Goal: Task Accomplishment & Management: Manage account settings

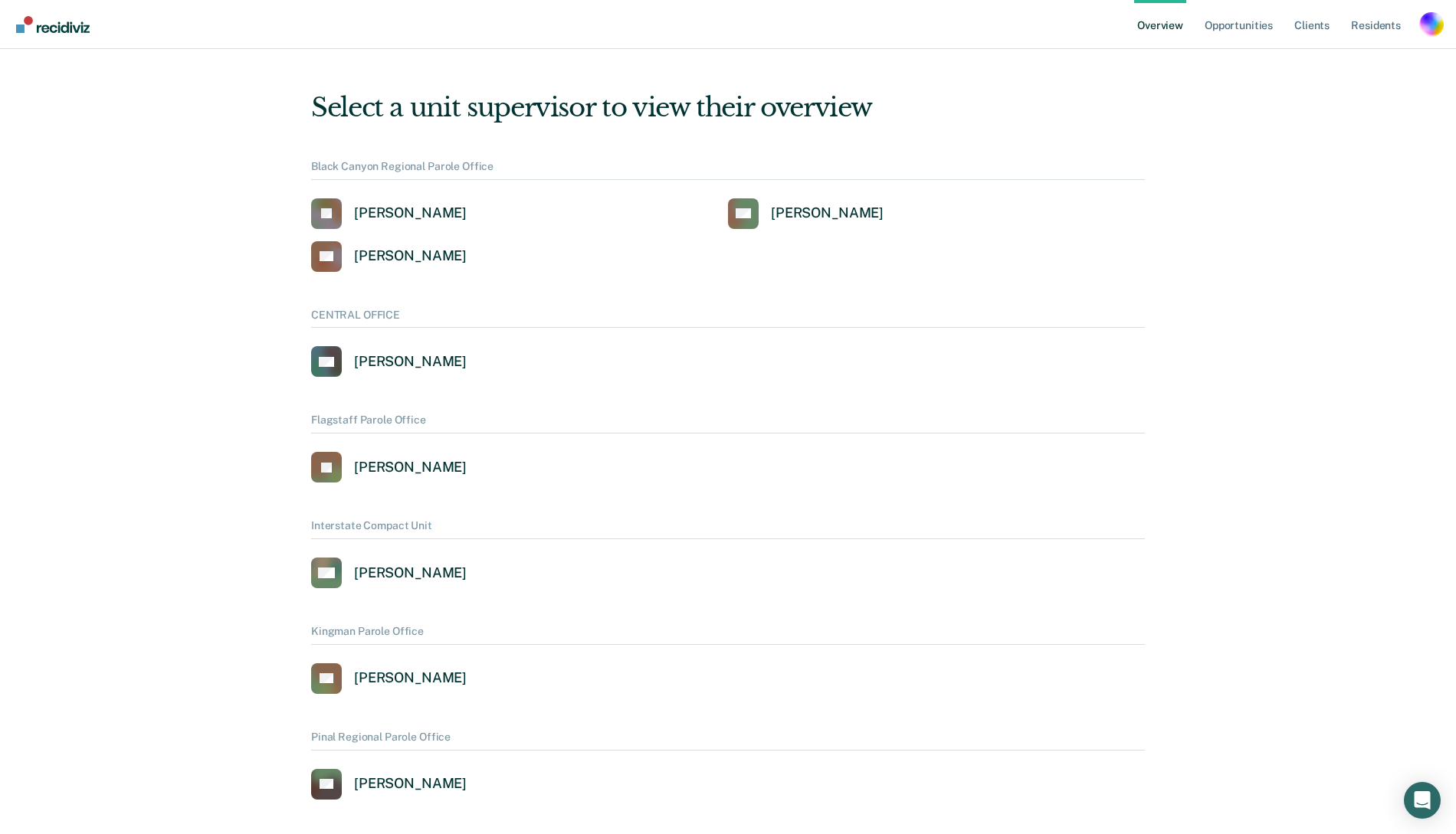
click at [1427, 22] on div "Profile dropdown button" at bounding box center [1431, 25] width 25 height 25
click at [1316, 61] on link "Profile" at bounding box center [1370, 61] width 124 height 13
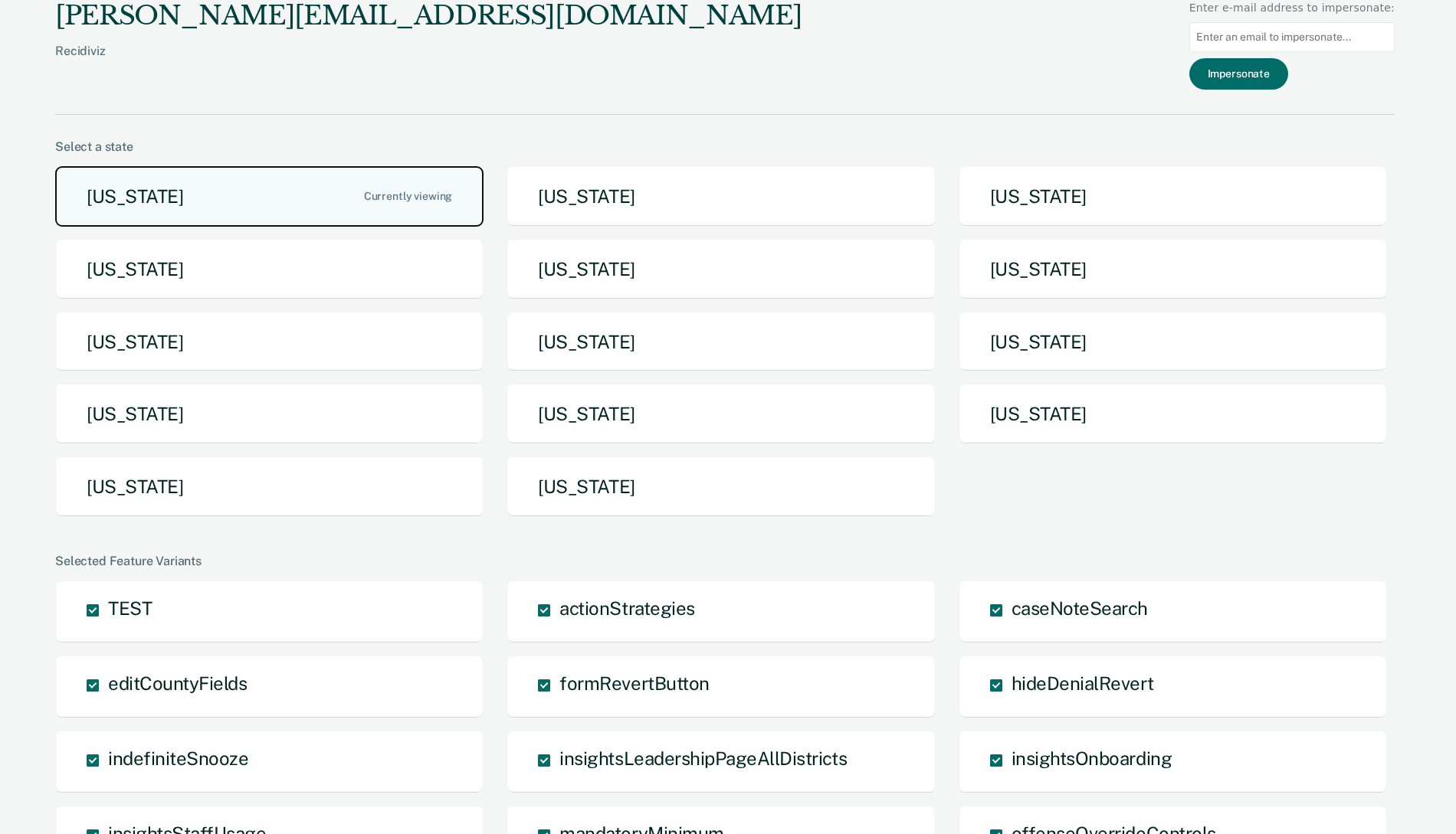
click at [275, 207] on button "[US_STATE]" at bounding box center [268, 196] width 428 height 61
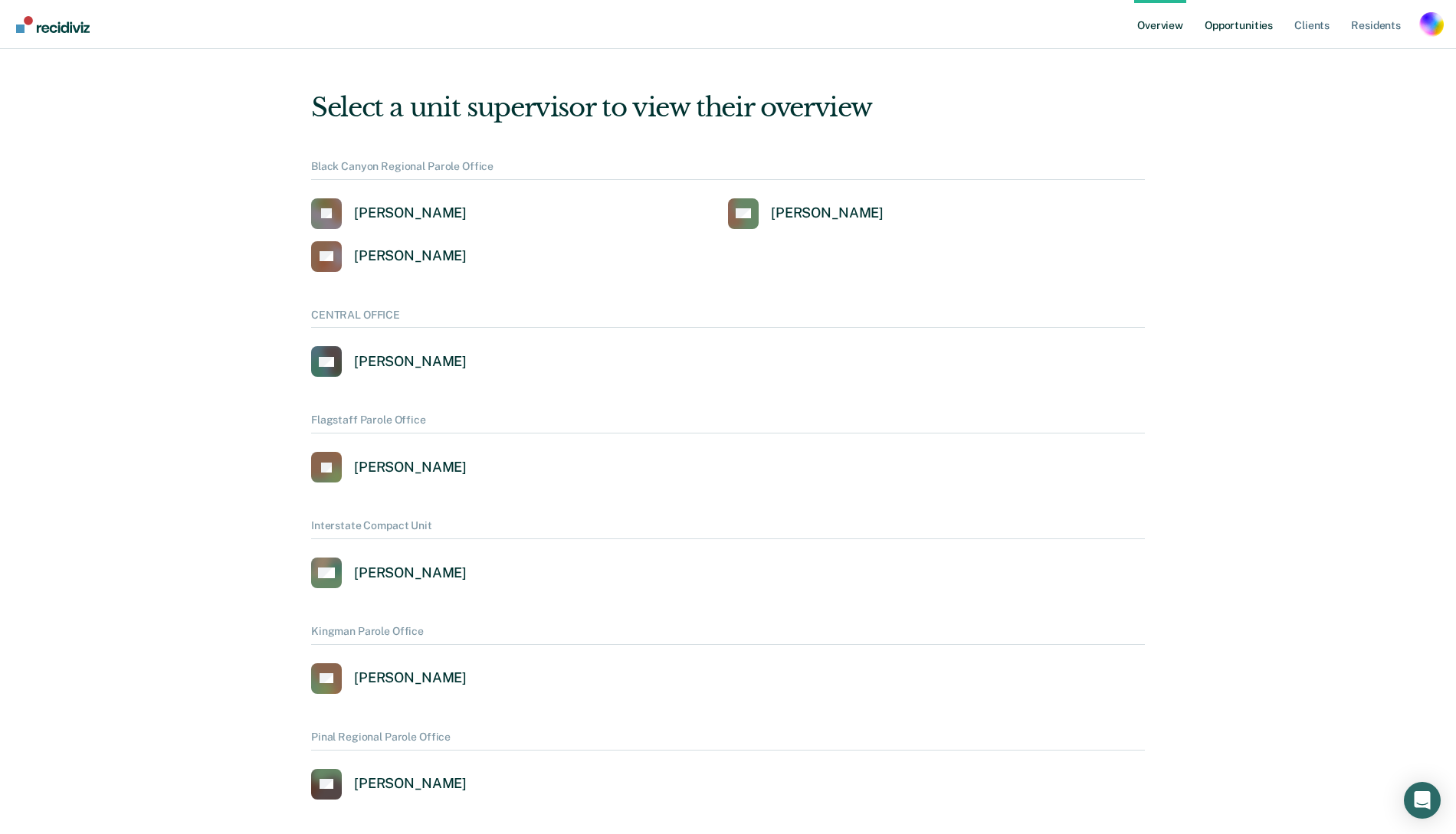
click at [1256, 19] on link "Opportunities" at bounding box center [1239, 25] width 74 height 49
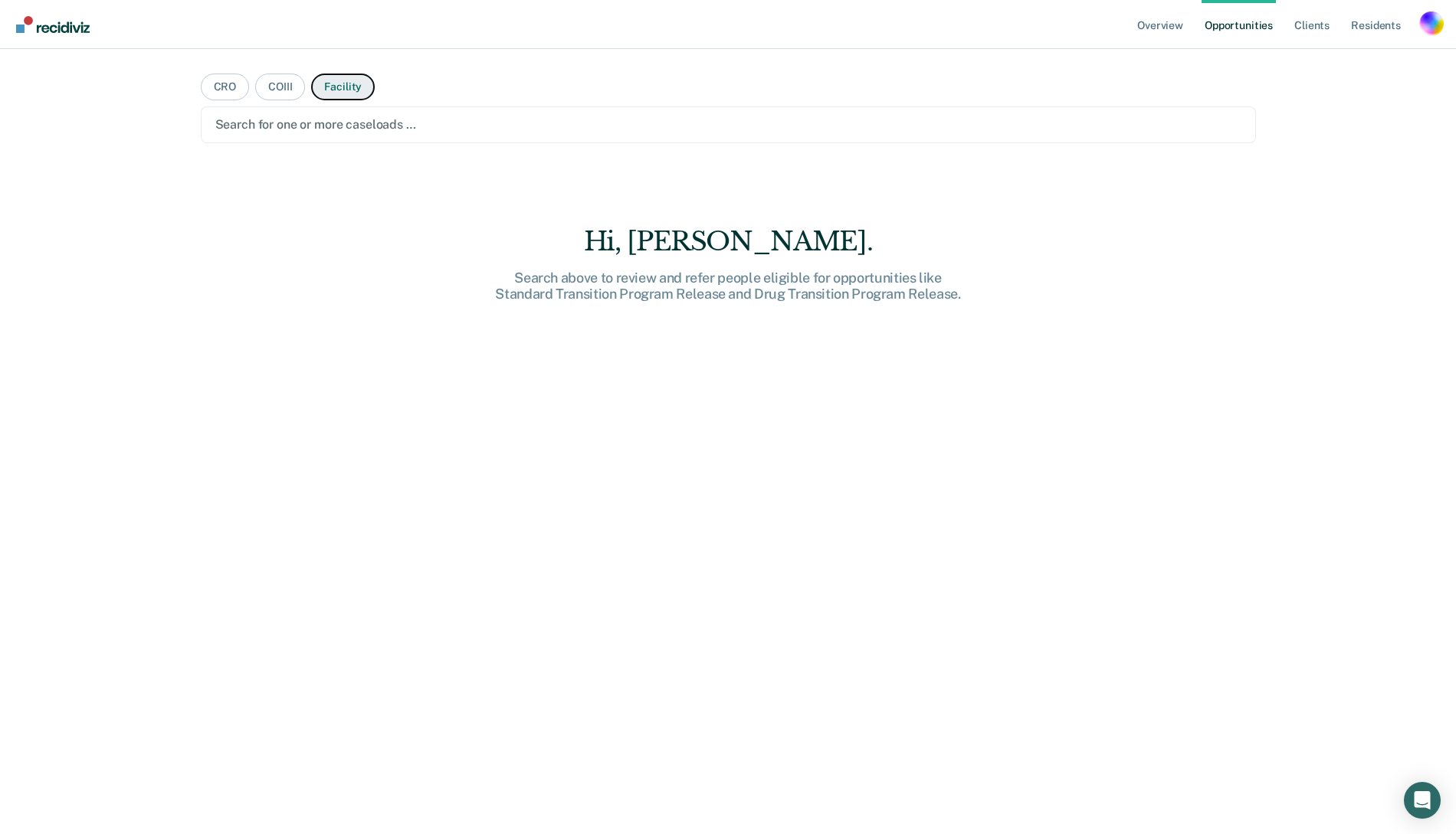
click at [342, 87] on button "Facility" at bounding box center [343, 86] width 64 height 26
click at [273, 122] on div at bounding box center [728, 124] width 1026 height 18
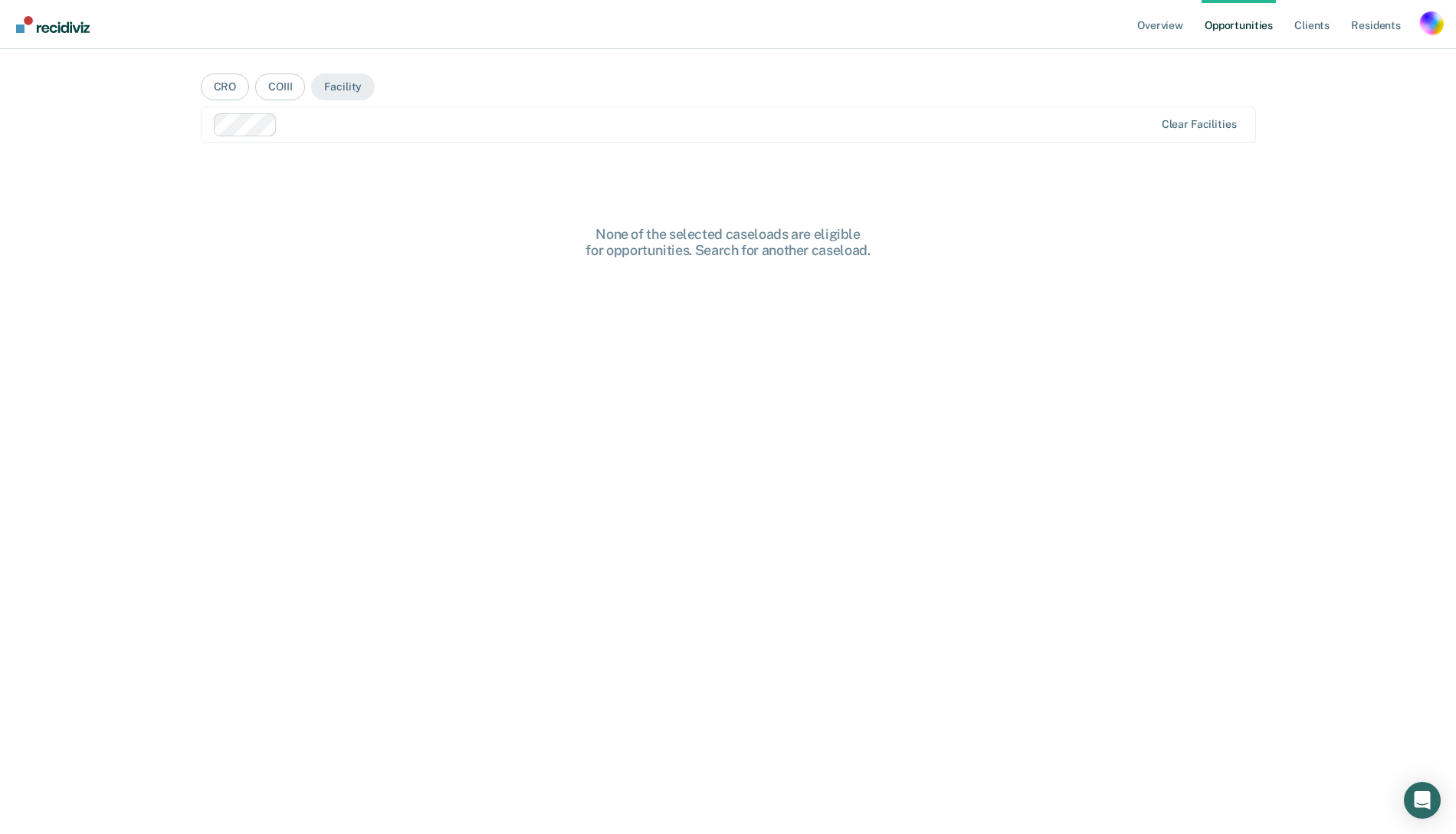
click at [410, 127] on div at bounding box center [719, 124] width 871 height 18
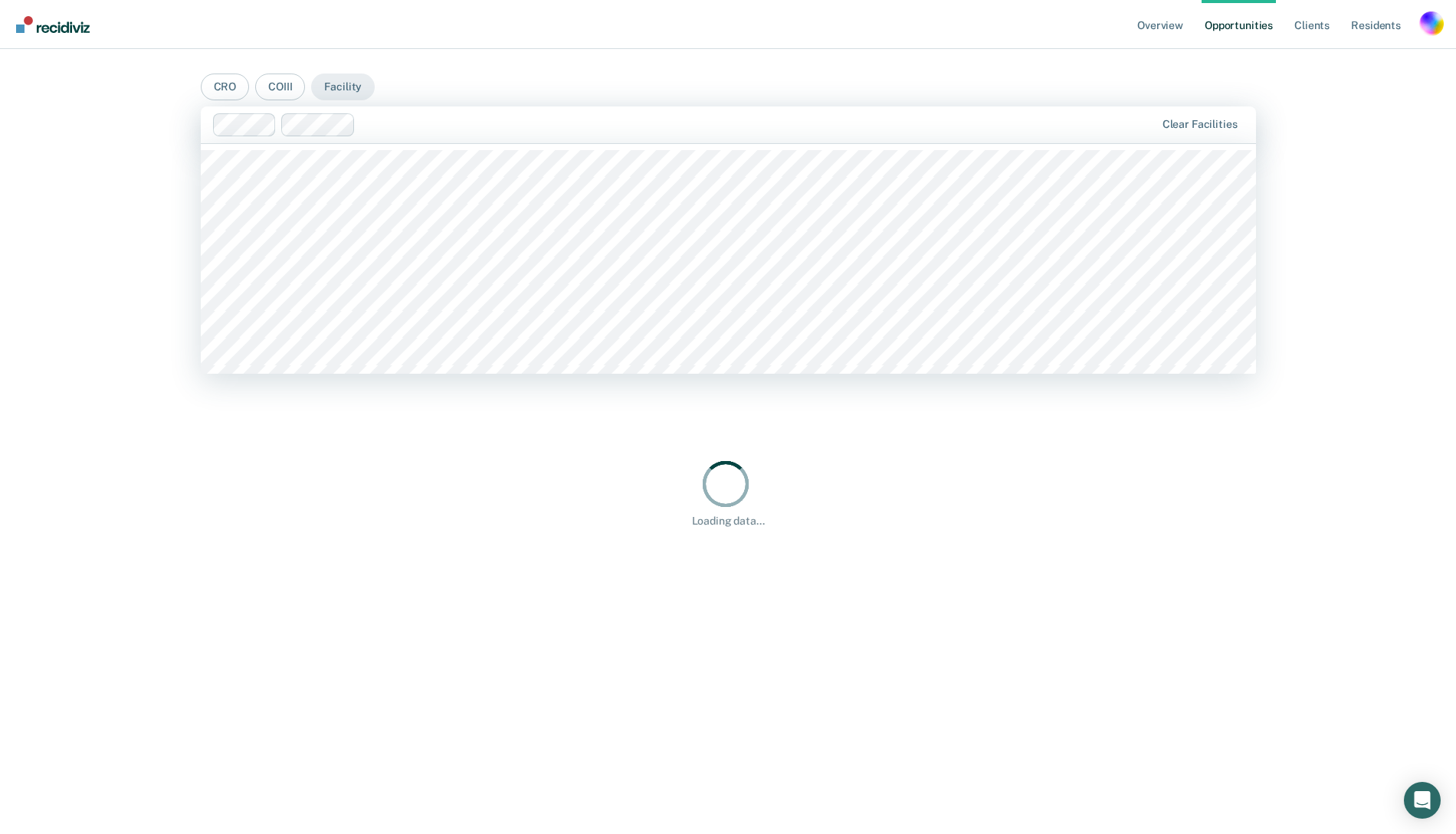
click at [519, 131] on div at bounding box center [758, 124] width 792 height 18
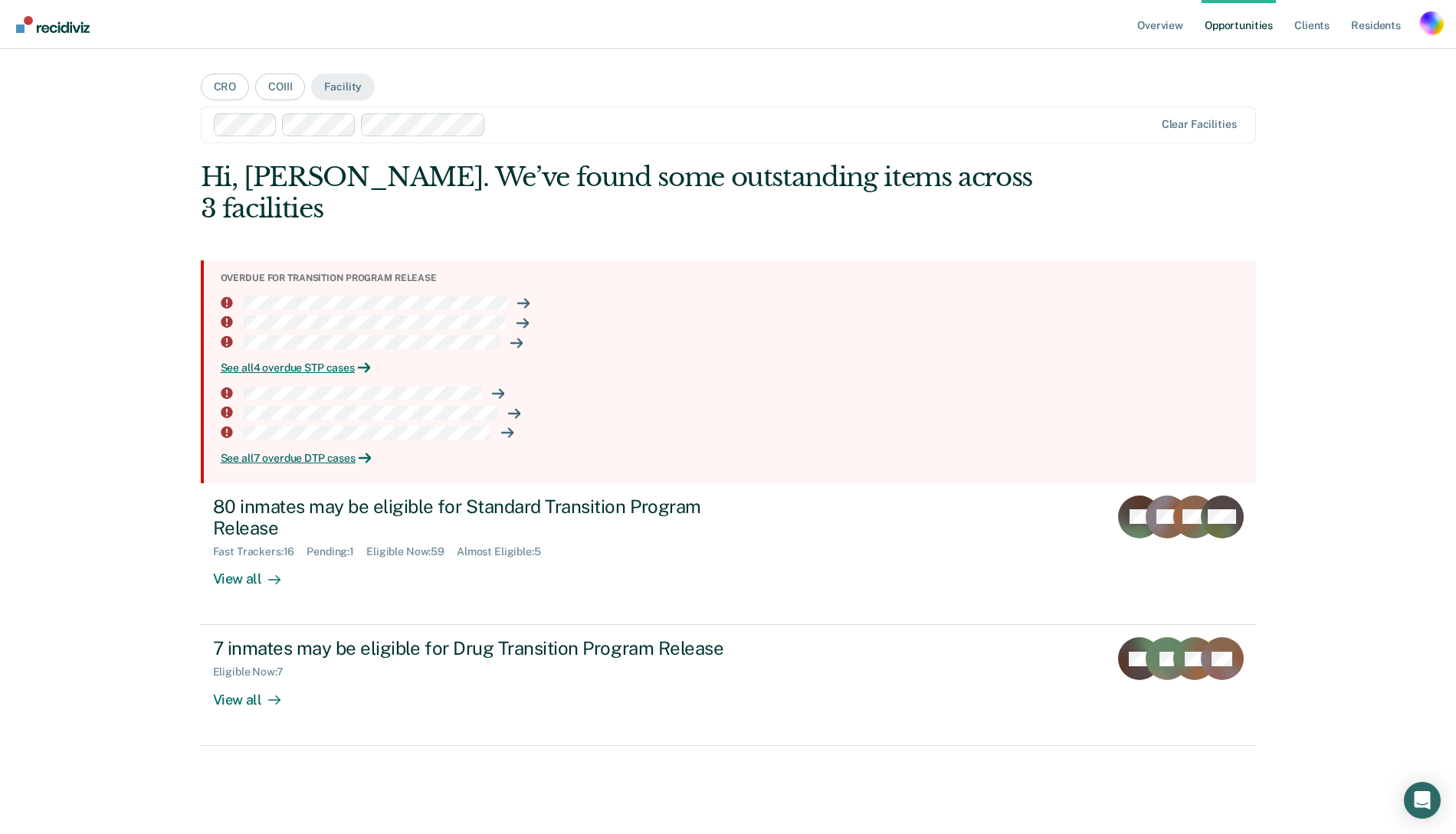
click at [521, 116] on div at bounding box center [823, 124] width 662 height 18
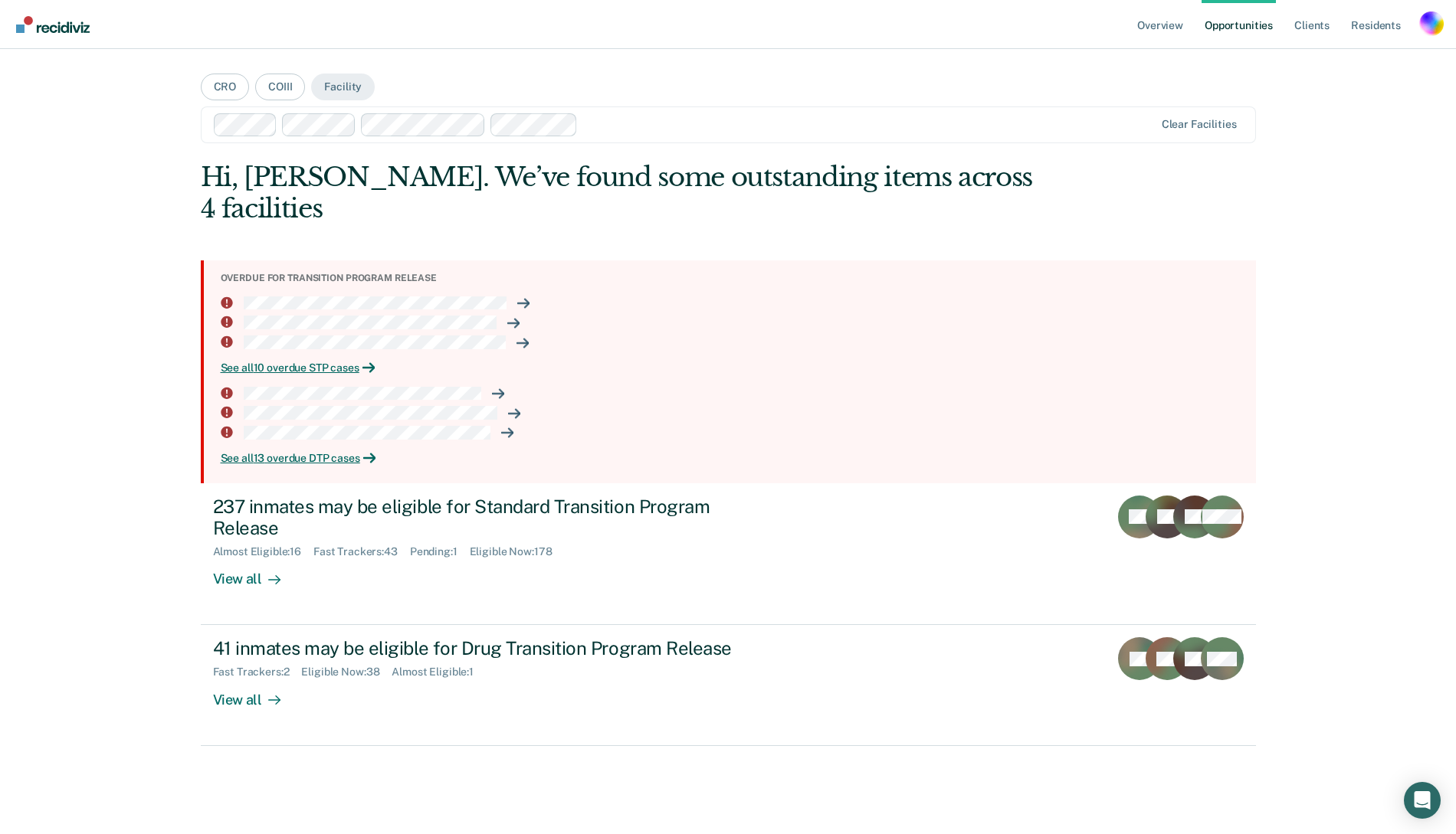
click at [1426, 10] on div "Overview Opportunities Client s Resident s Profile How it works Log Out" at bounding box center [1289, 24] width 310 height 49
click at [1426, 15] on div "Profile dropdown button" at bounding box center [1431, 24] width 25 height 25
click at [1323, 67] on link "Profile" at bounding box center [1370, 62] width 124 height 13
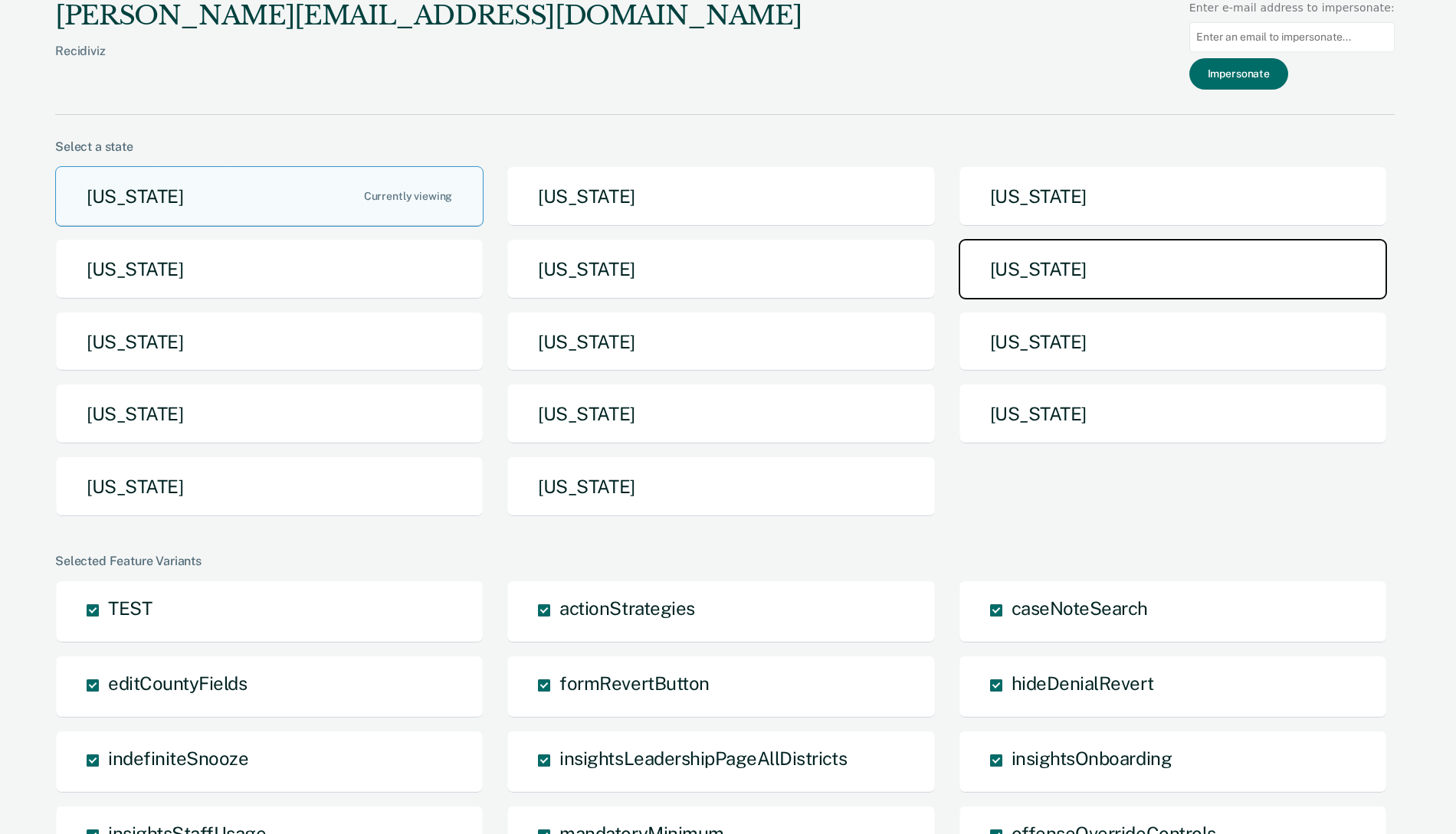
click at [1083, 278] on button "[US_STATE]" at bounding box center [1173, 269] width 428 height 61
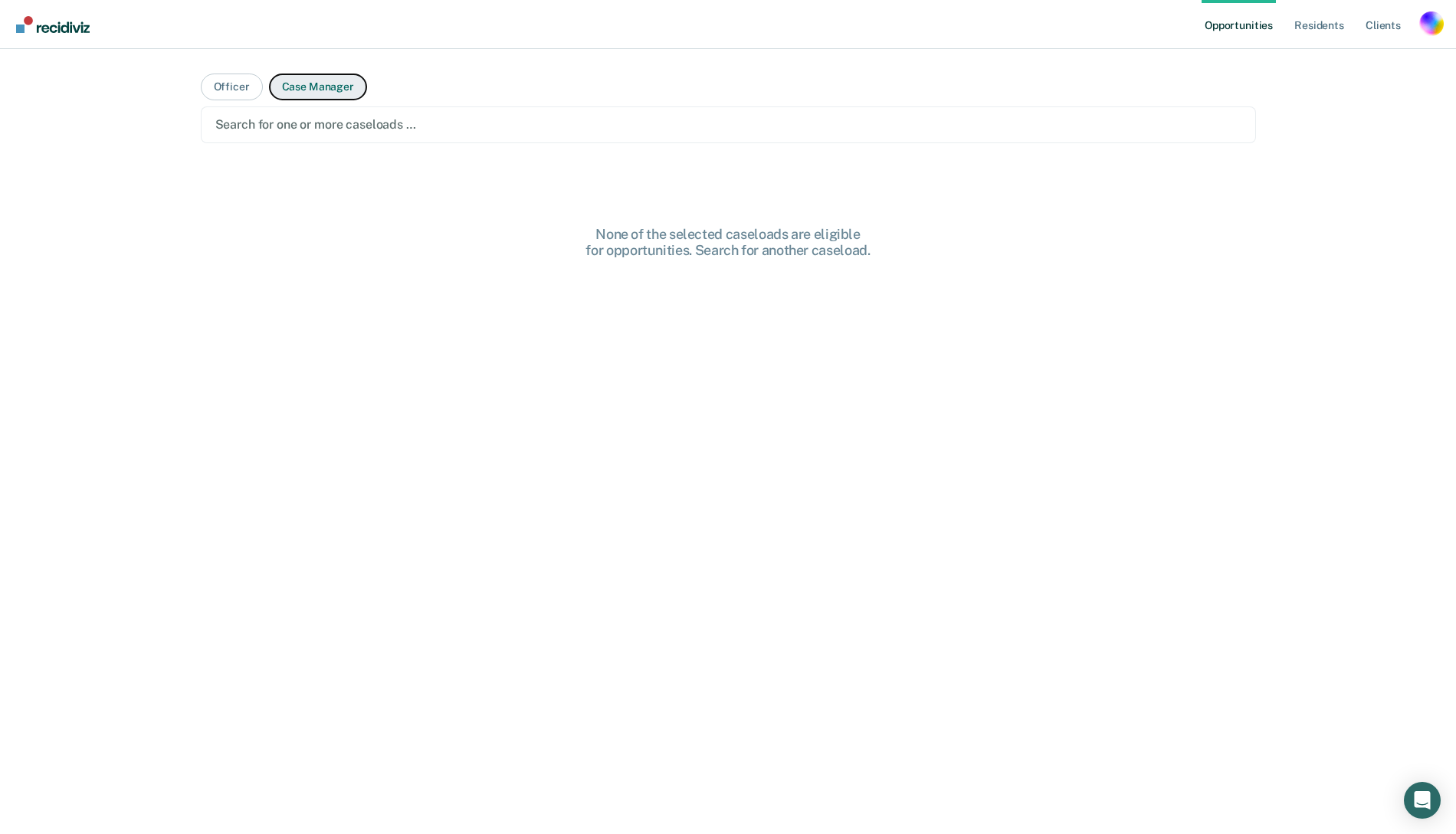
click at [284, 90] on button "Case Manager" at bounding box center [318, 86] width 98 height 26
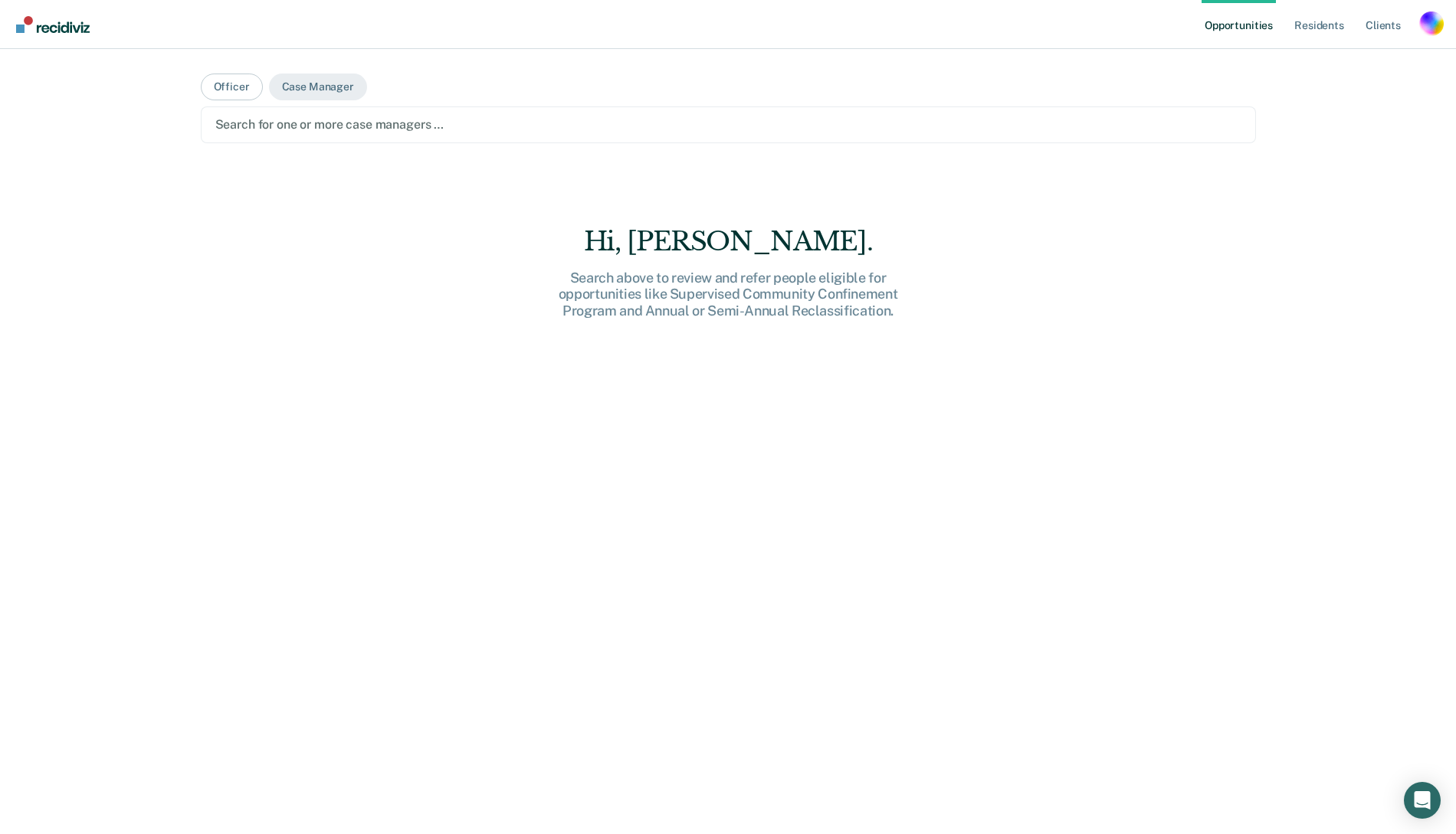
click at [365, 119] on div at bounding box center [728, 124] width 1026 height 18
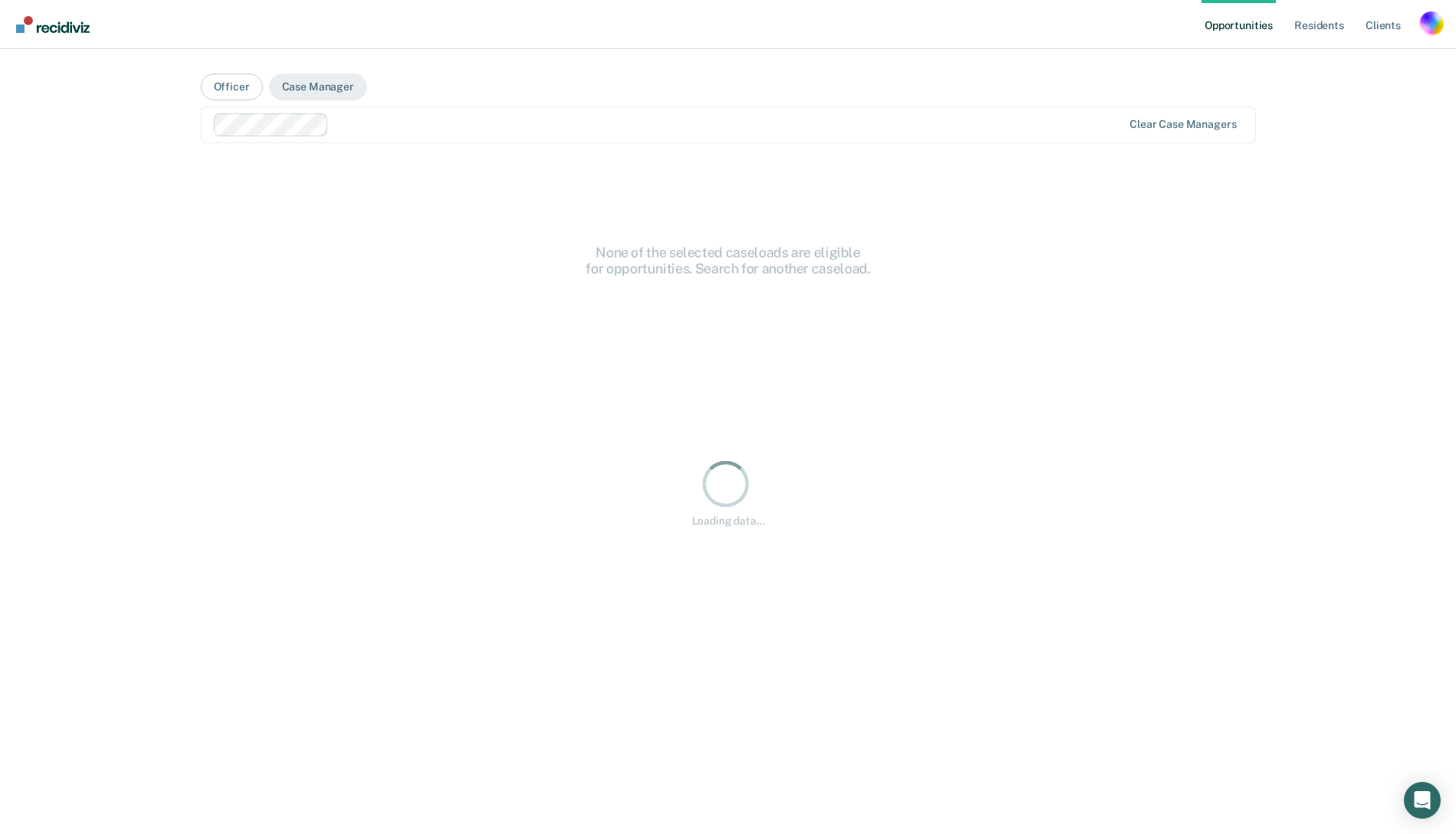
click at [421, 125] on div at bounding box center [728, 124] width 787 height 18
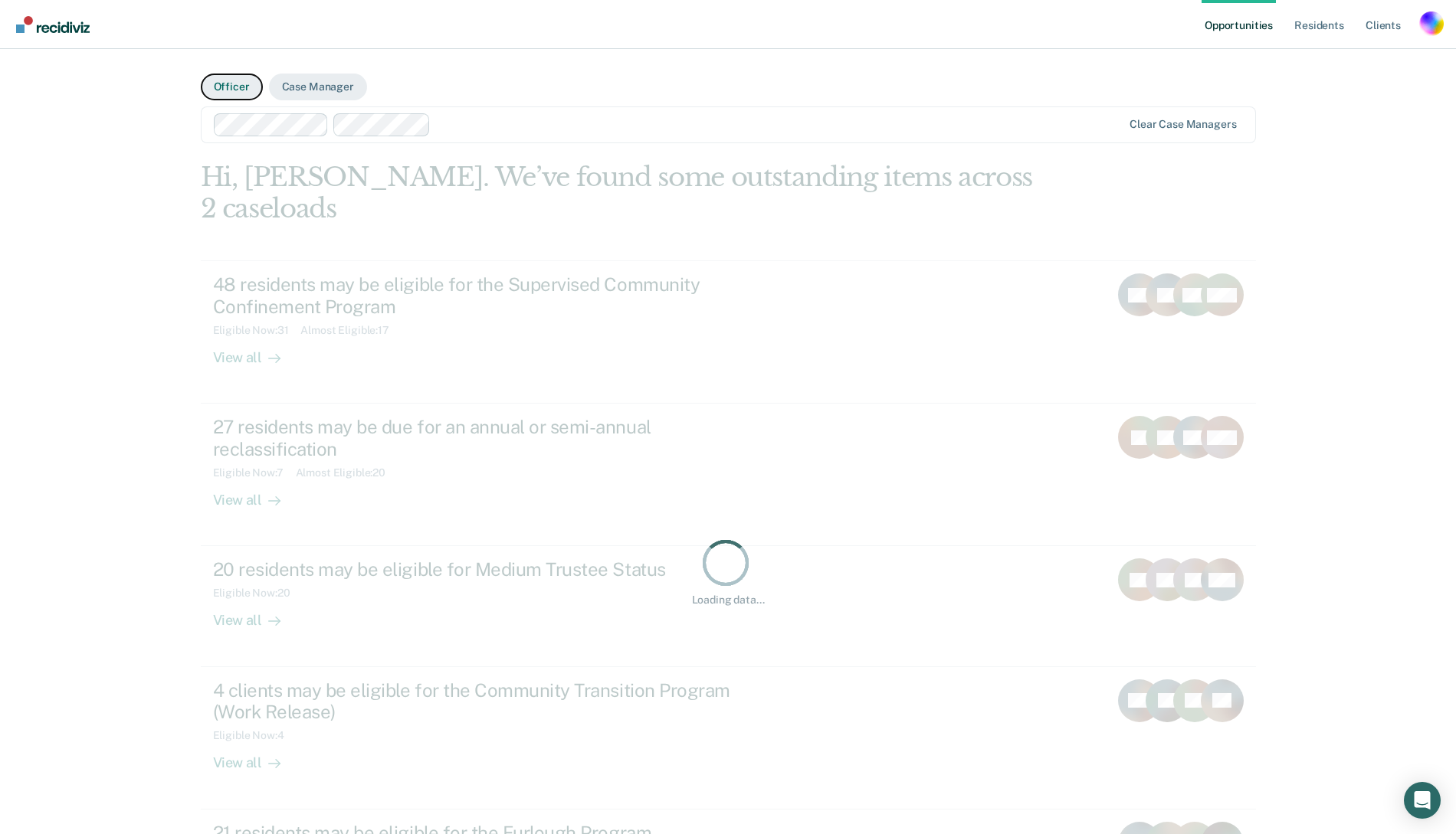
click at [221, 86] on button "Officer" at bounding box center [231, 86] width 62 height 26
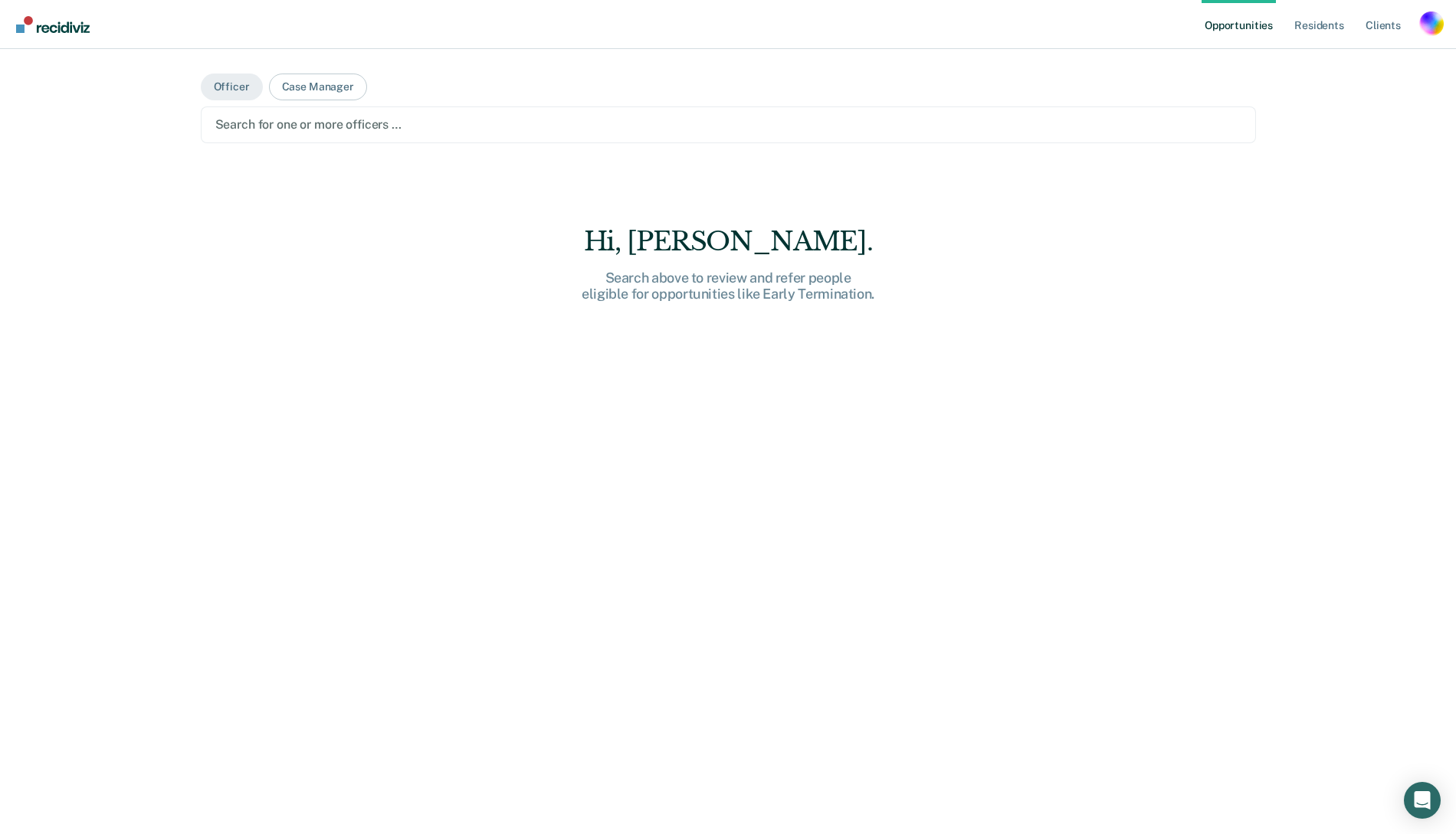
click at [329, 136] on div "Search for one or more officers …" at bounding box center [728, 125] width 1055 height 37
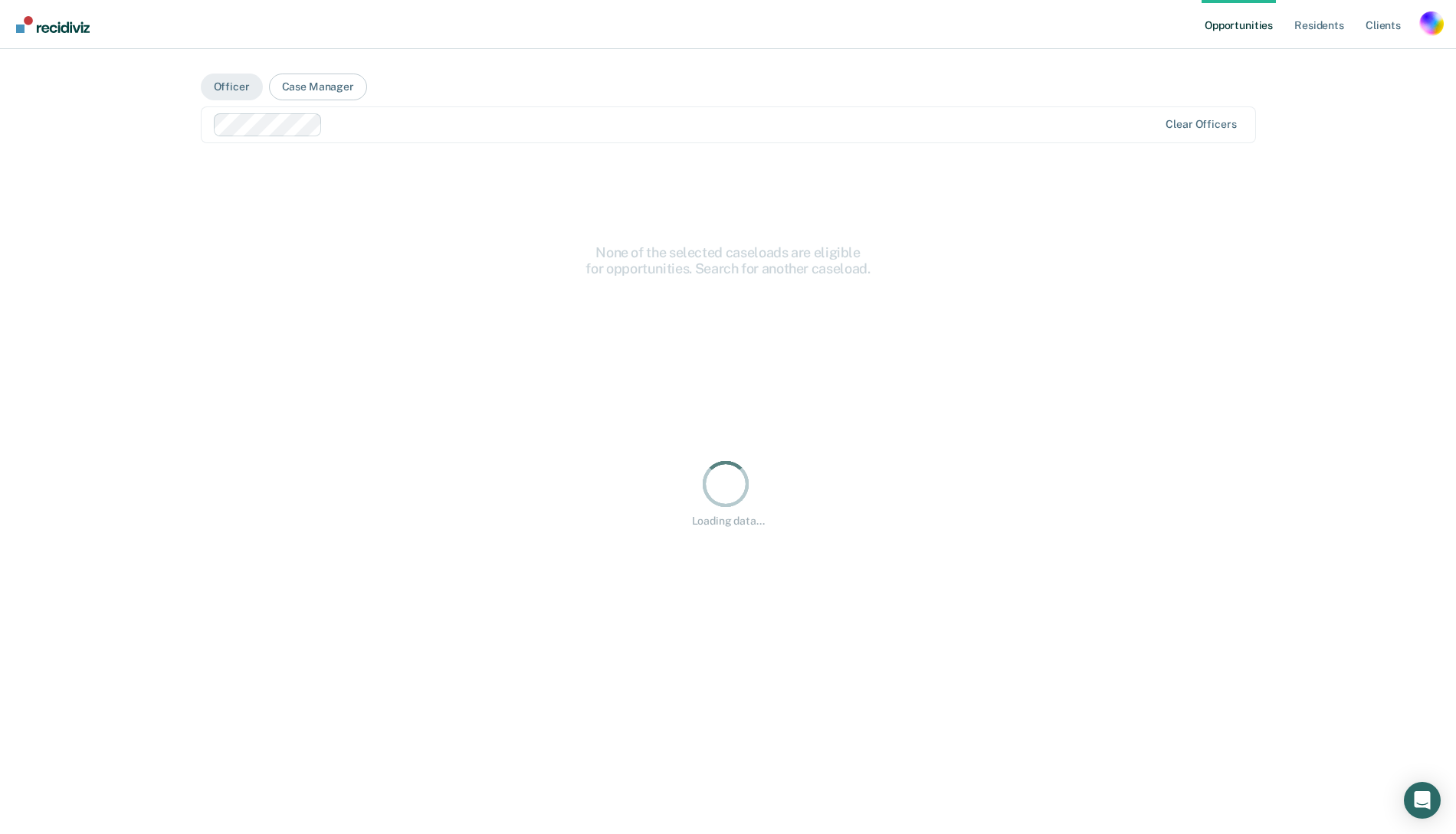
click at [487, 131] on div at bounding box center [743, 124] width 829 height 18
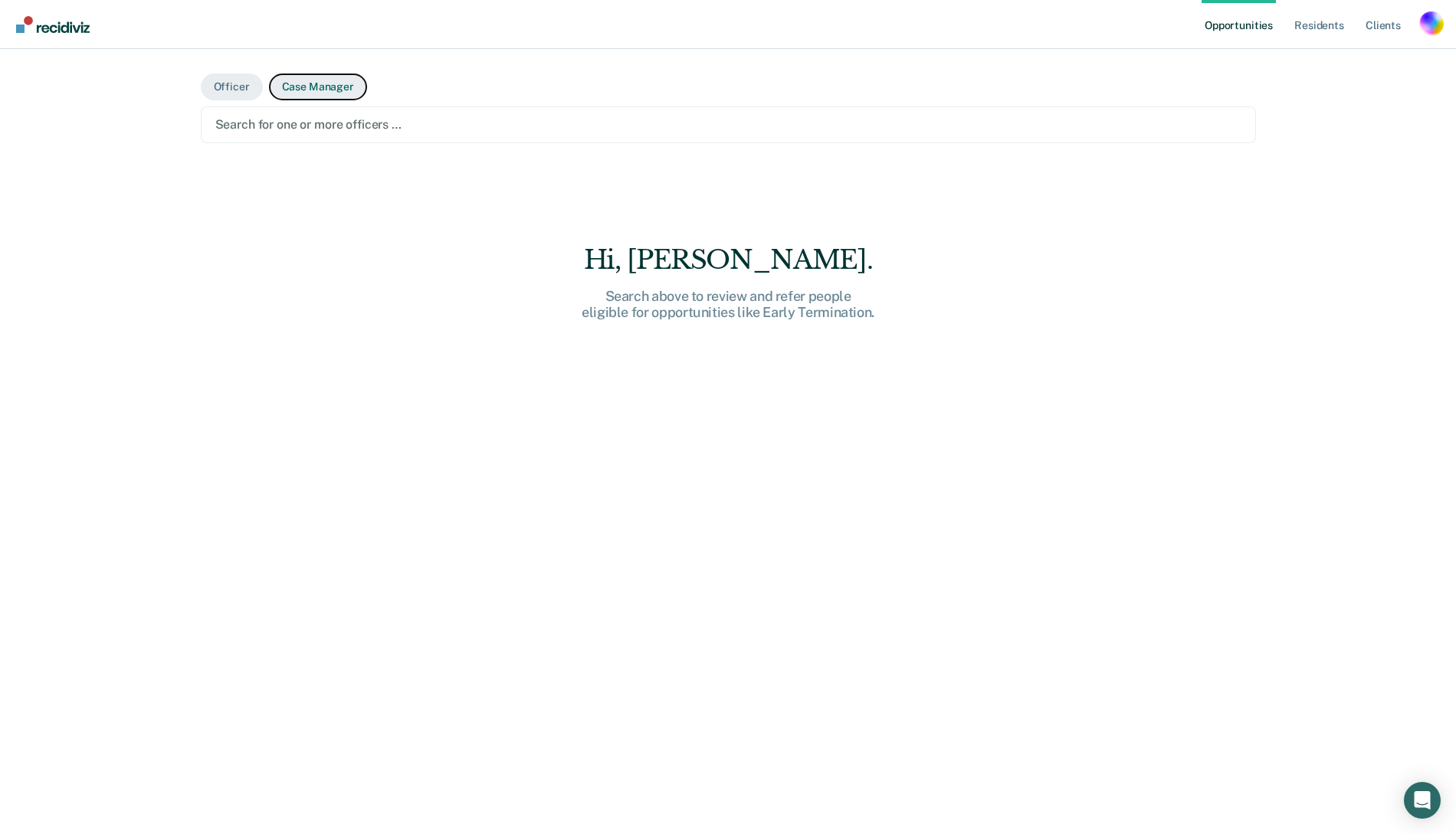
click at [313, 84] on button "Case Manager" at bounding box center [318, 86] width 98 height 26
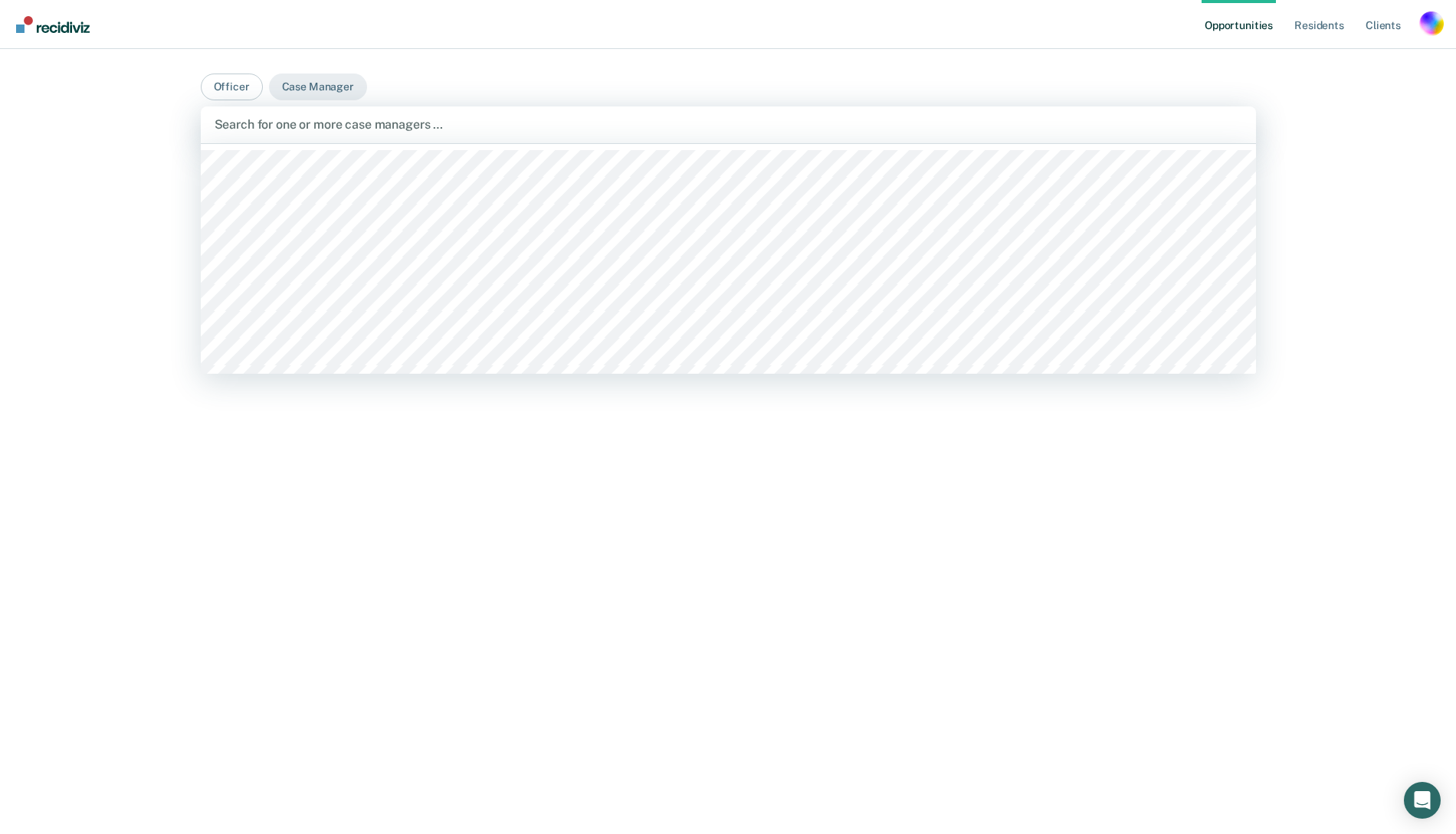
click at [316, 120] on div at bounding box center [728, 124] width 1028 height 18
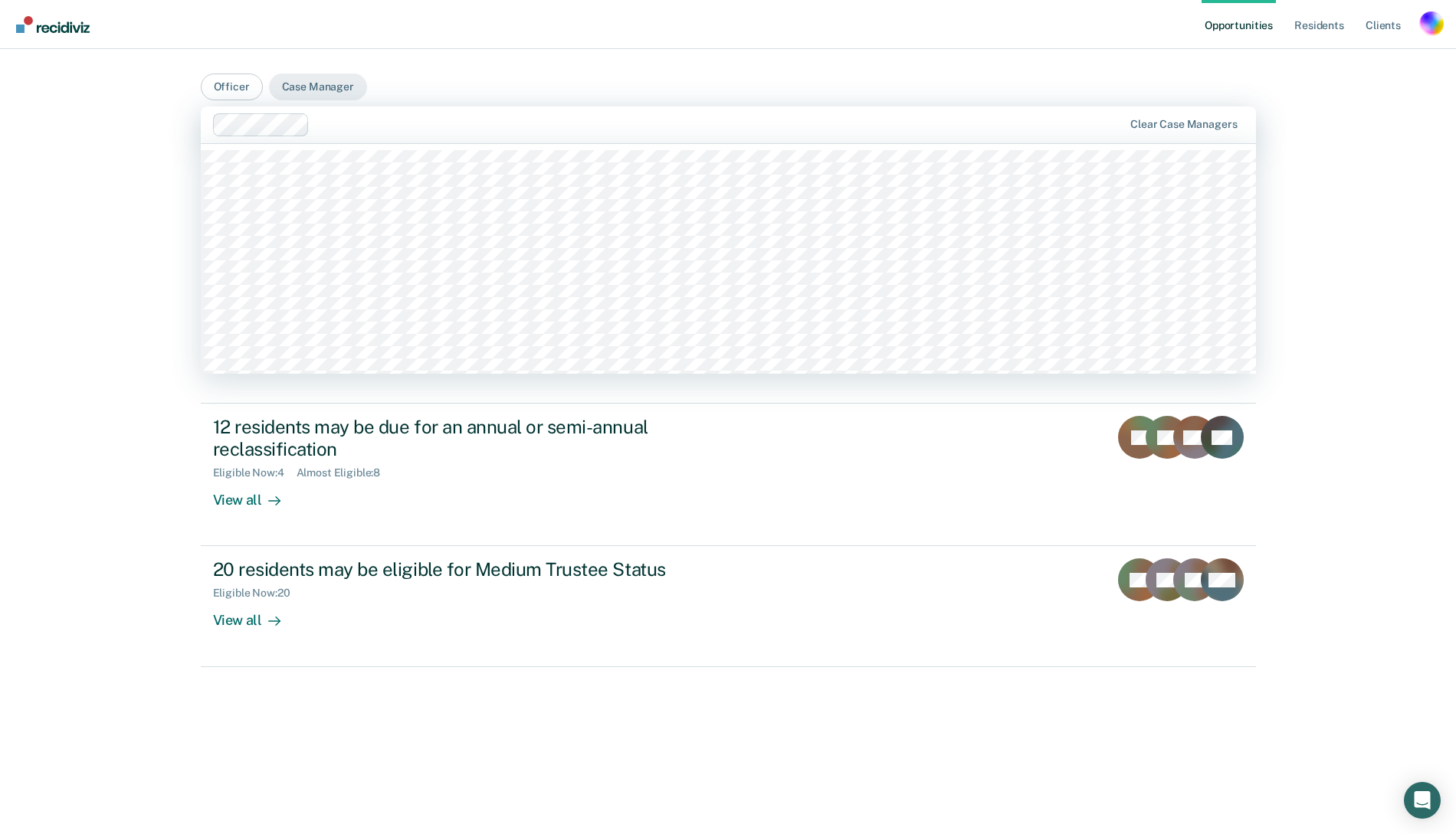
click at [419, 127] on div at bounding box center [720, 124] width 807 height 18
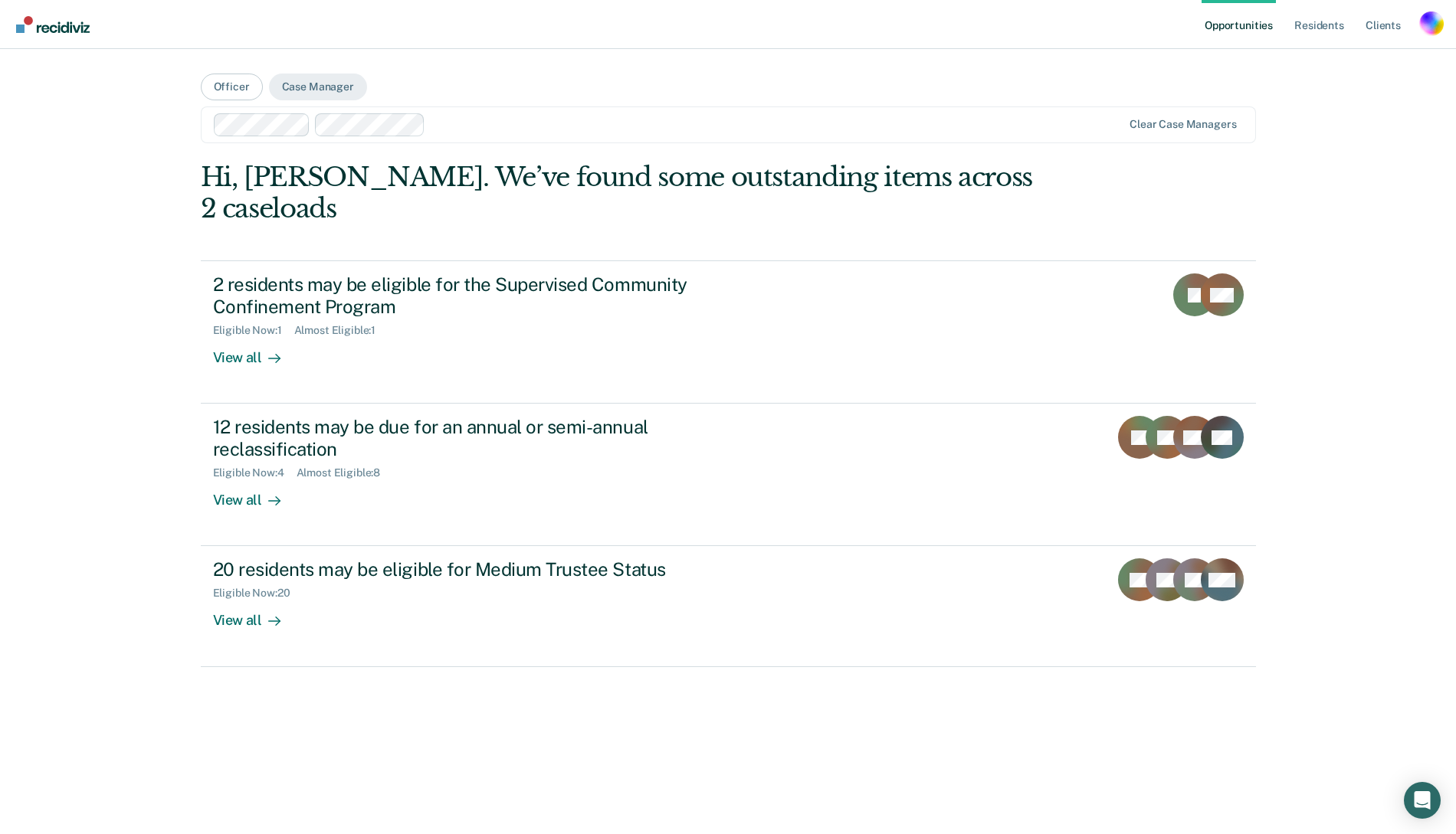
click at [1429, 20] on div "Profile dropdown button" at bounding box center [1431, 24] width 25 height 25
click at [1336, 64] on link "Profile" at bounding box center [1370, 62] width 124 height 13
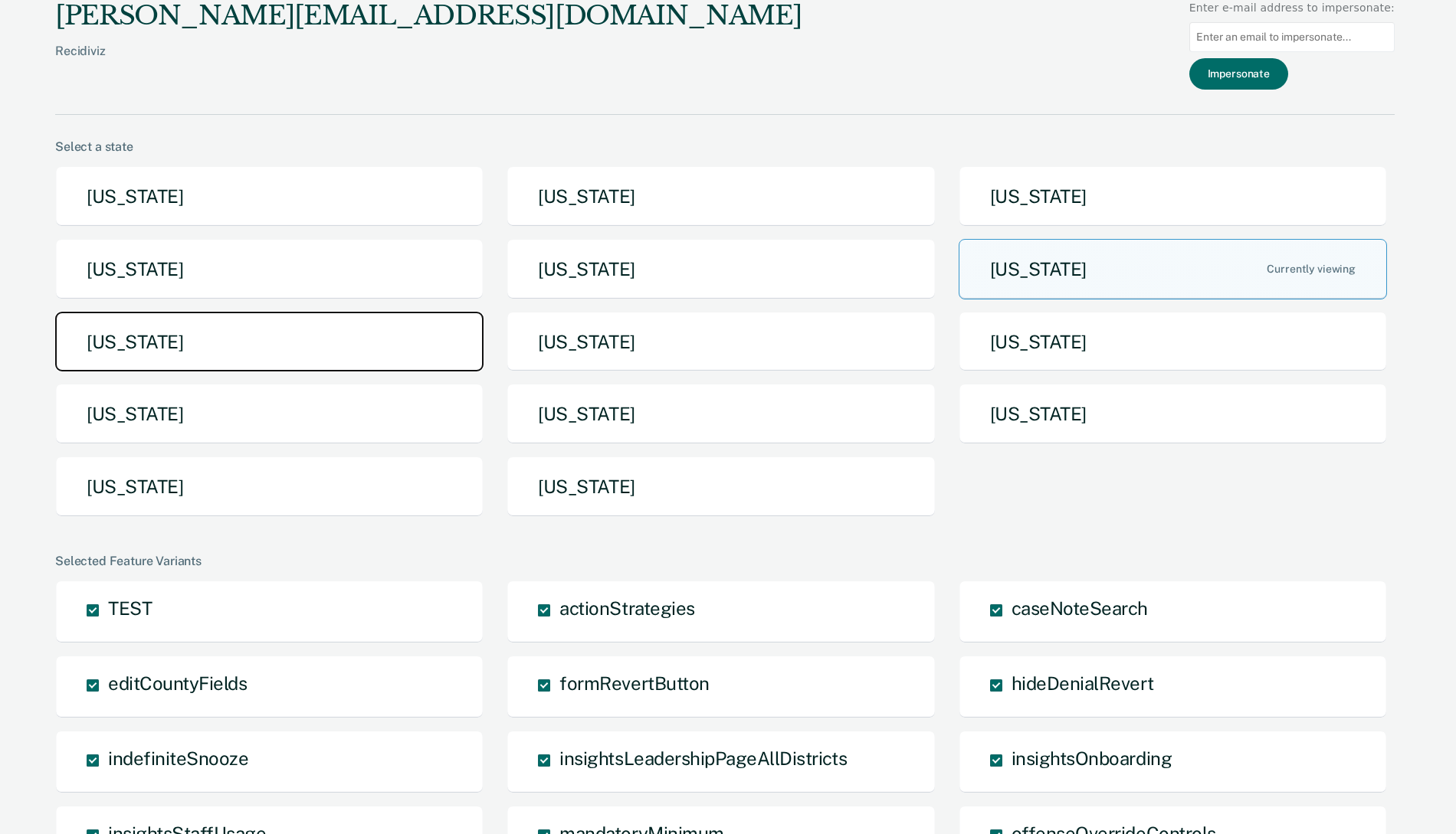
click at [234, 357] on button "[US_STATE]" at bounding box center [268, 342] width 428 height 61
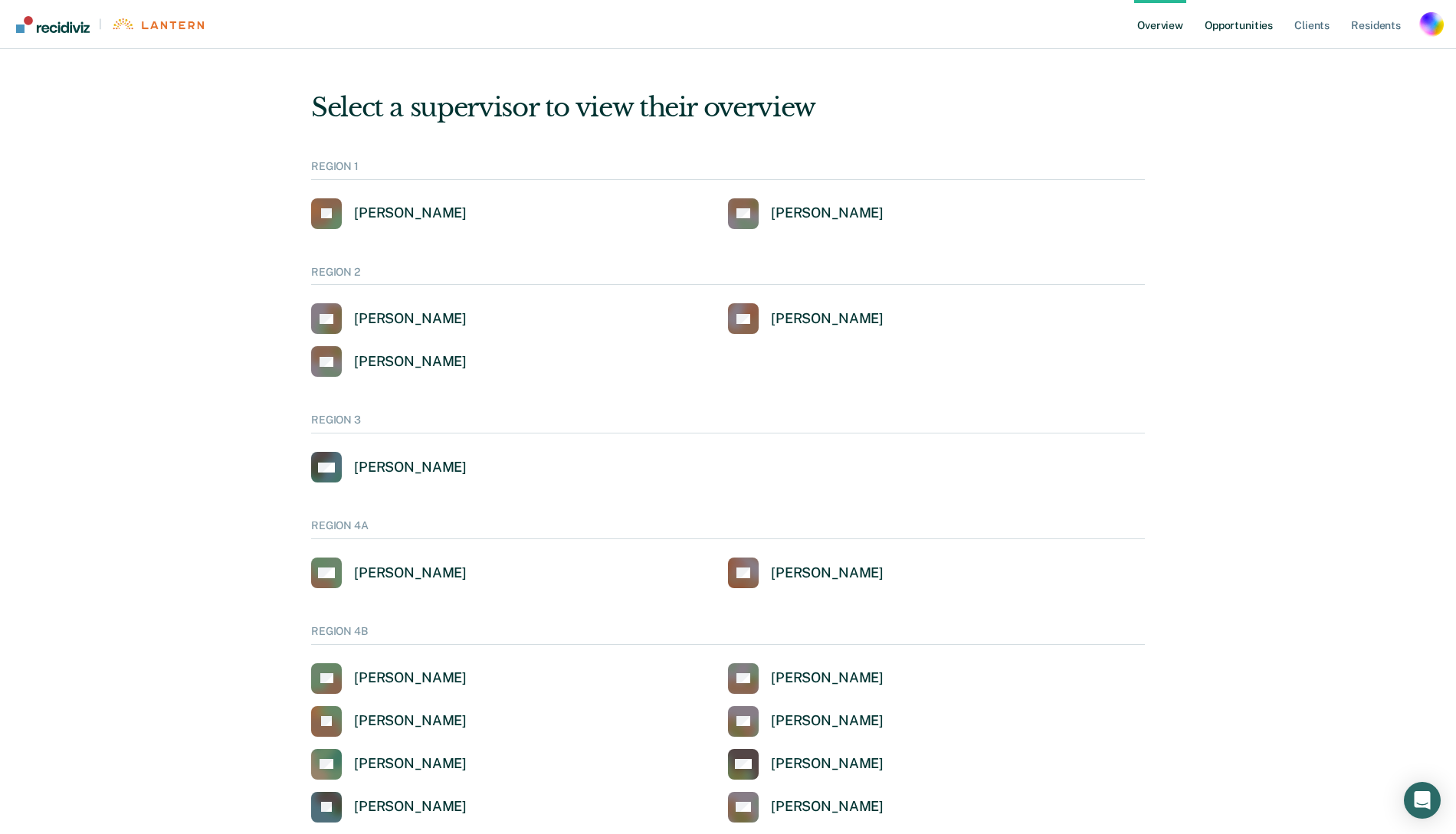
click at [1227, 32] on link "Opportunities" at bounding box center [1239, 25] width 74 height 49
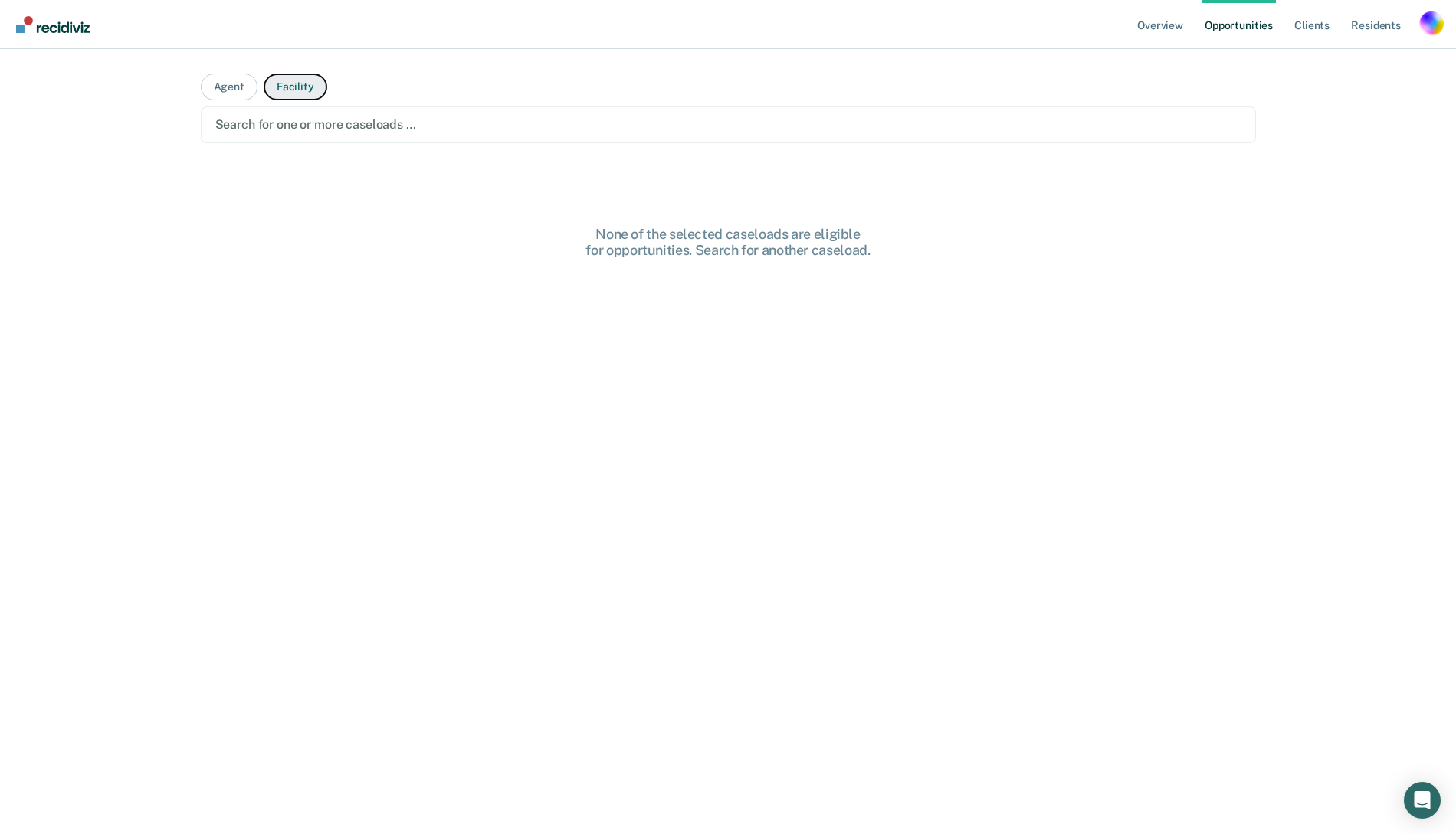
click at [306, 87] on button "Facility" at bounding box center [296, 86] width 64 height 26
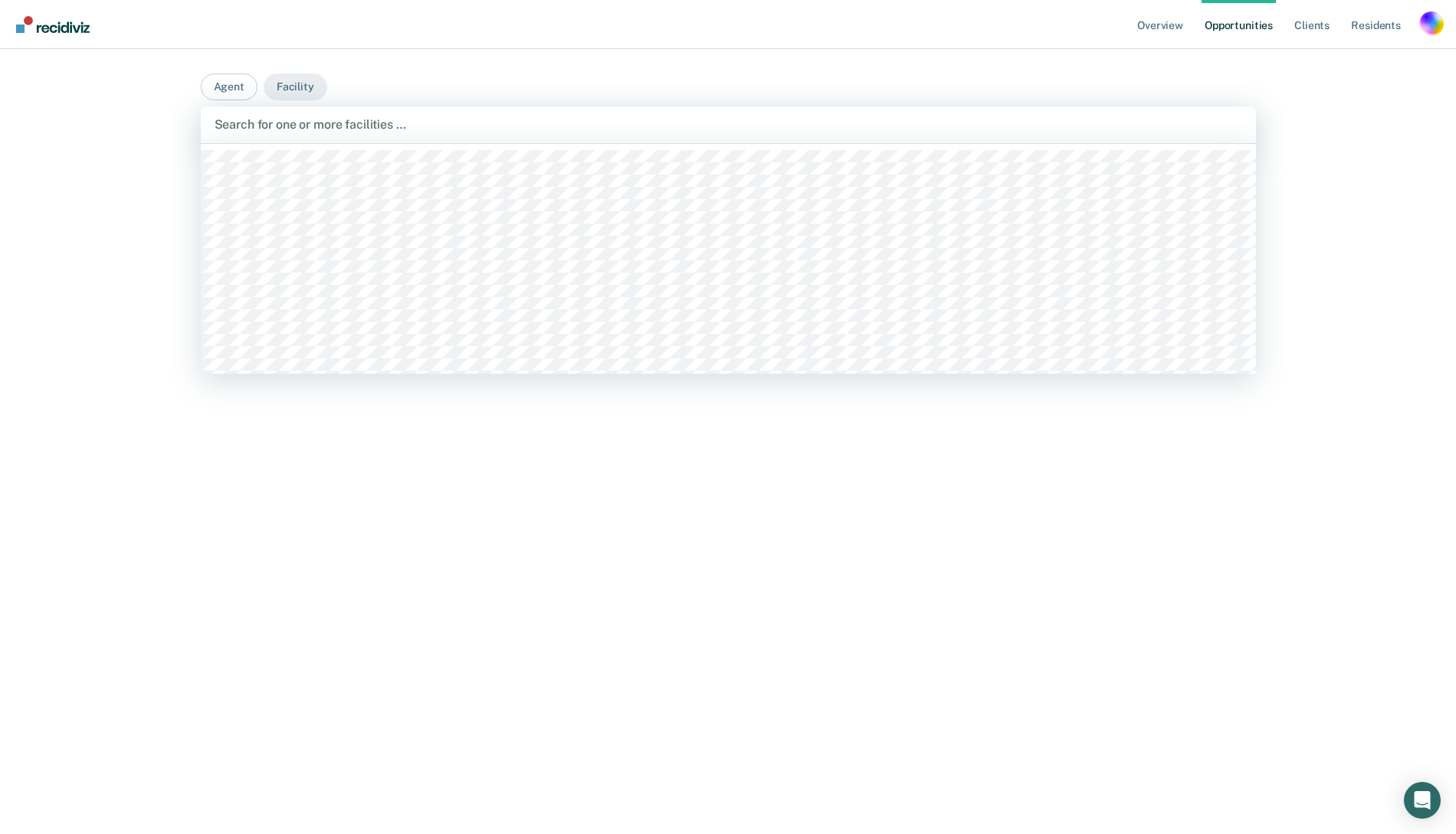
click at [306, 132] on div at bounding box center [728, 124] width 1028 height 18
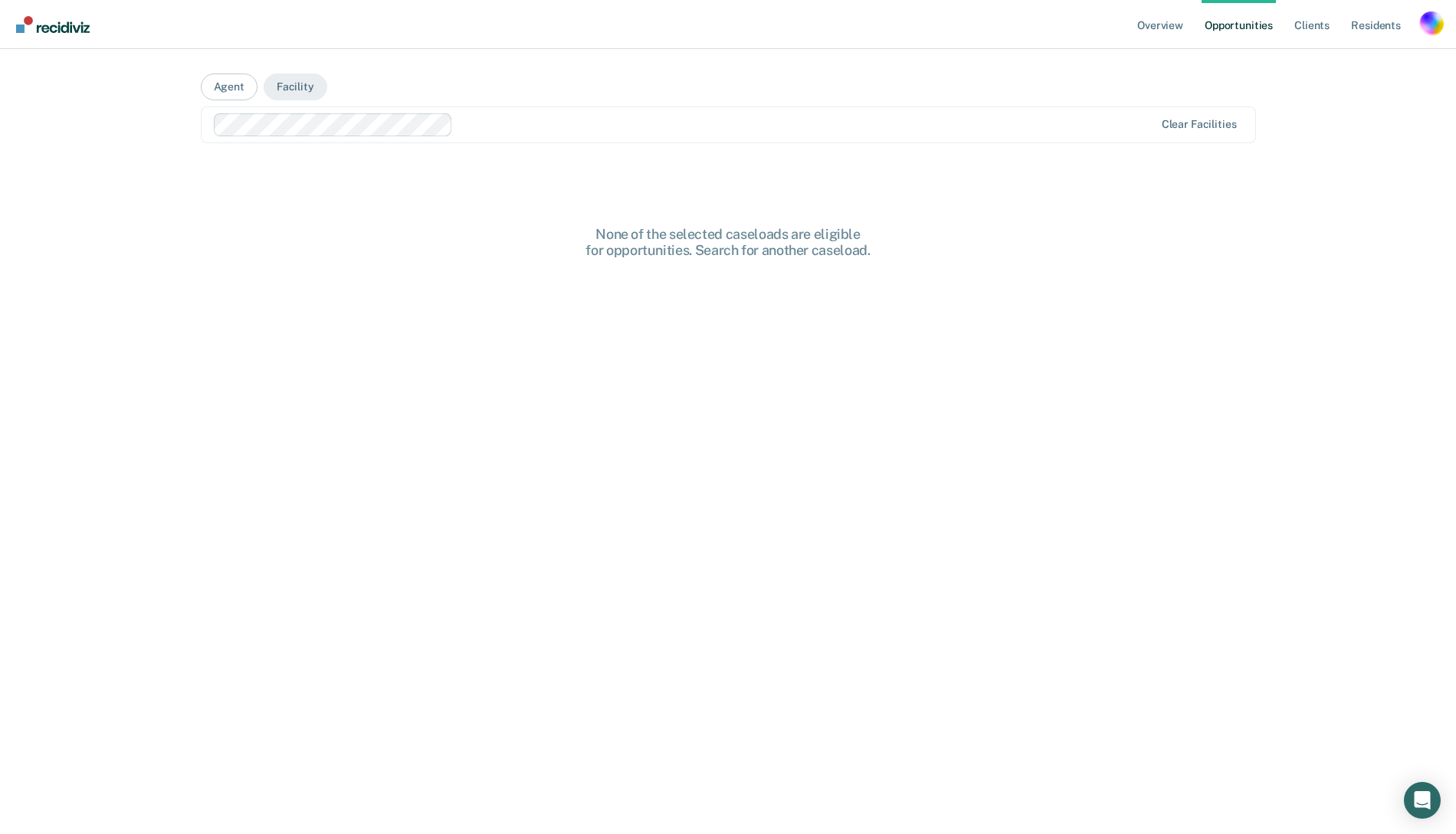
click at [483, 118] on div at bounding box center [806, 124] width 695 height 18
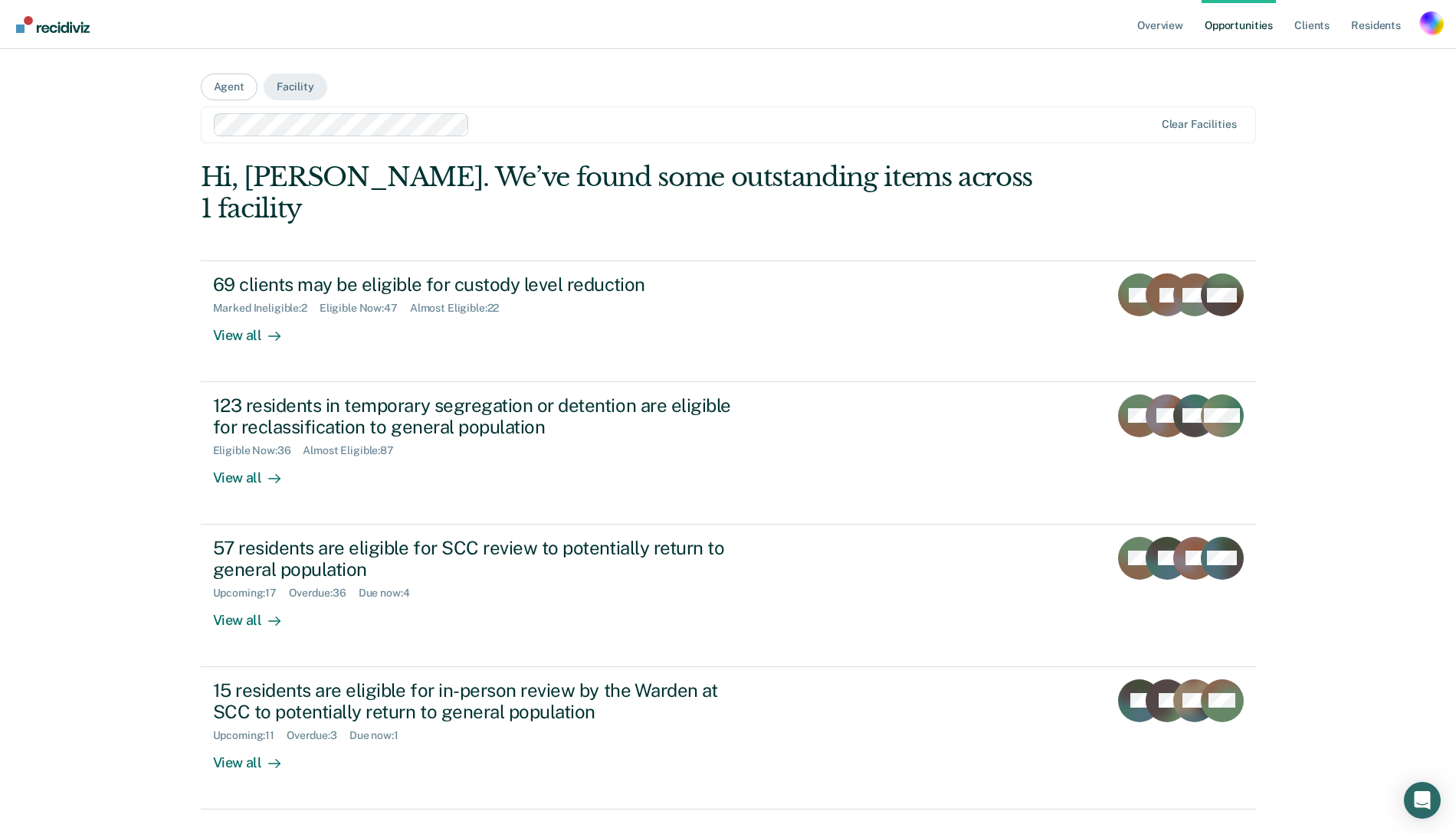
scroll to position [3, 0]
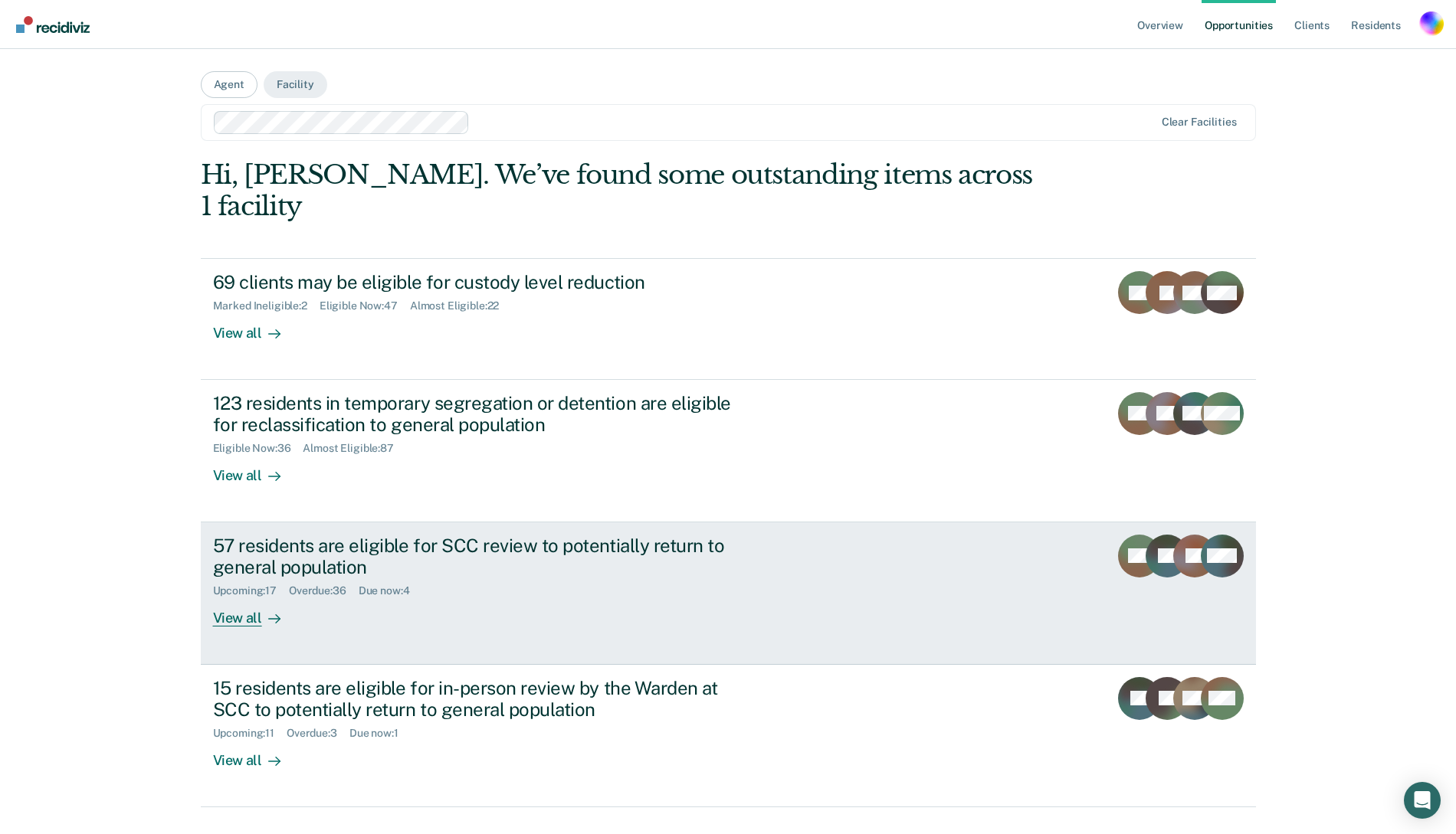
click at [301, 535] on div "57 residents are eligible for SCC review to potentially return to general popul…" at bounding box center [481, 557] width 538 height 44
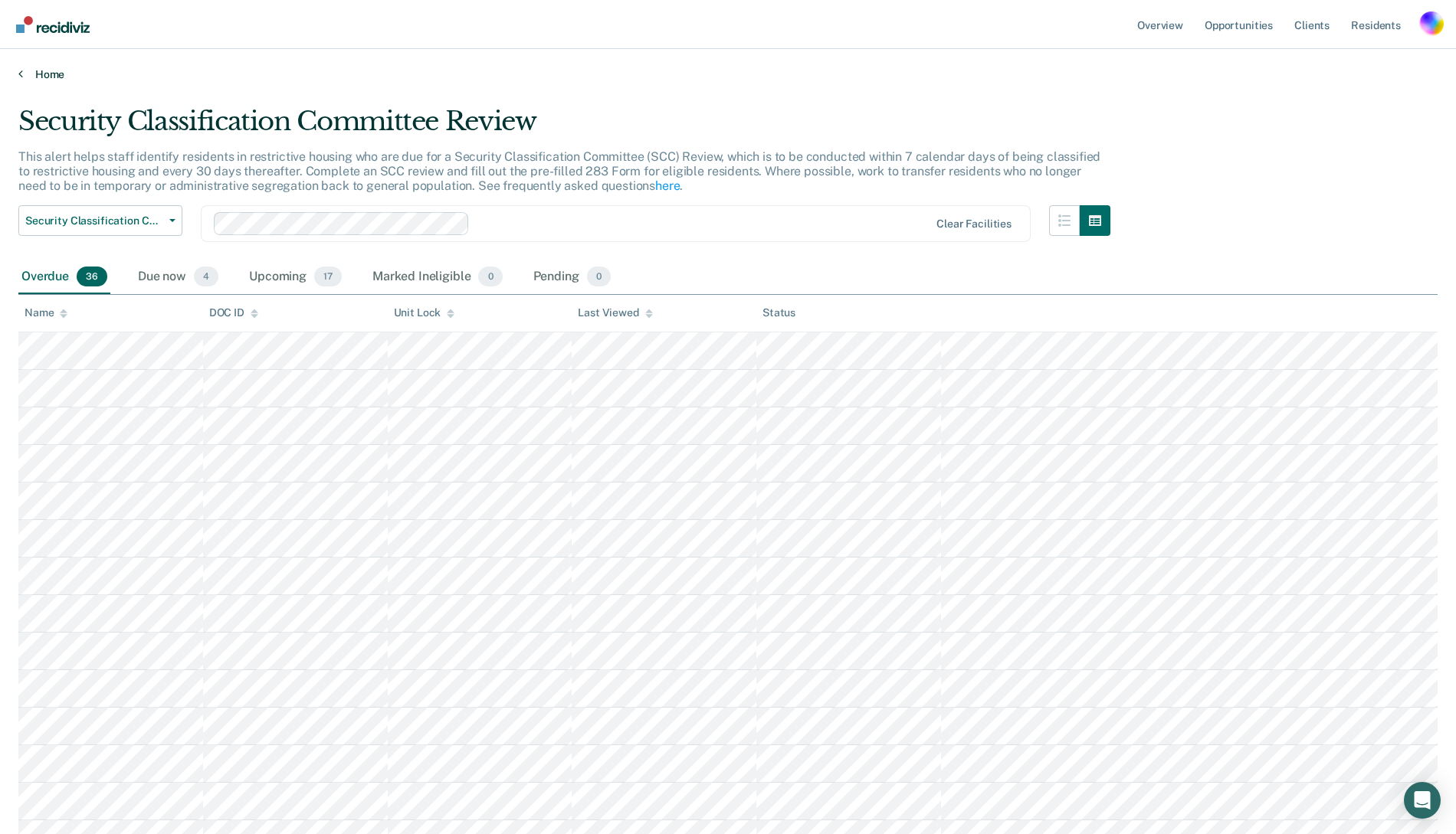
click at [52, 76] on link "Home" at bounding box center [728, 74] width 1419 height 14
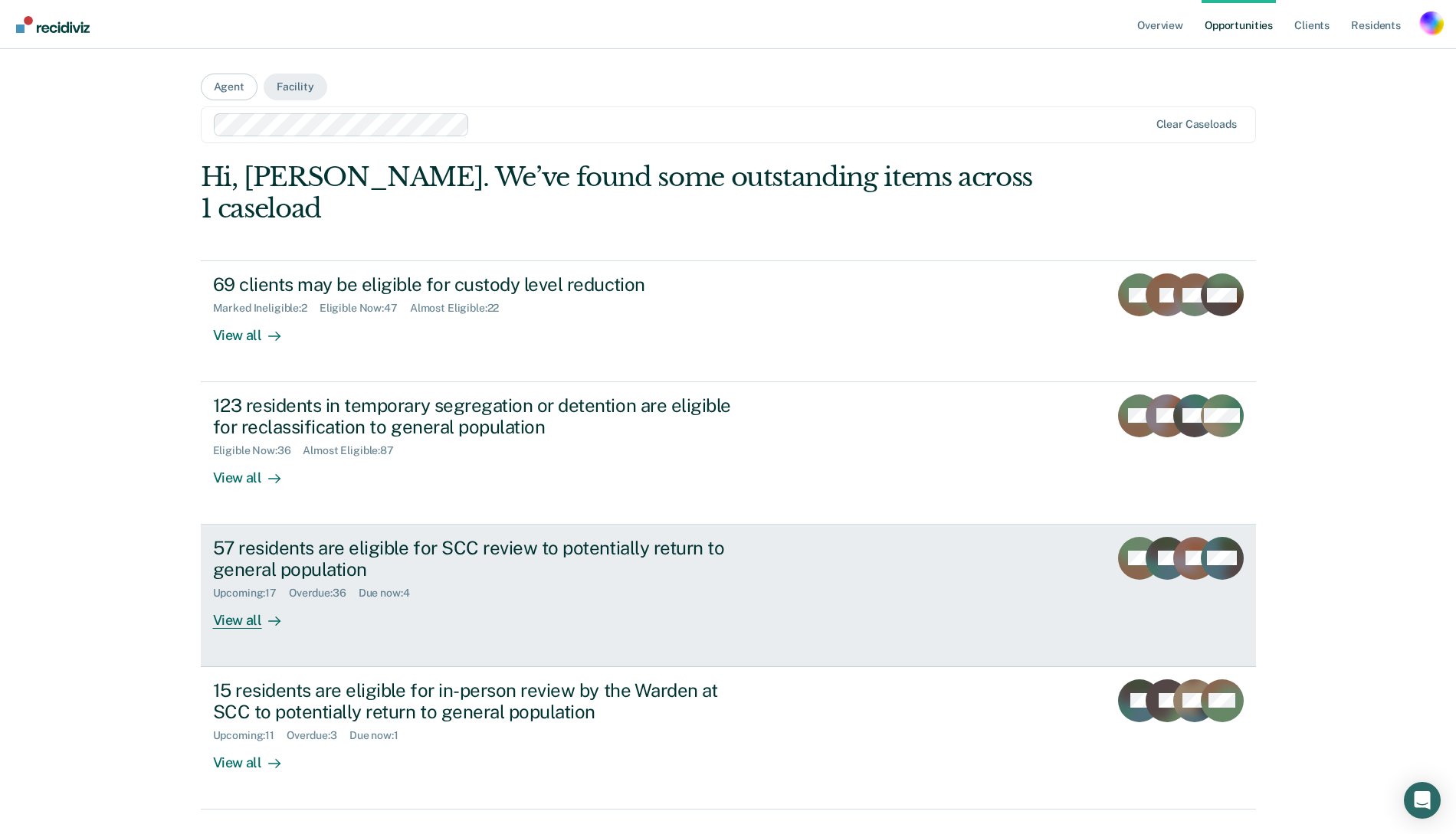
click at [318, 537] on div "57 residents are eligible for SCC review to potentially return to general popul…" at bounding box center [481, 559] width 538 height 44
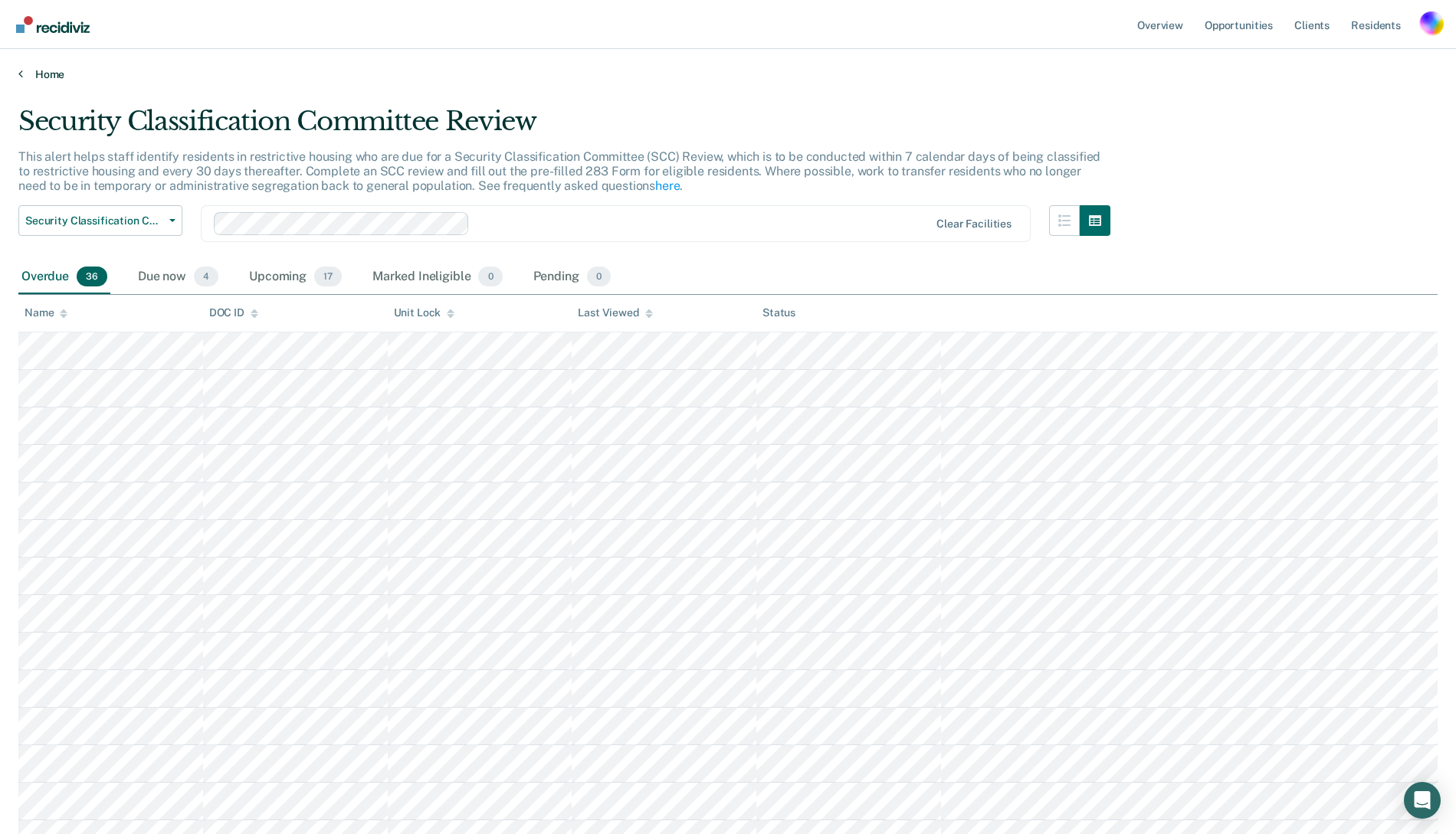
click at [32, 67] on link "Home" at bounding box center [728, 74] width 1419 height 14
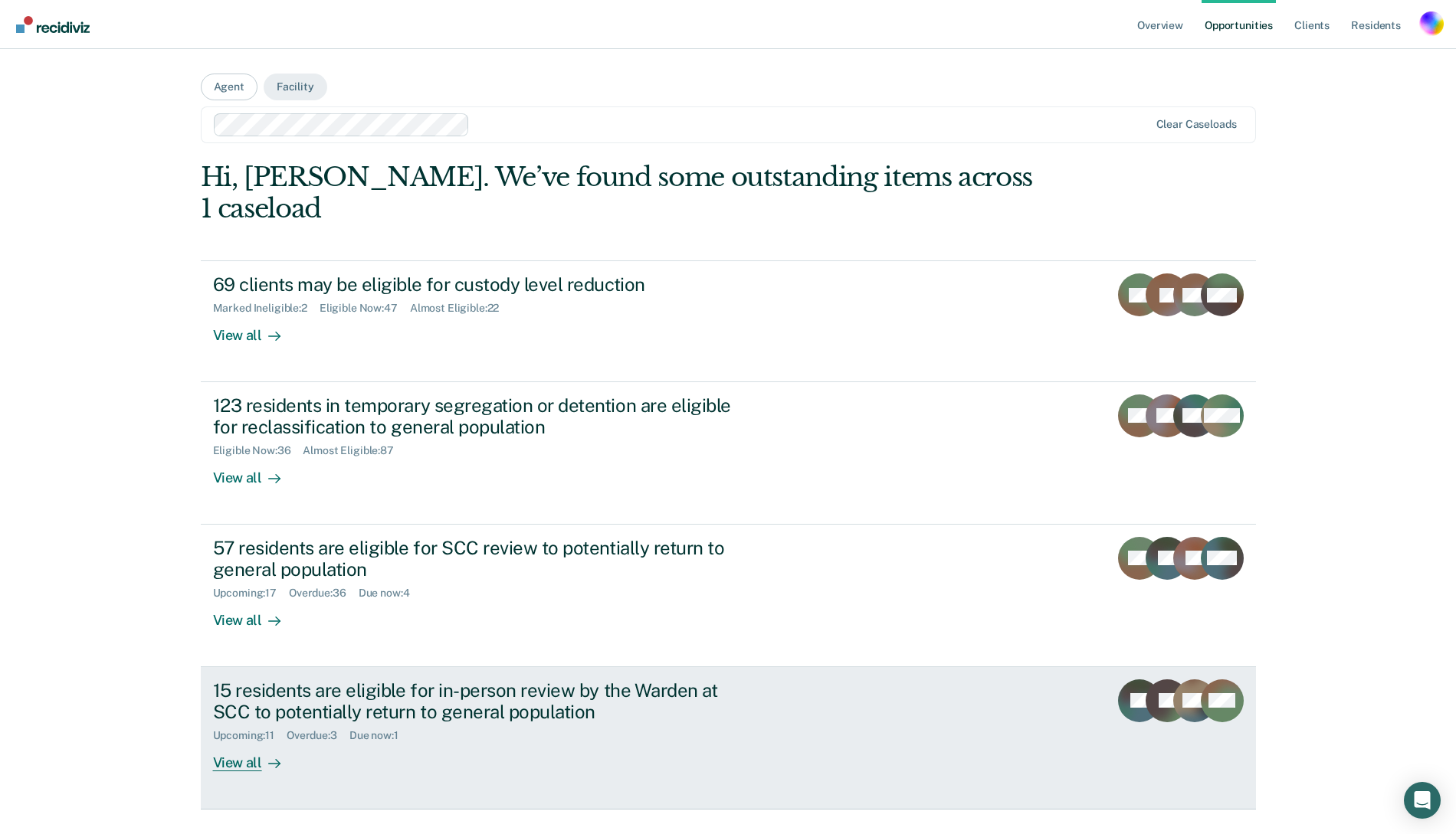
click at [381, 680] on div "15 residents are eligible for in-person review by the Warden at SCC to potentia…" at bounding box center [481, 702] width 538 height 44
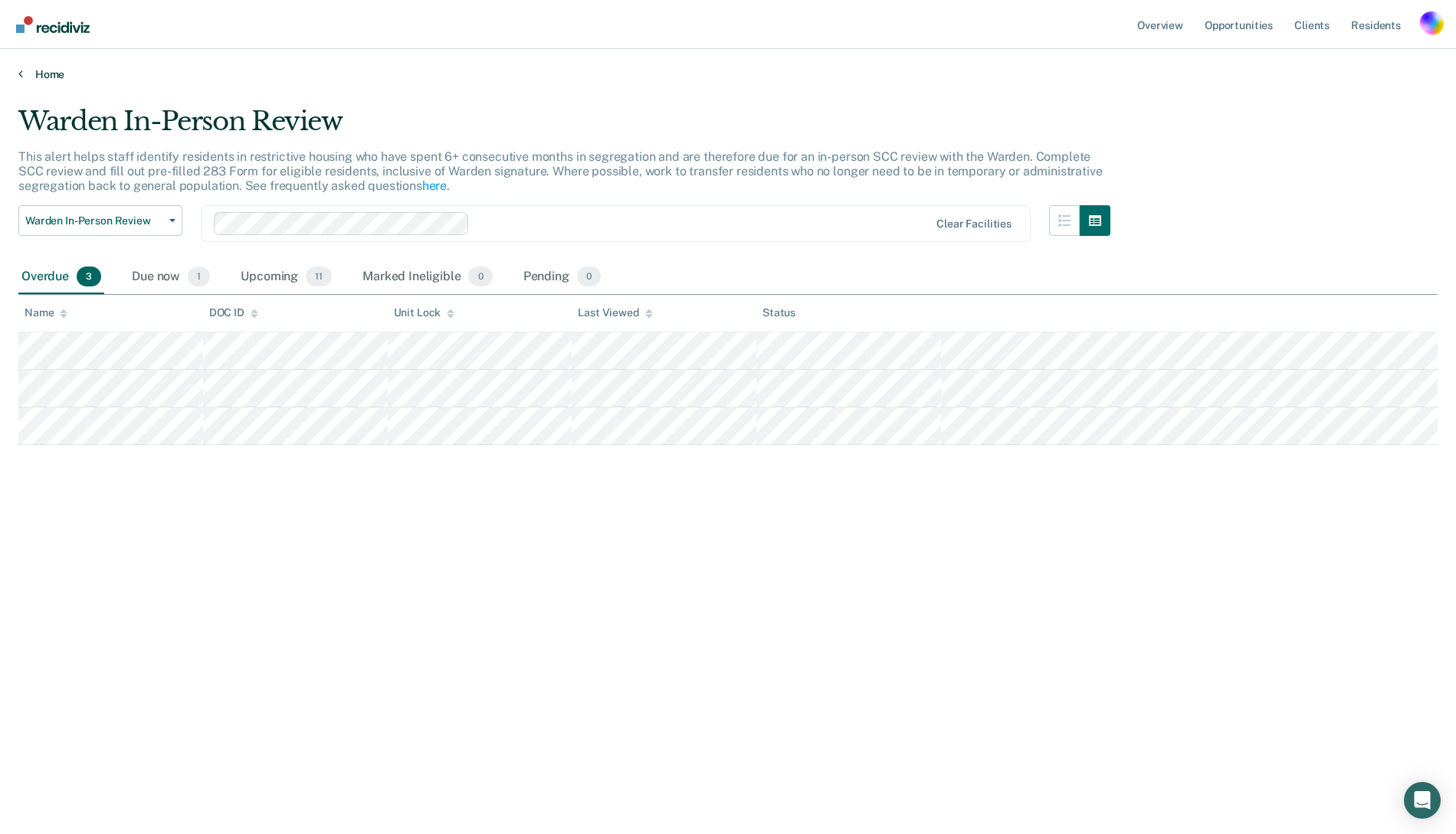
click at [50, 68] on link "Home" at bounding box center [728, 74] width 1419 height 14
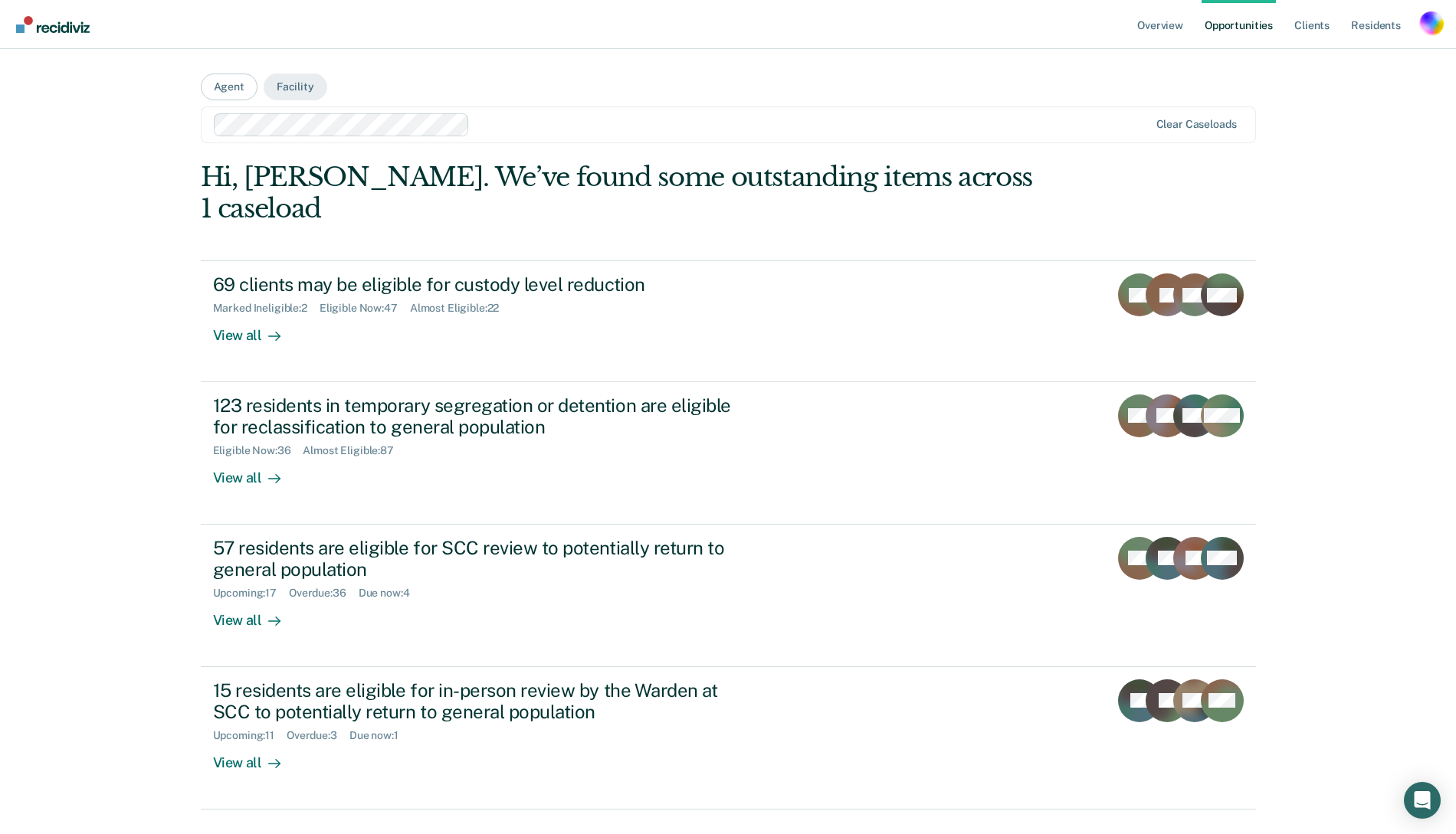
click at [1431, 22] on div "Profile dropdown button" at bounding box center [1431, 24] width 25 height 25
click at [1324, 62] on link "Profile" at bounding box center [1370, 62] width 124 height 13
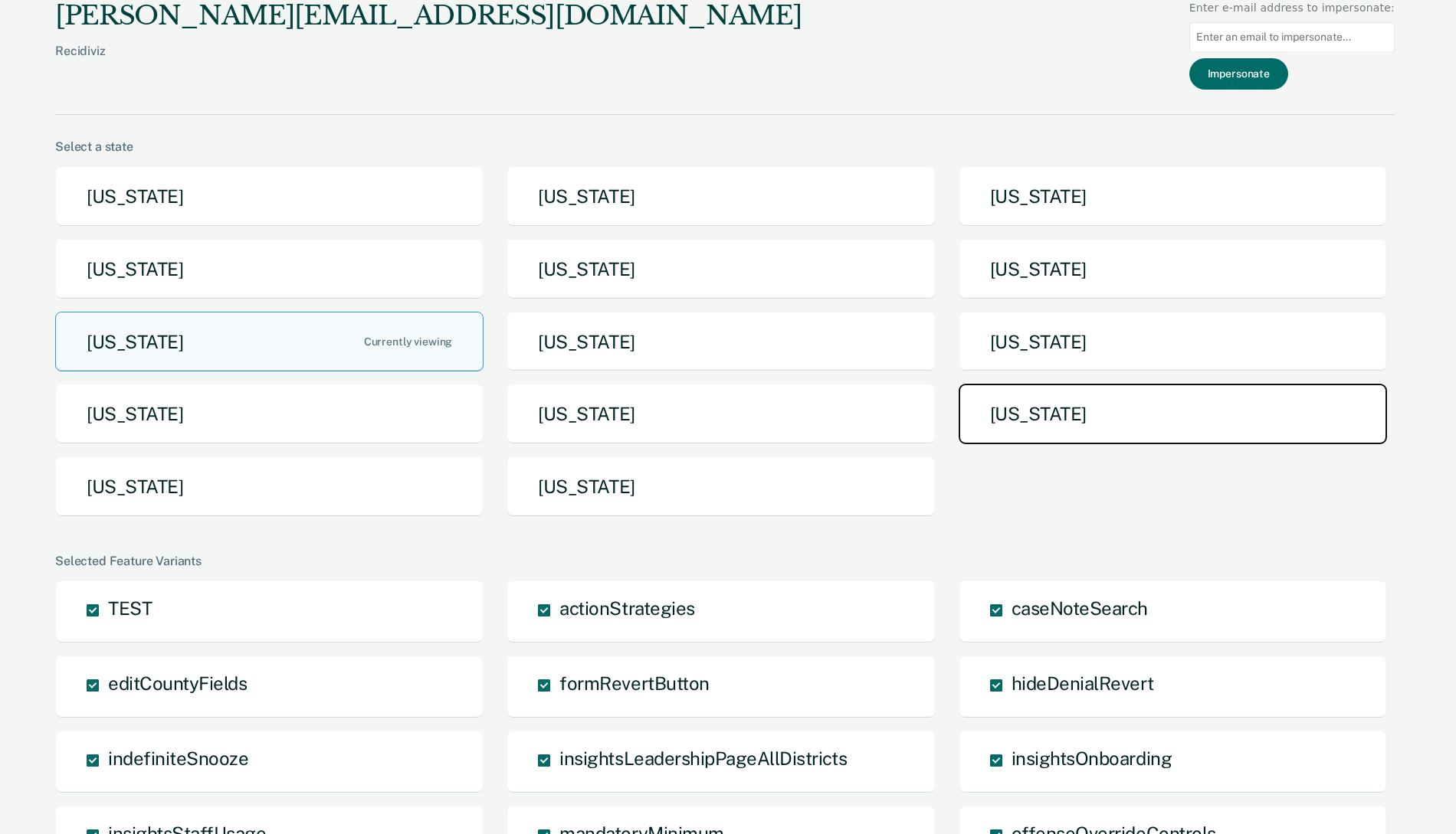
click at [1037, 426] on button "[US_STATE]" at bounding box center [1173, 414] width 428 height 61
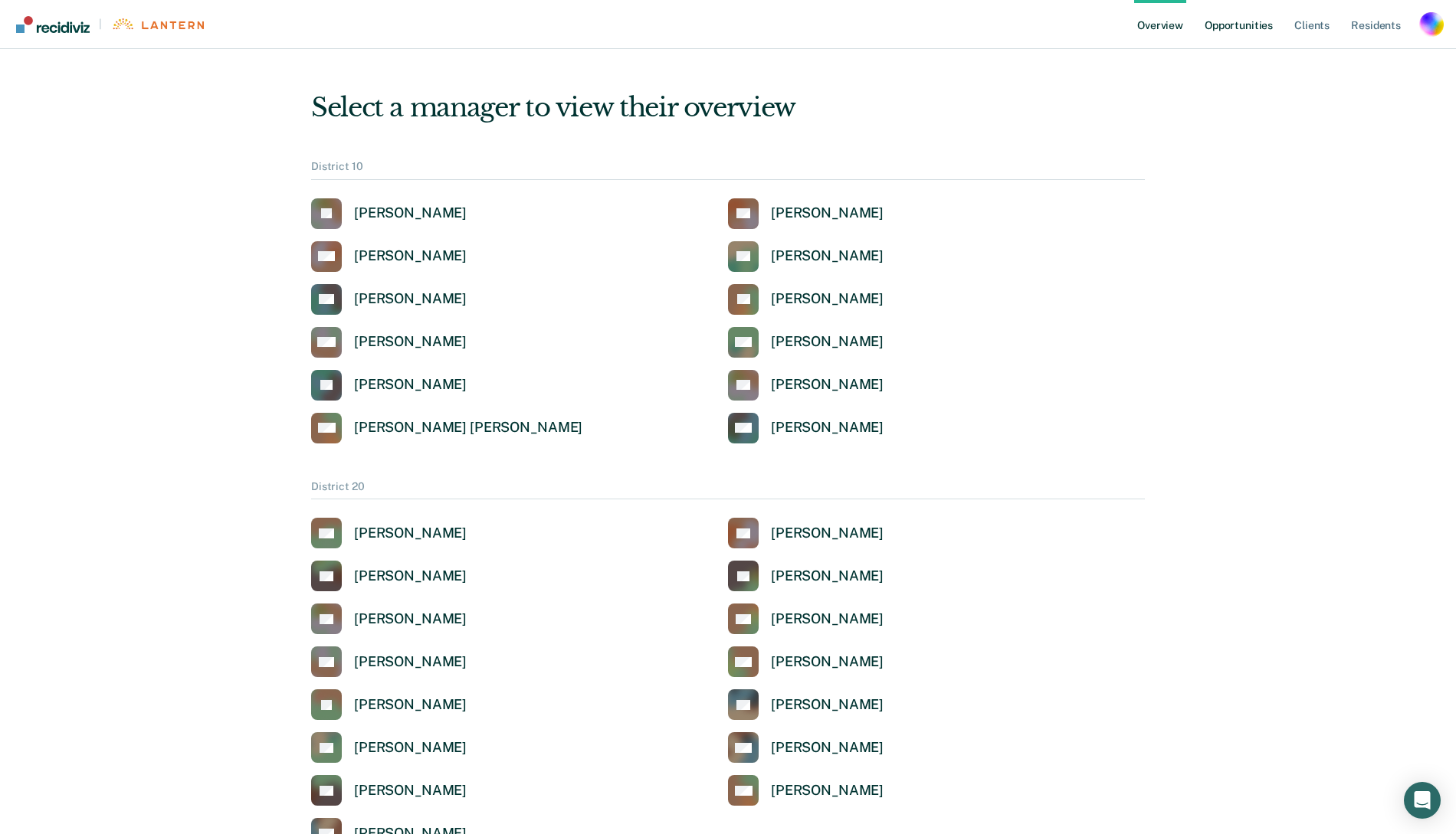
click at [1233, 24] on link "Opportunities" at bounding box center [1239, 25] width 74 height 49
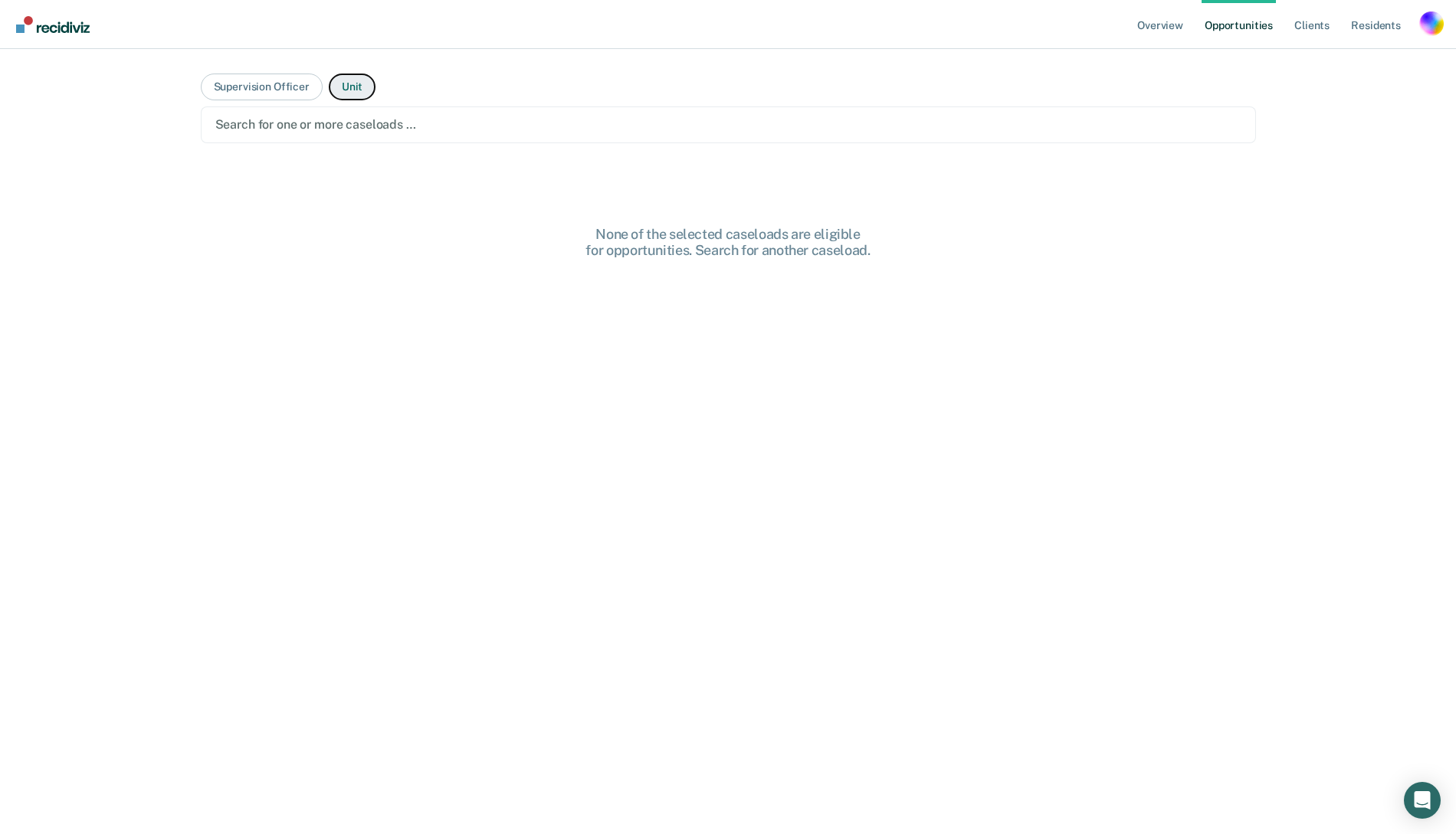
click at [340, 97] on button "Unit" at bounding box center [351, 86] width 47 height 26
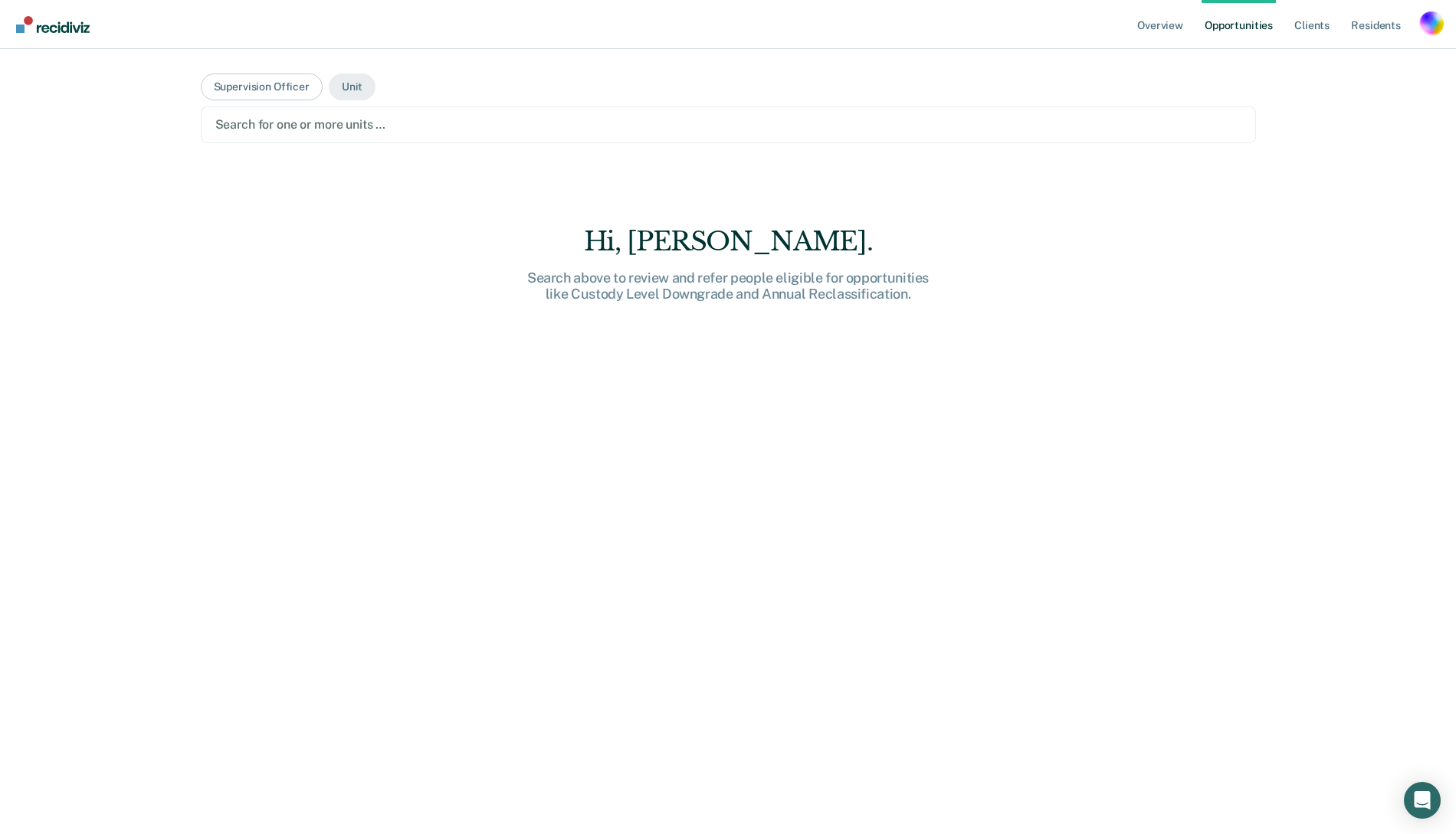
click at [293, 139] on div "Search for one or more units …" at bounding box center [728, 125] width 1055 height 37
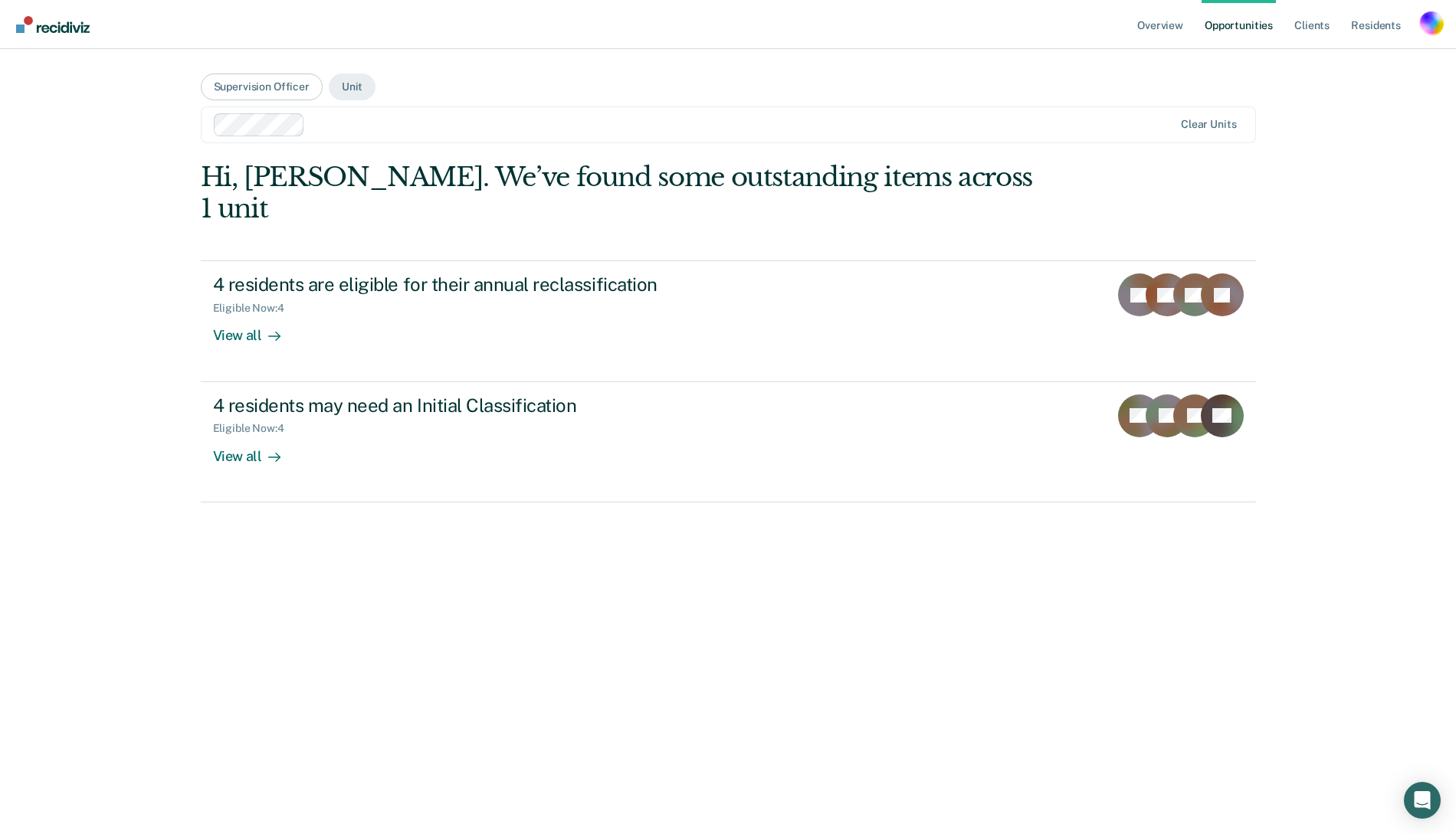
click at [343, 124] on div at bounding box center [742, 124] width 862 height 18
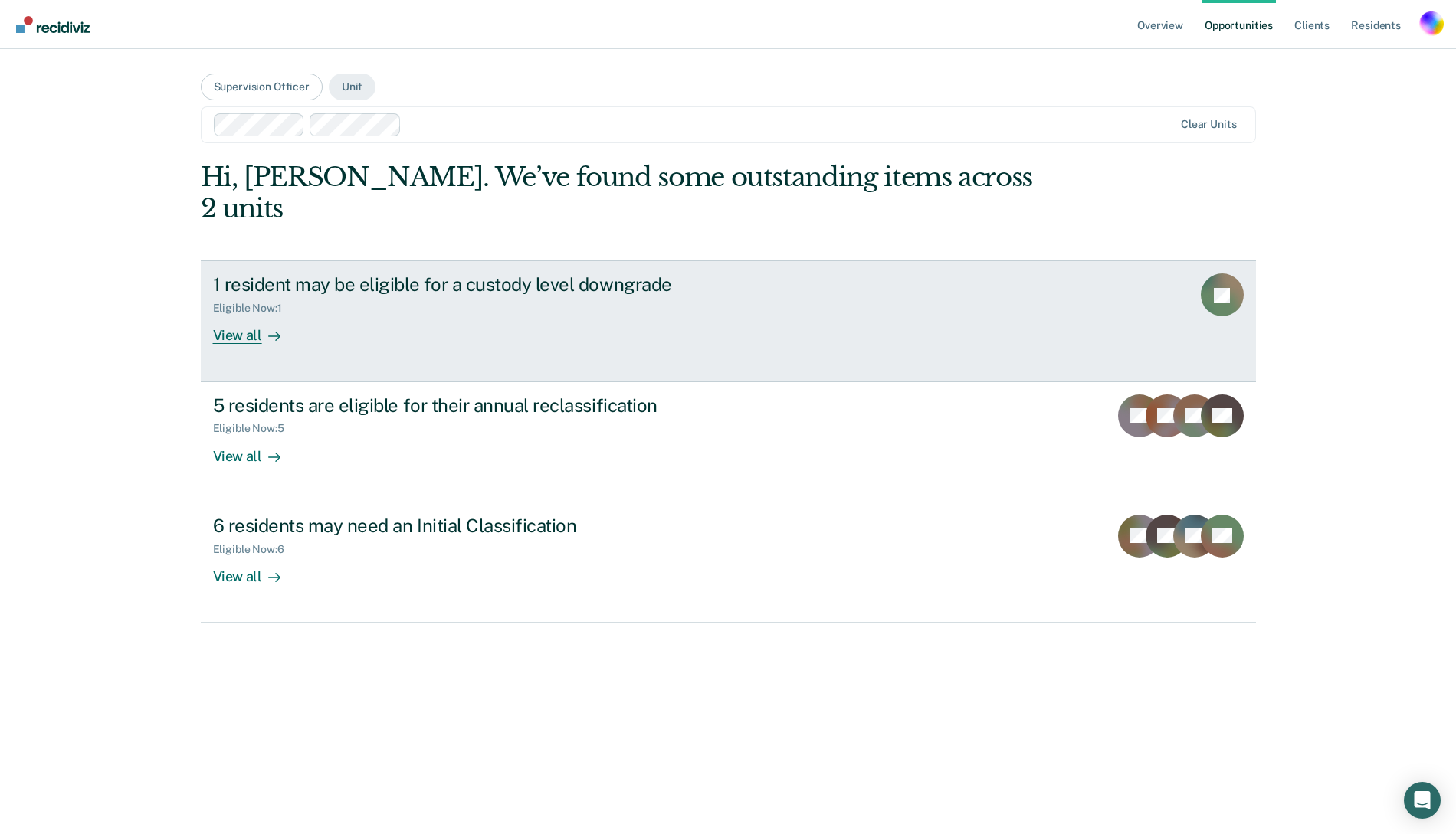
click at [357, 296] on div "Eligible Now : 1" at bounding box center [481, 305] width 538 height 19
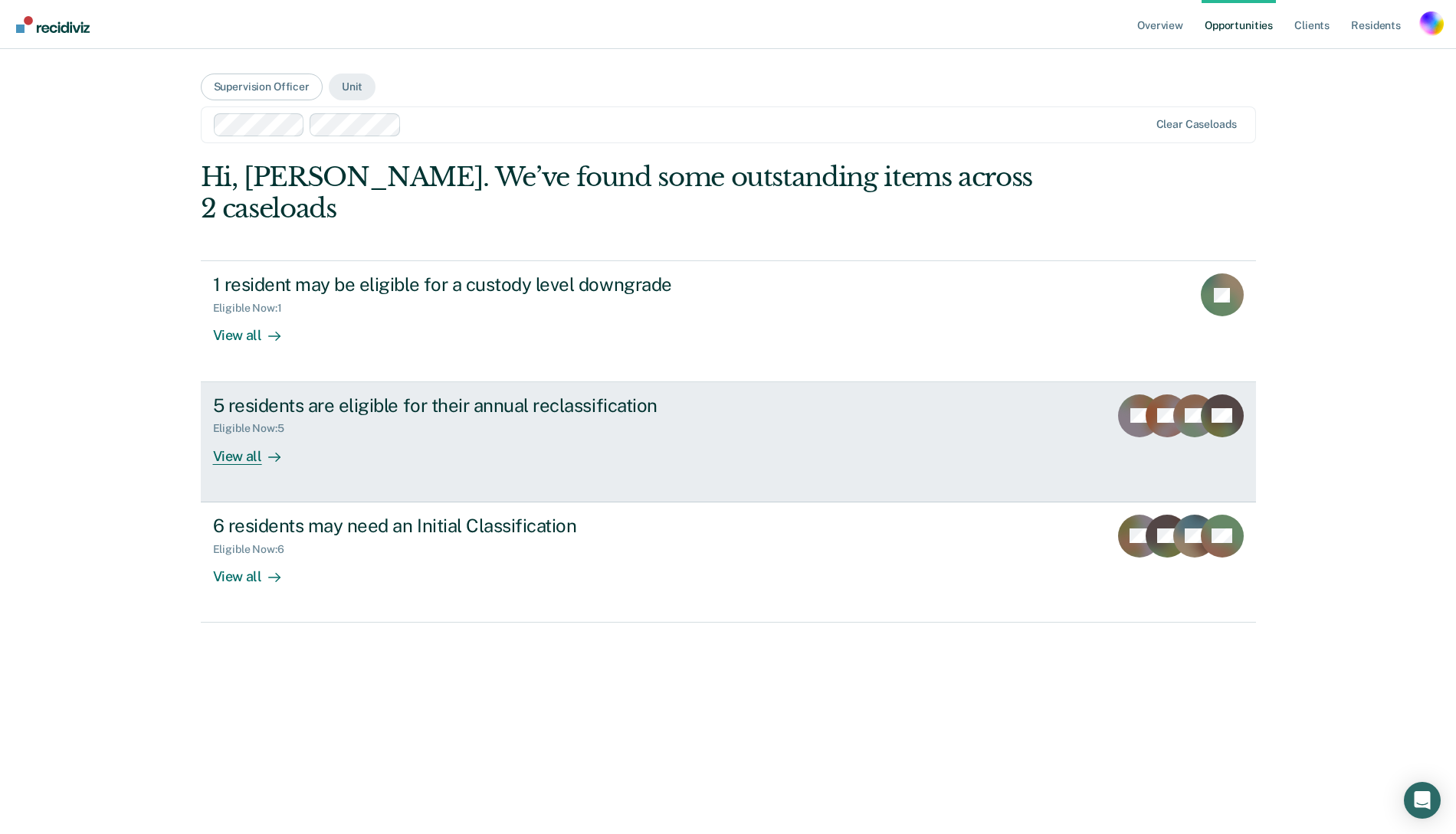
click at [501, 412] on div "5 residents are eligible for their annual reclassification Eligible Now : 5 Vie…" at bounding box center [500, 430] width 575 height 71
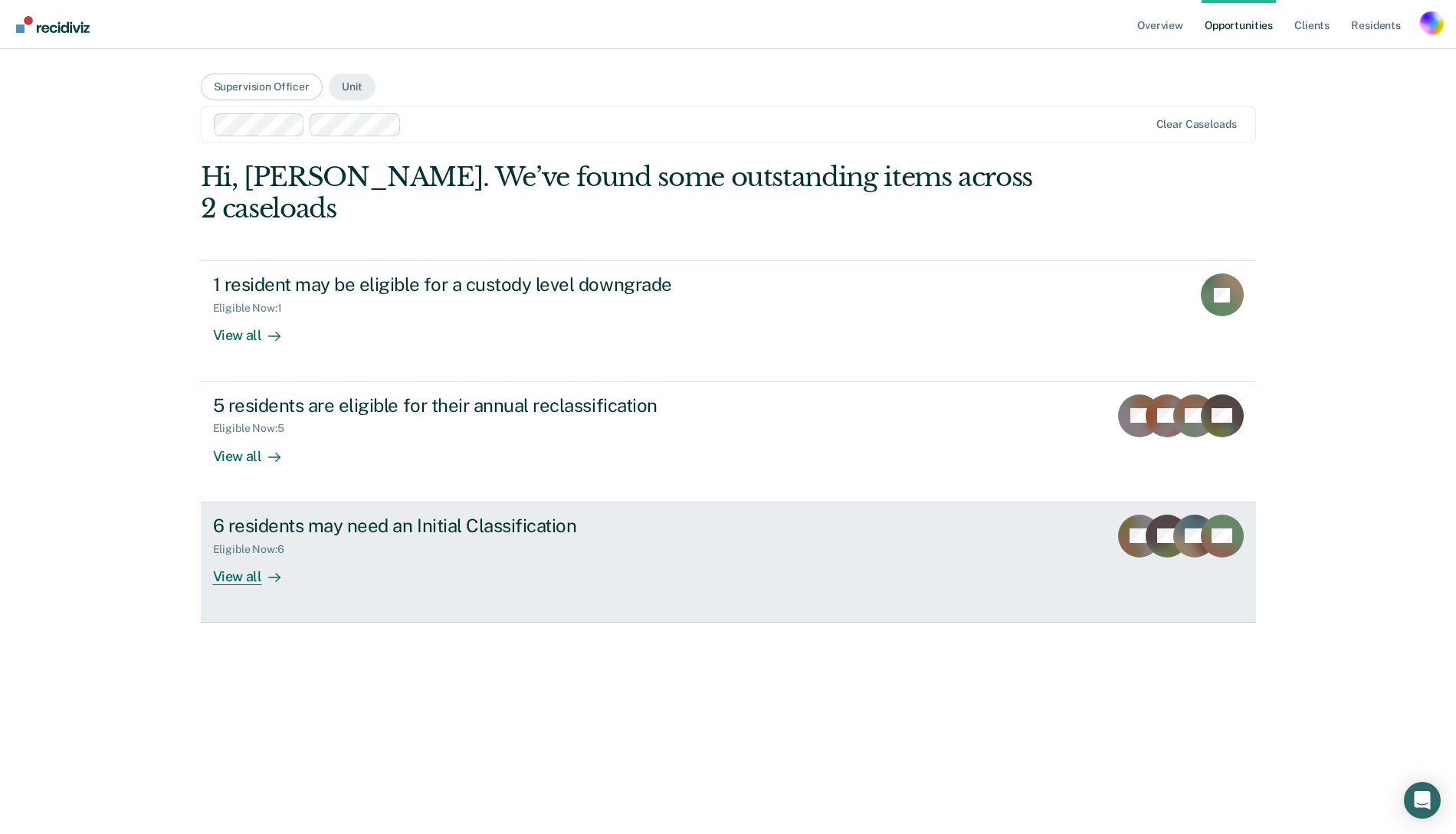
click at [384, 537] on div "6 residents may need an Initial Classification Eligible Now : 6 View all" at bounding box center [500, 550] width 575 height 71
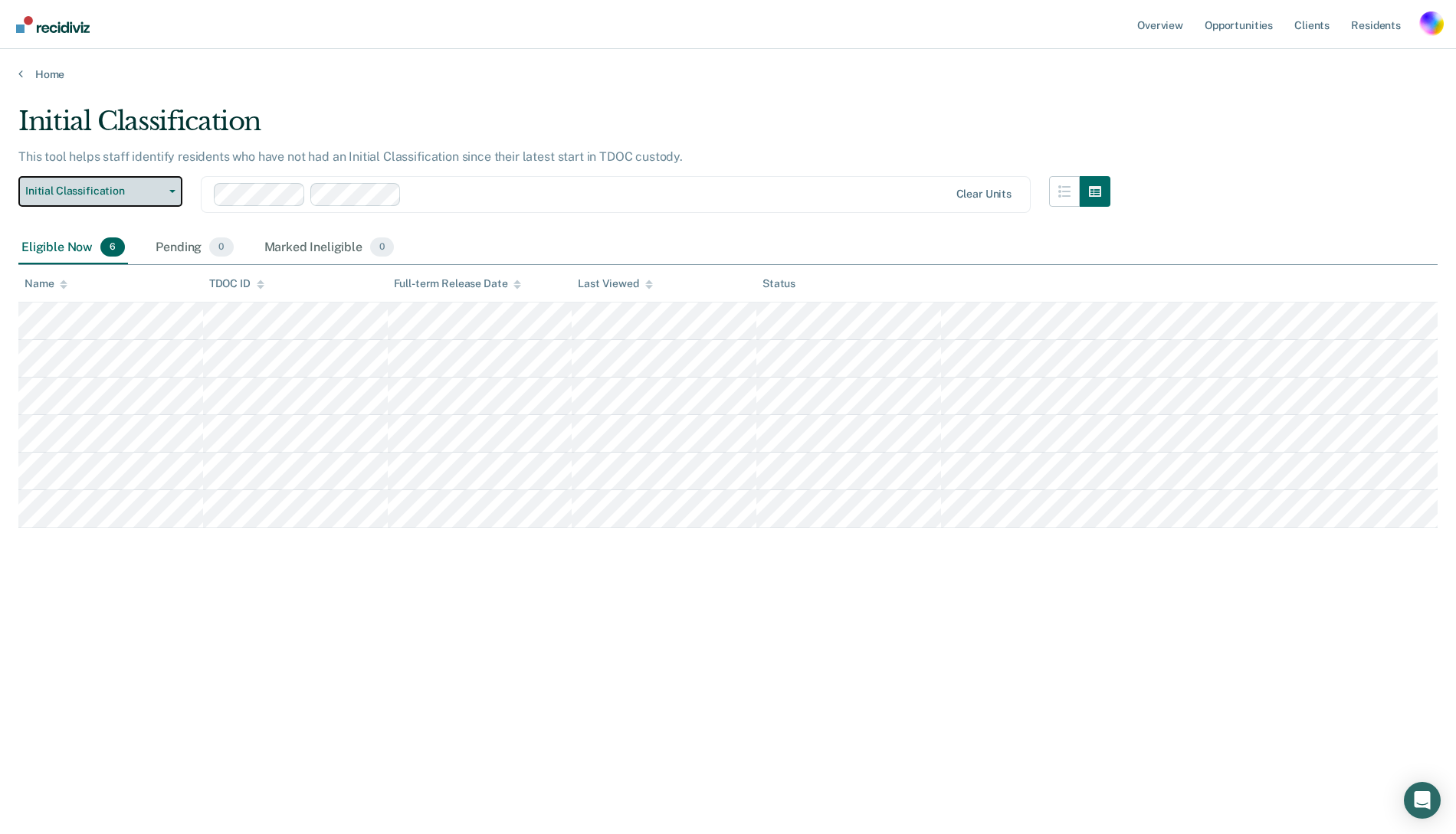
click at [166, 183] on button "Initial Classification" at bounding box center [101, 192] width 164 height 31
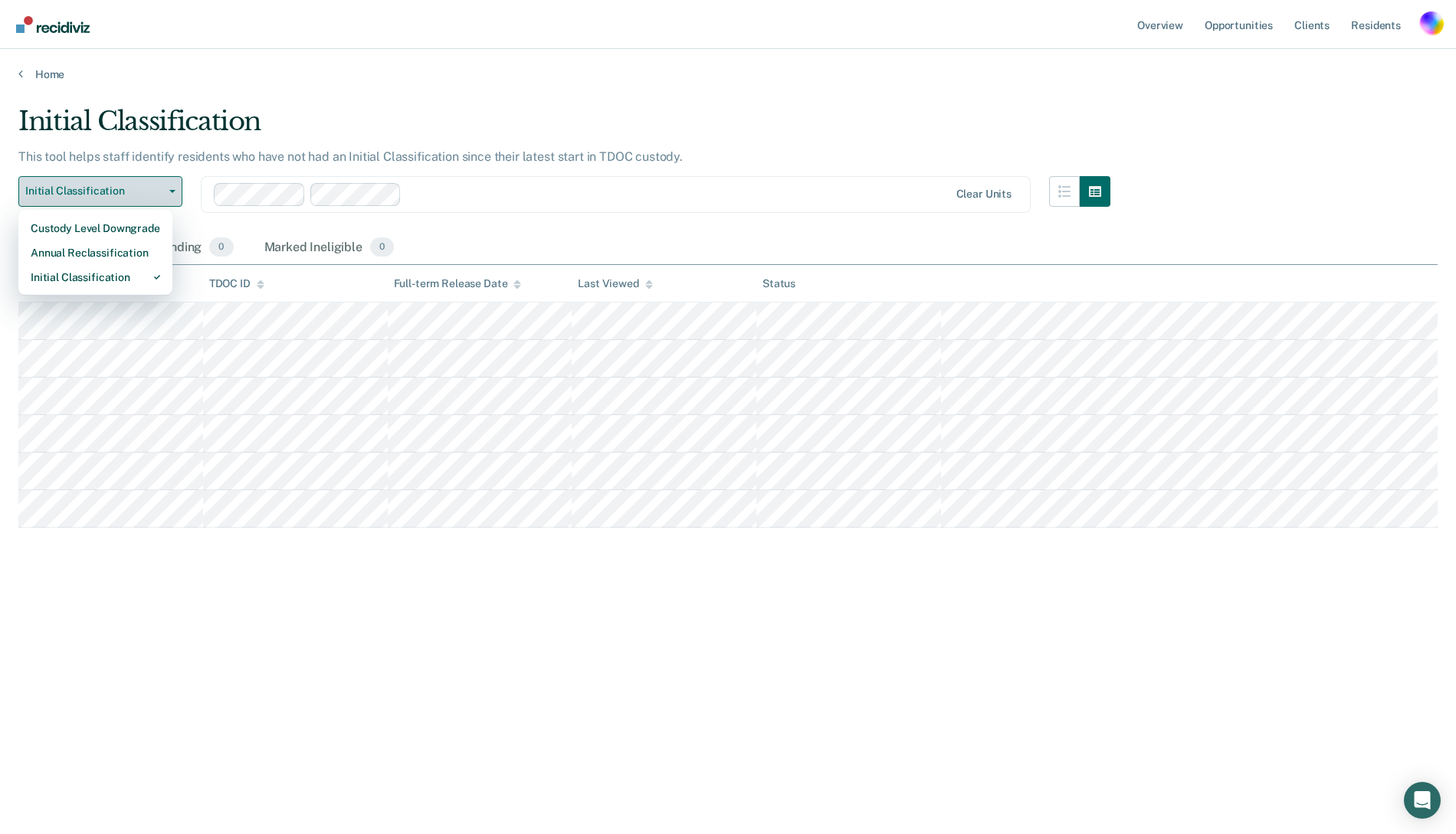
click at [166, 183] on button "Initial Classification" at bounding box center [101, 192] width 164 height 31
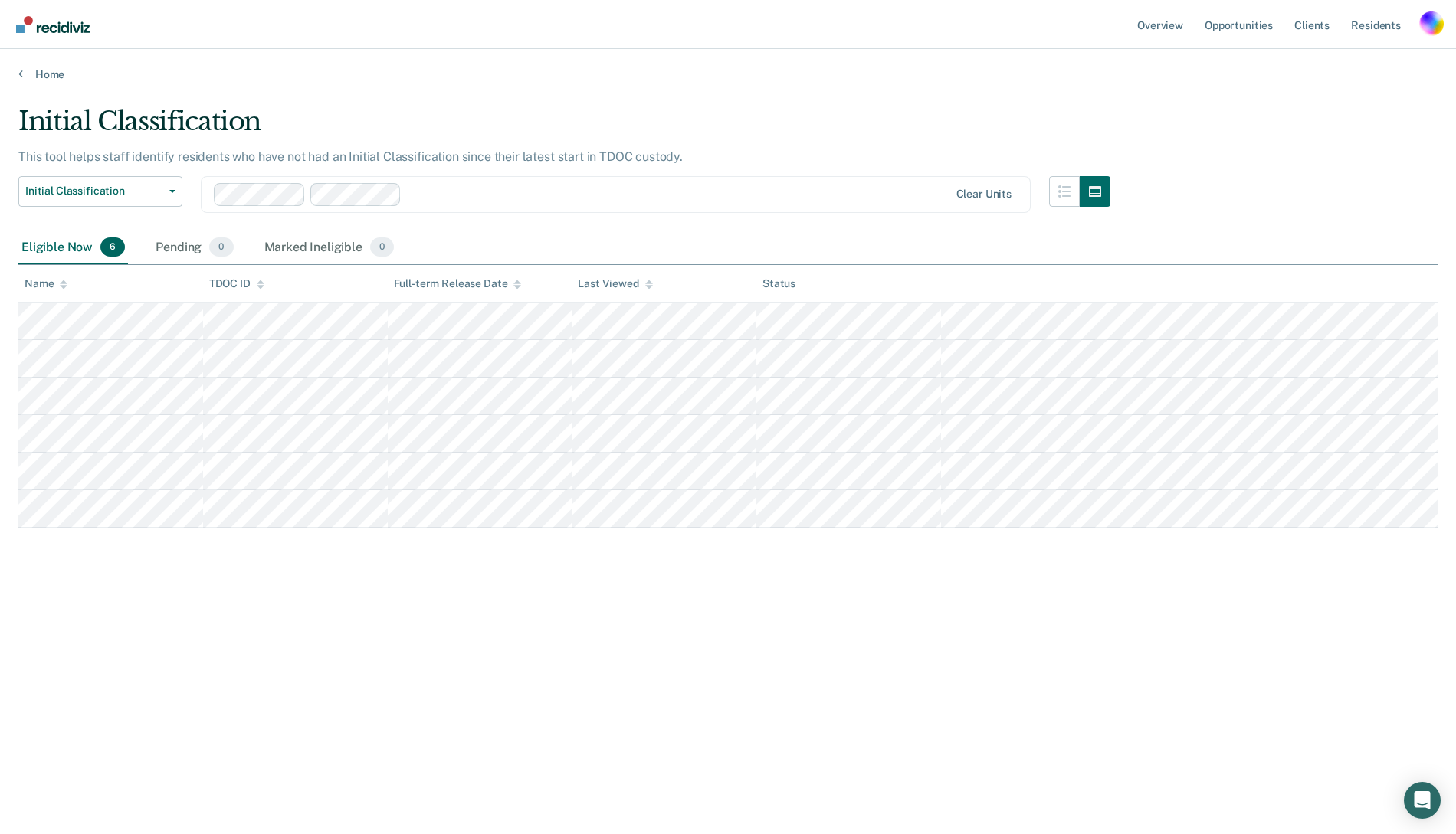
click at [353, 116] on div "Initial Classification" at bounding box center [564, 127] width 1092 height 43
click at [131, 183] on button "Initial Classification" at bounding box center [101, 192] width 164 height 31
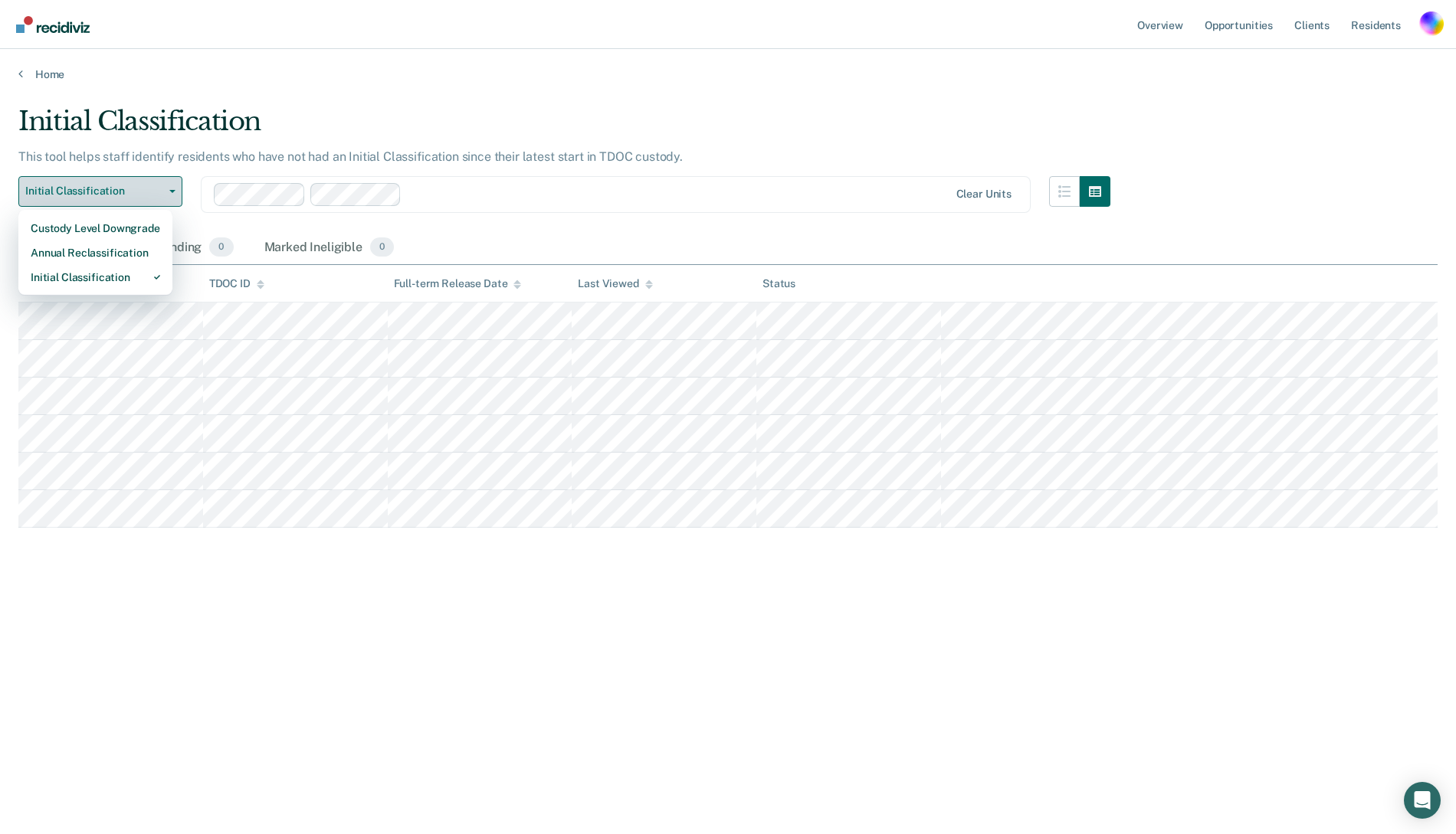
click at [131, 183] on button "Initial Classification" at bounding box center [101, 192] width 164 height 31
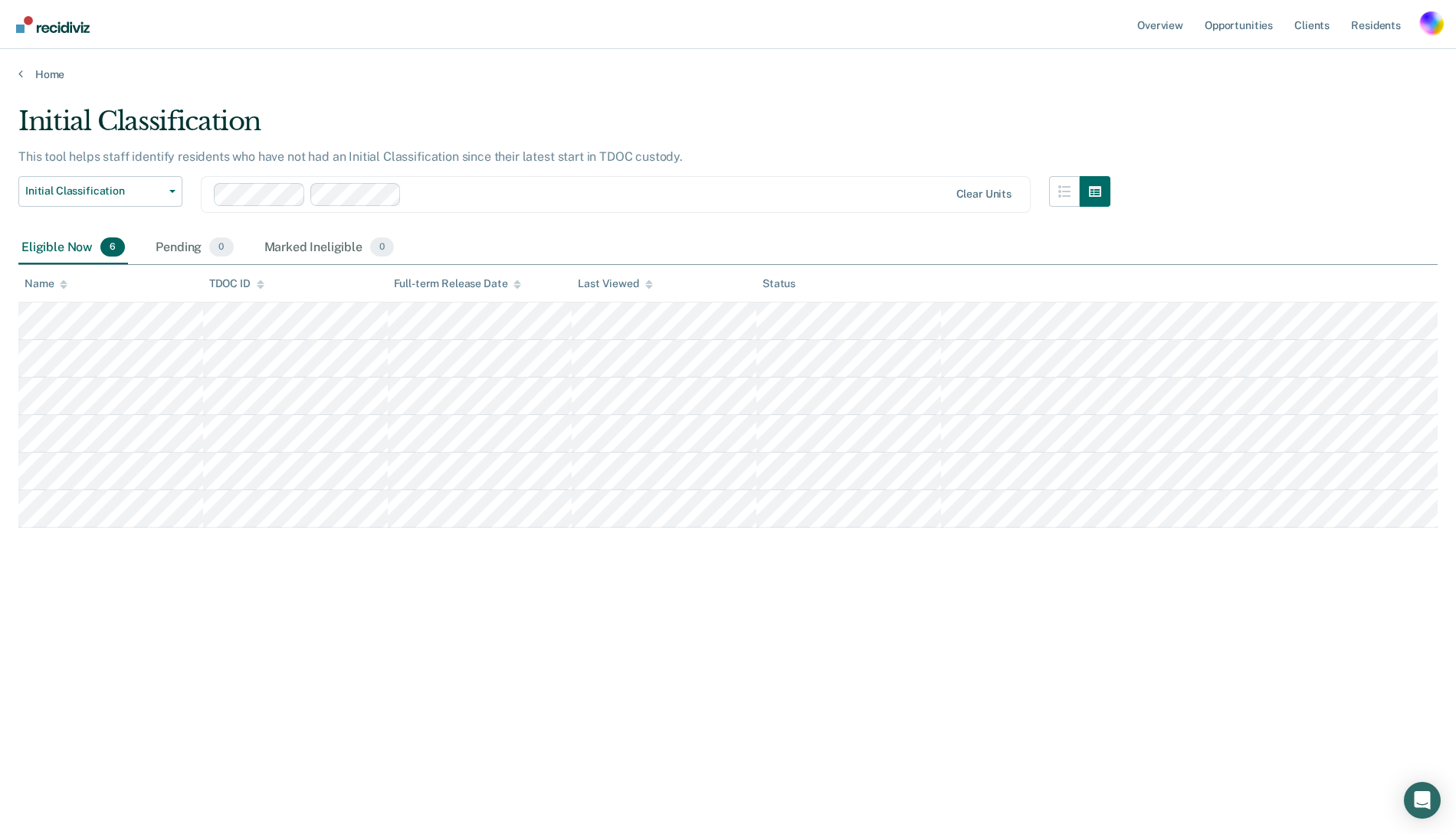
click at [334, 113] on div "Initial Classification" at bounding box center [564, 127] width 1092 height 43
click at [147, 195] on span "Initial Classification" at bounding box center [94, 191] width 138 height 13
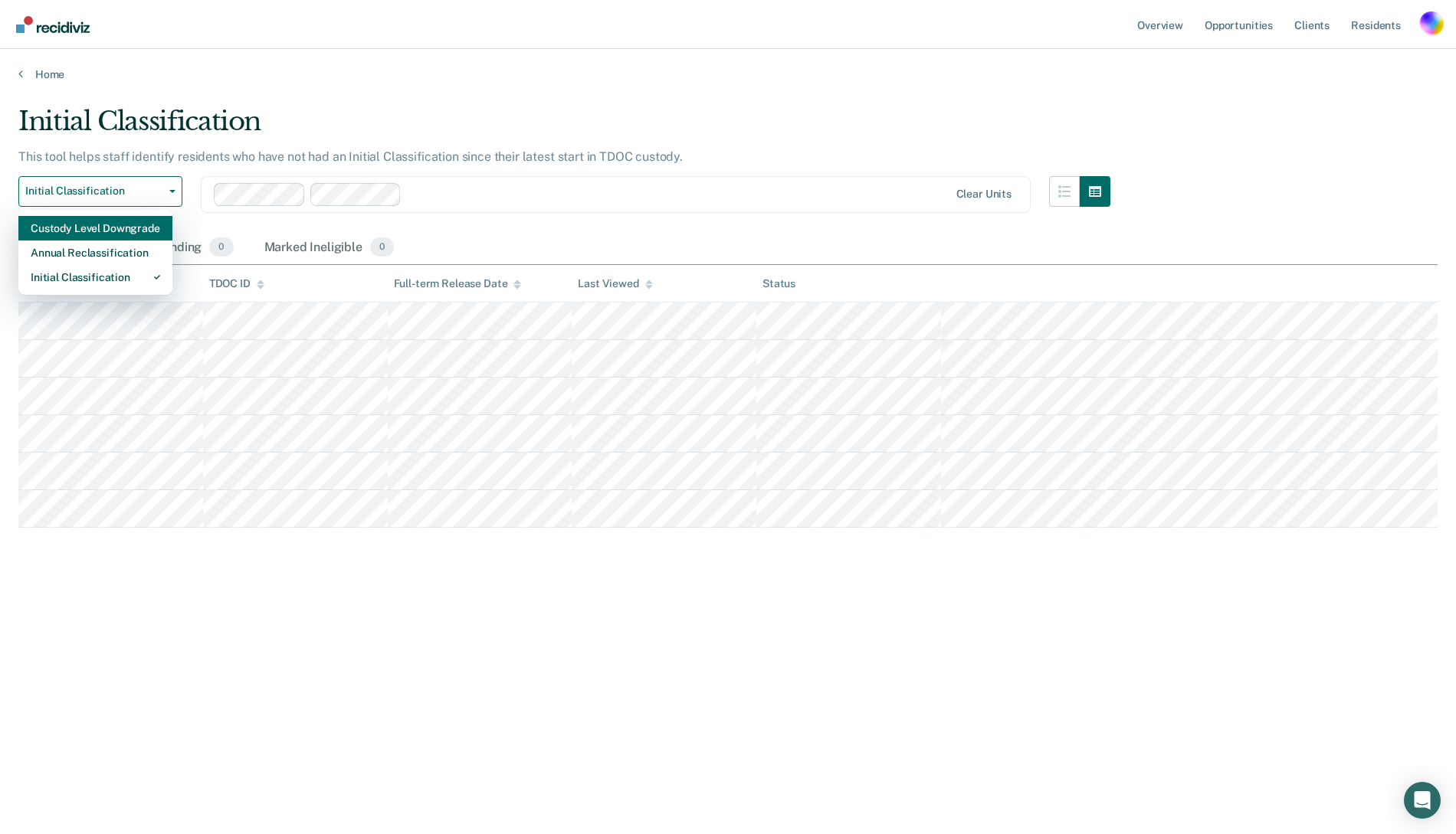
click at [96, 233] on div "Custody Level Downgrade" at bounding box center [95, 229] width 130 height 25
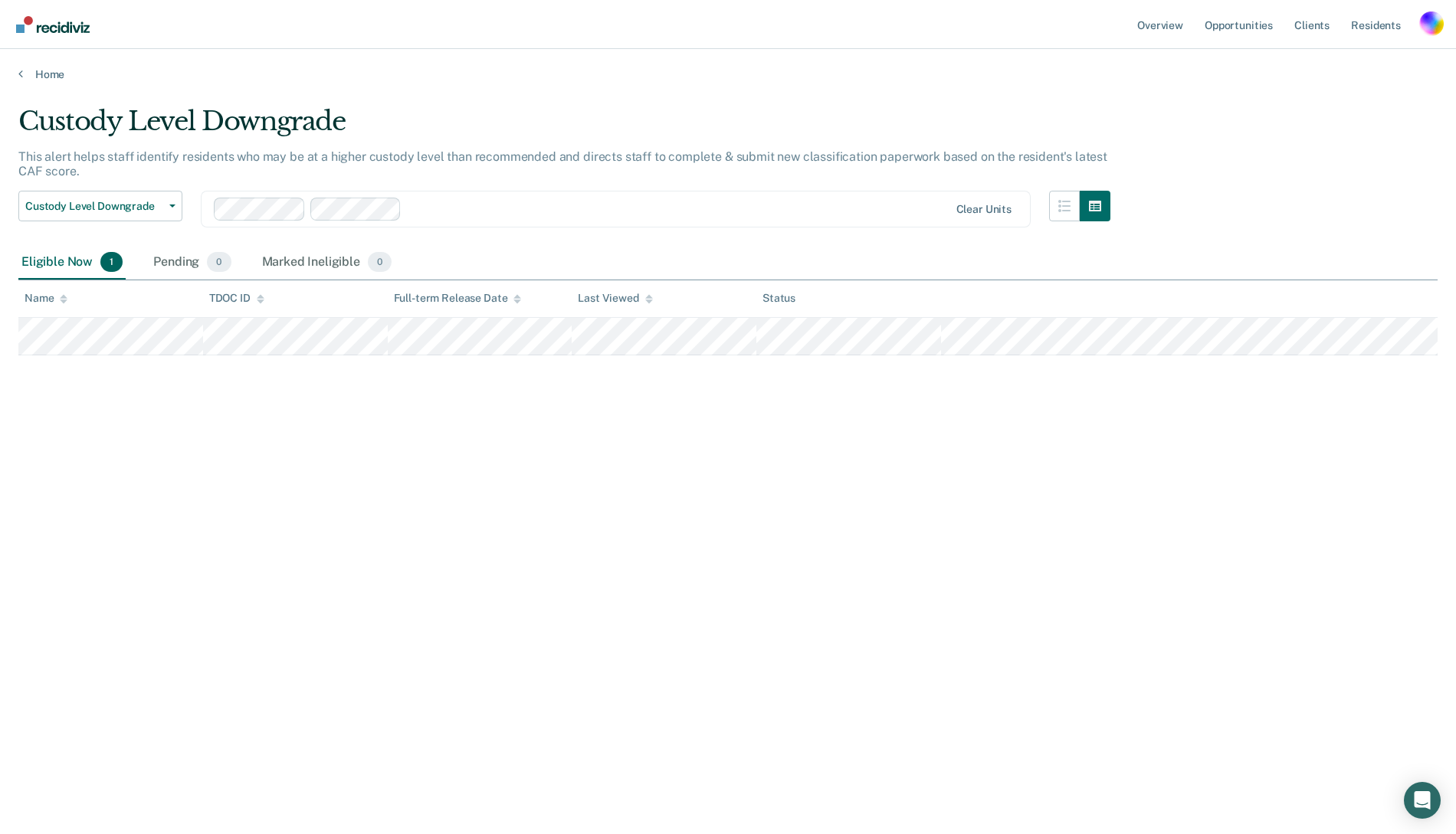
click at [362, 121] on div "Custody Level Downgrade" at bounding box center [564, 127] width 1092 height 43
click at [1427, 29] on div "Profile dropdown button" at bounding box center [1431, 24] width 25 height 25
click at [1321, 63] on link "Profile" at bounding box center [1370, 62] width 124 height 13
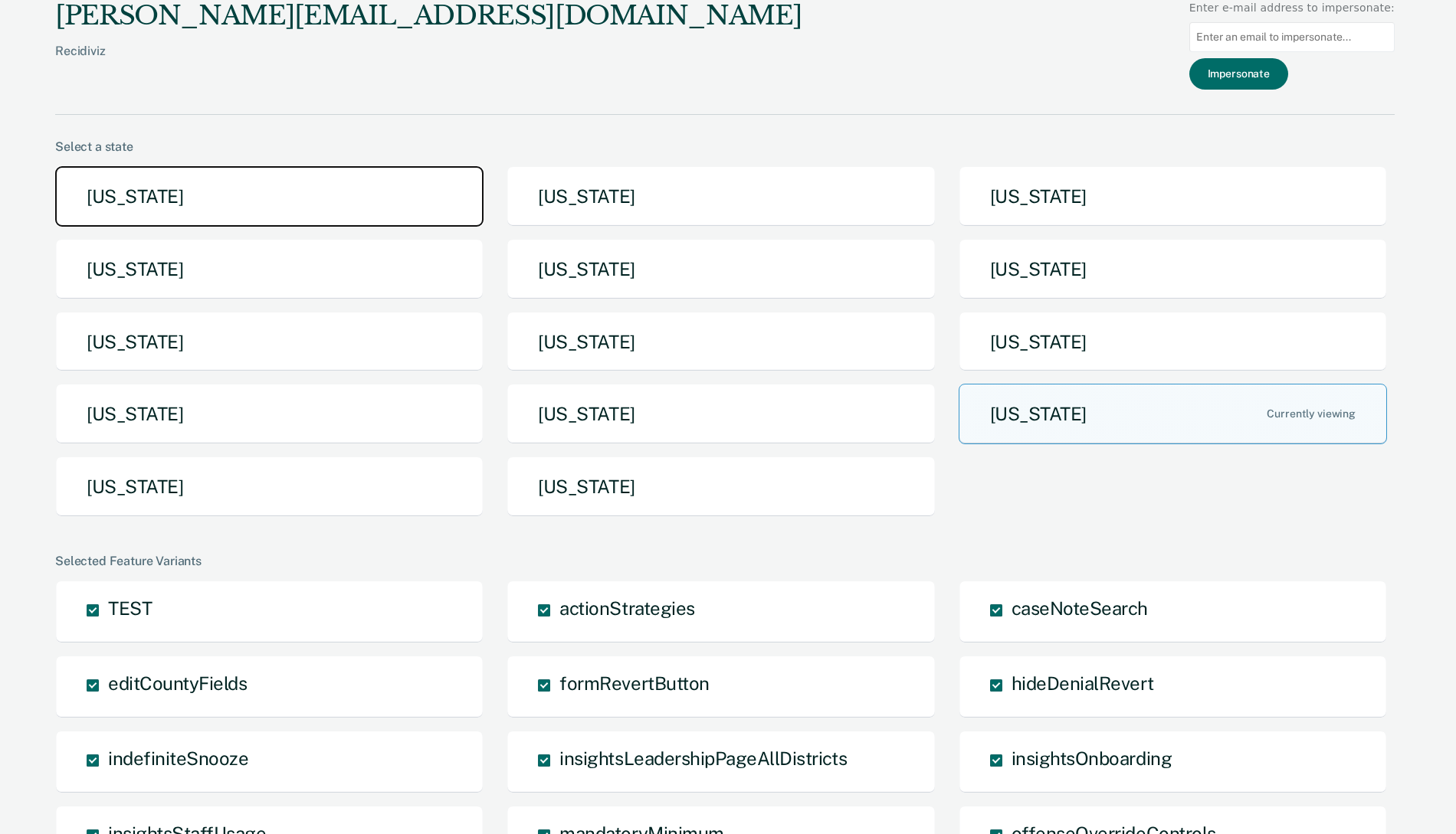
click at [268, 194] on button "[US_STATE]" at bounding box center [268, 196] width 428 height 61
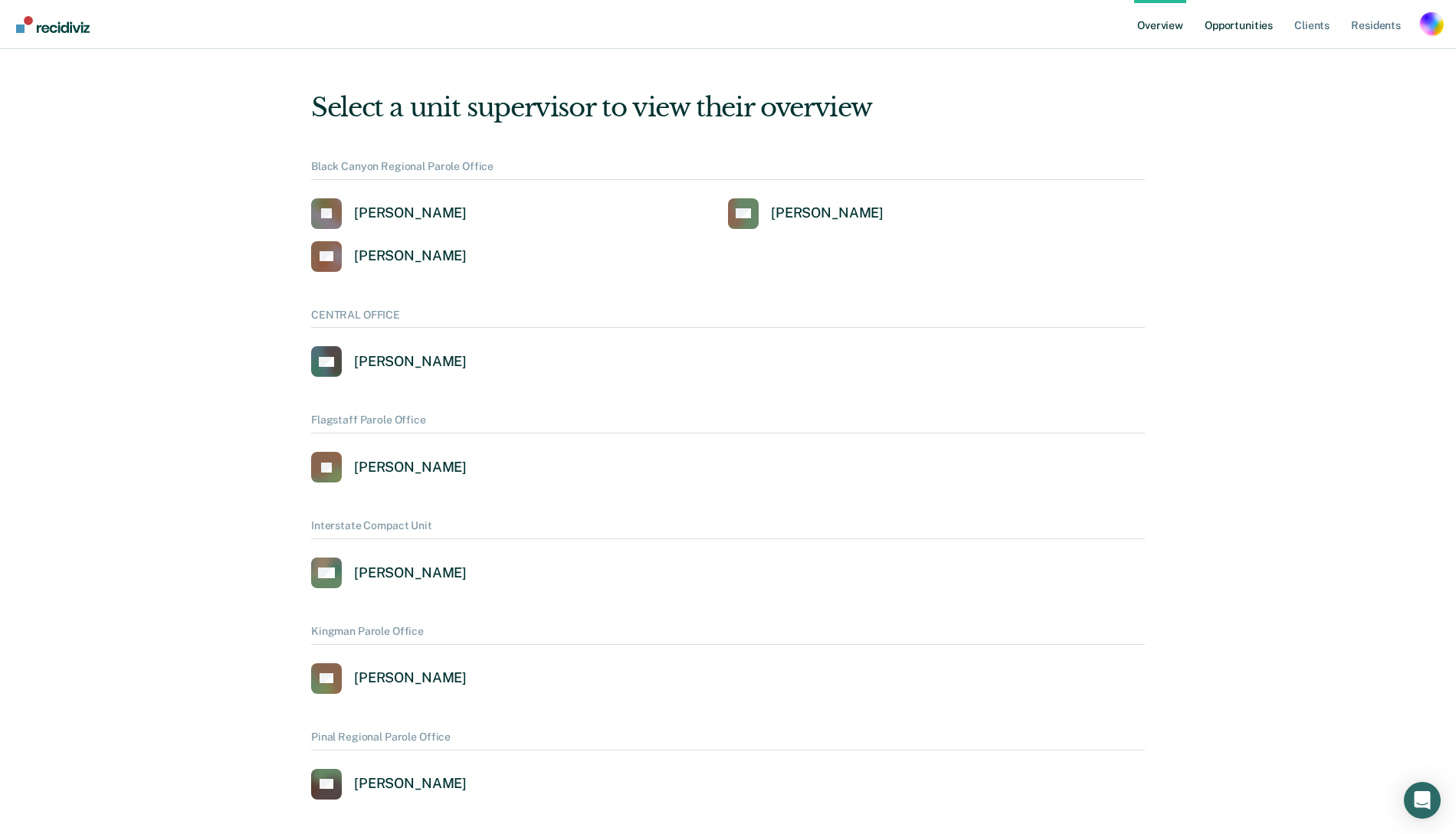
click at [1227, 25] on link "Opportunities" at bounding box center [1239, 25] width 74 height 49
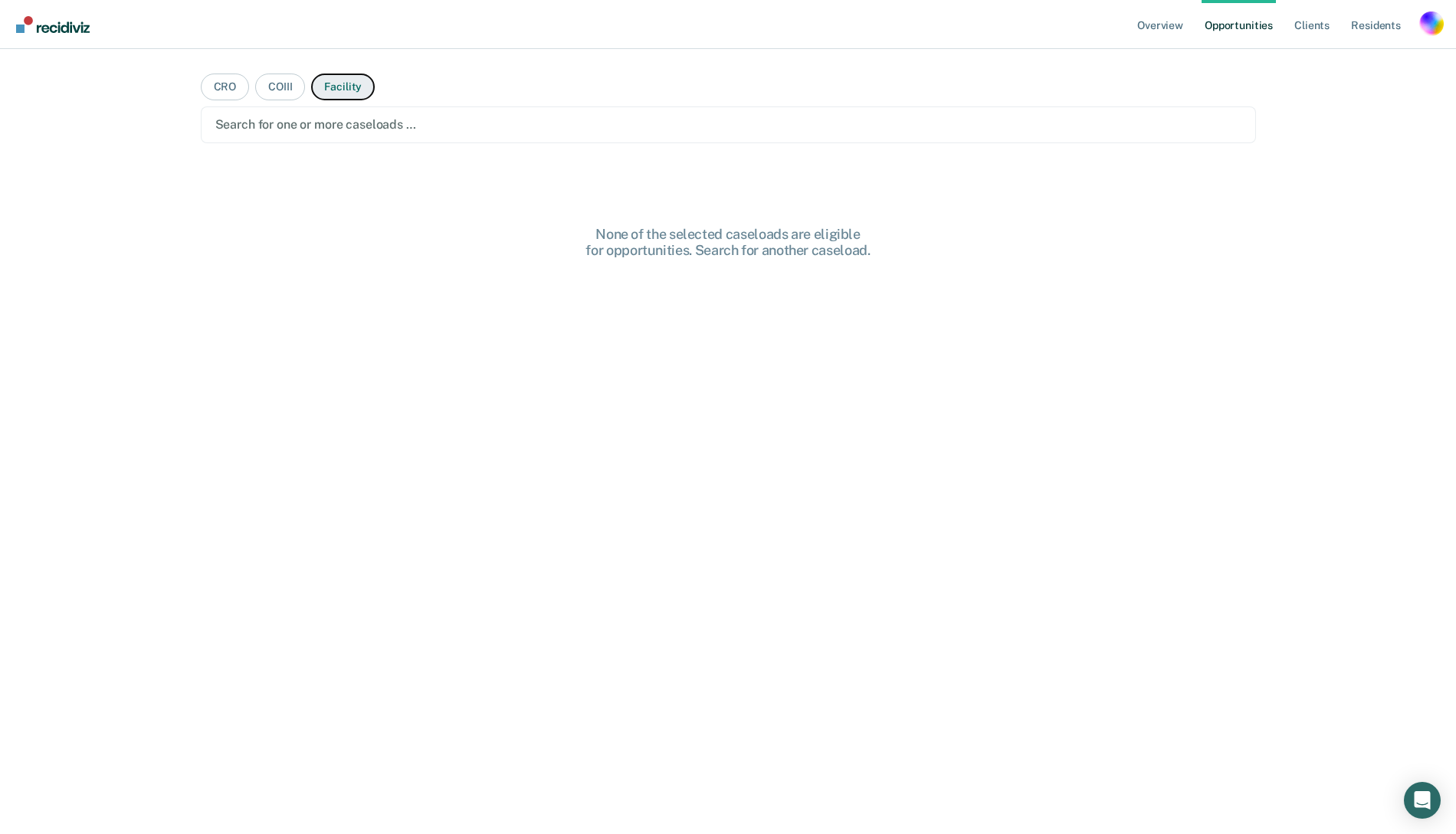
click at [340, 95] on button "Facility" at bounding box center [343, 86] width 64 height 26
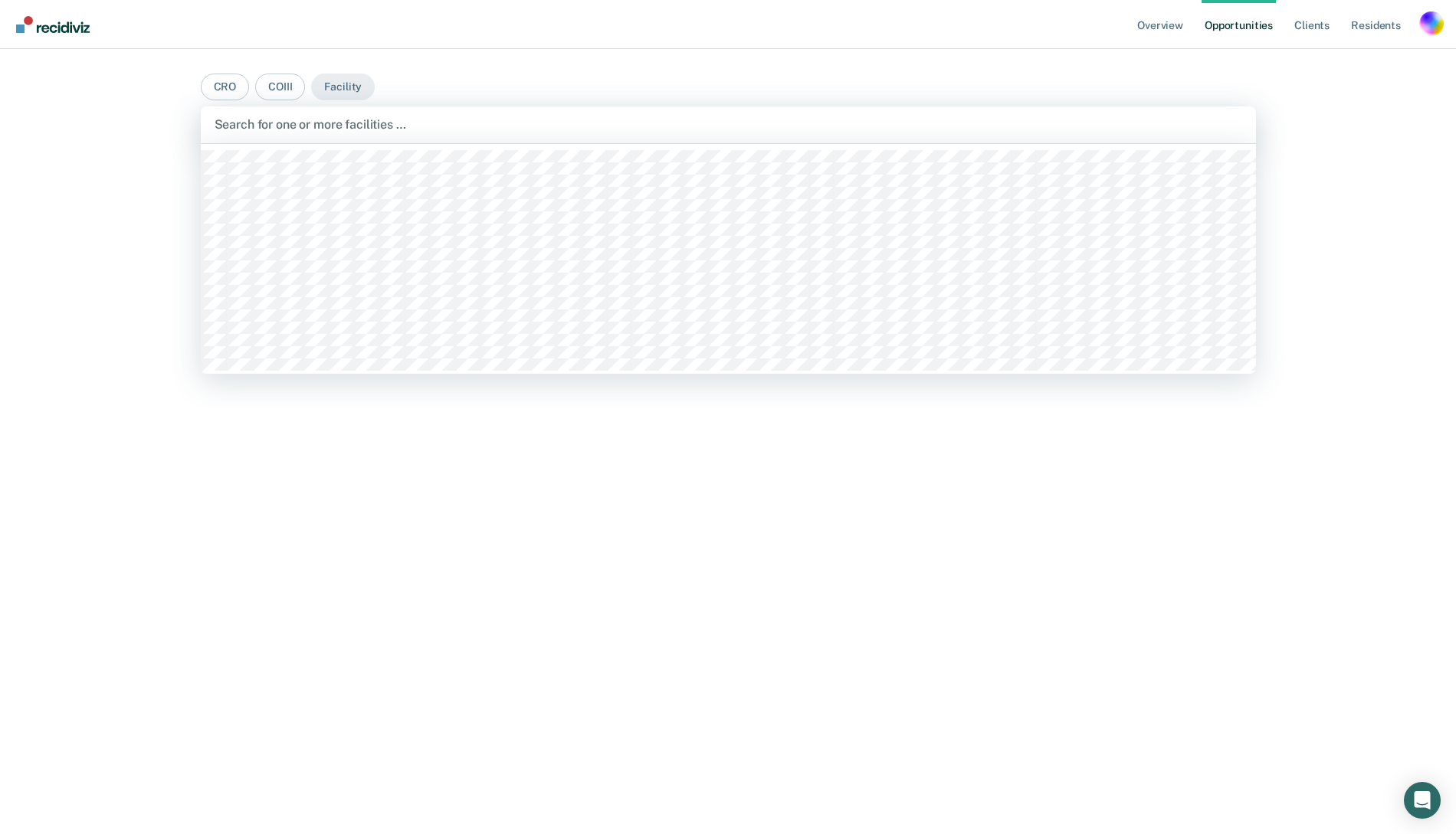
click at [340, 121] on div at bounding box center [728, 124] width 1028 height 18
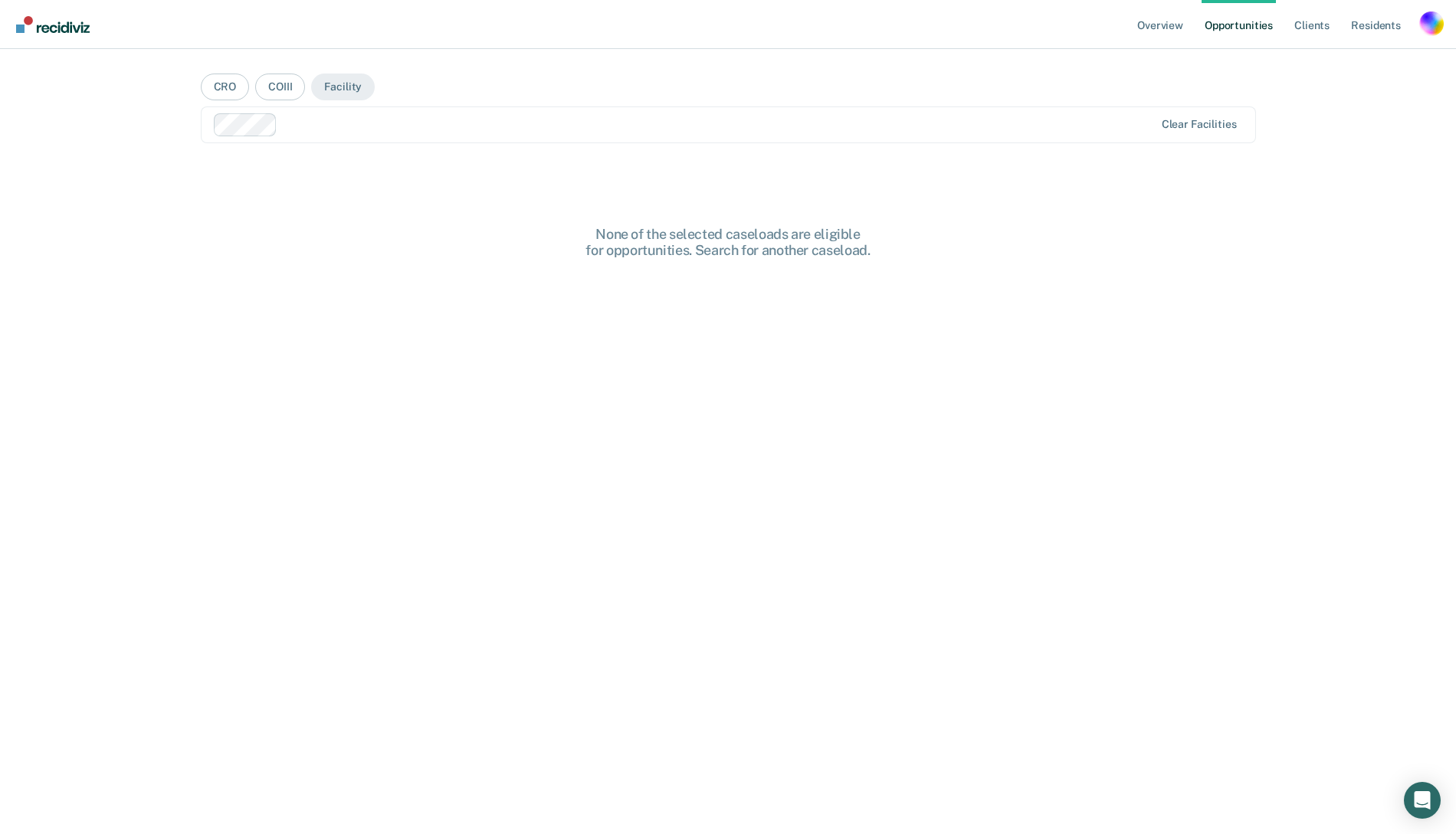
click at [441, 123] on div at bounding box center [719, 124] width 871 height 18
click at [461, 136] on div "Clear facilities" at bounding box center [728, 125] width 1055 height 37
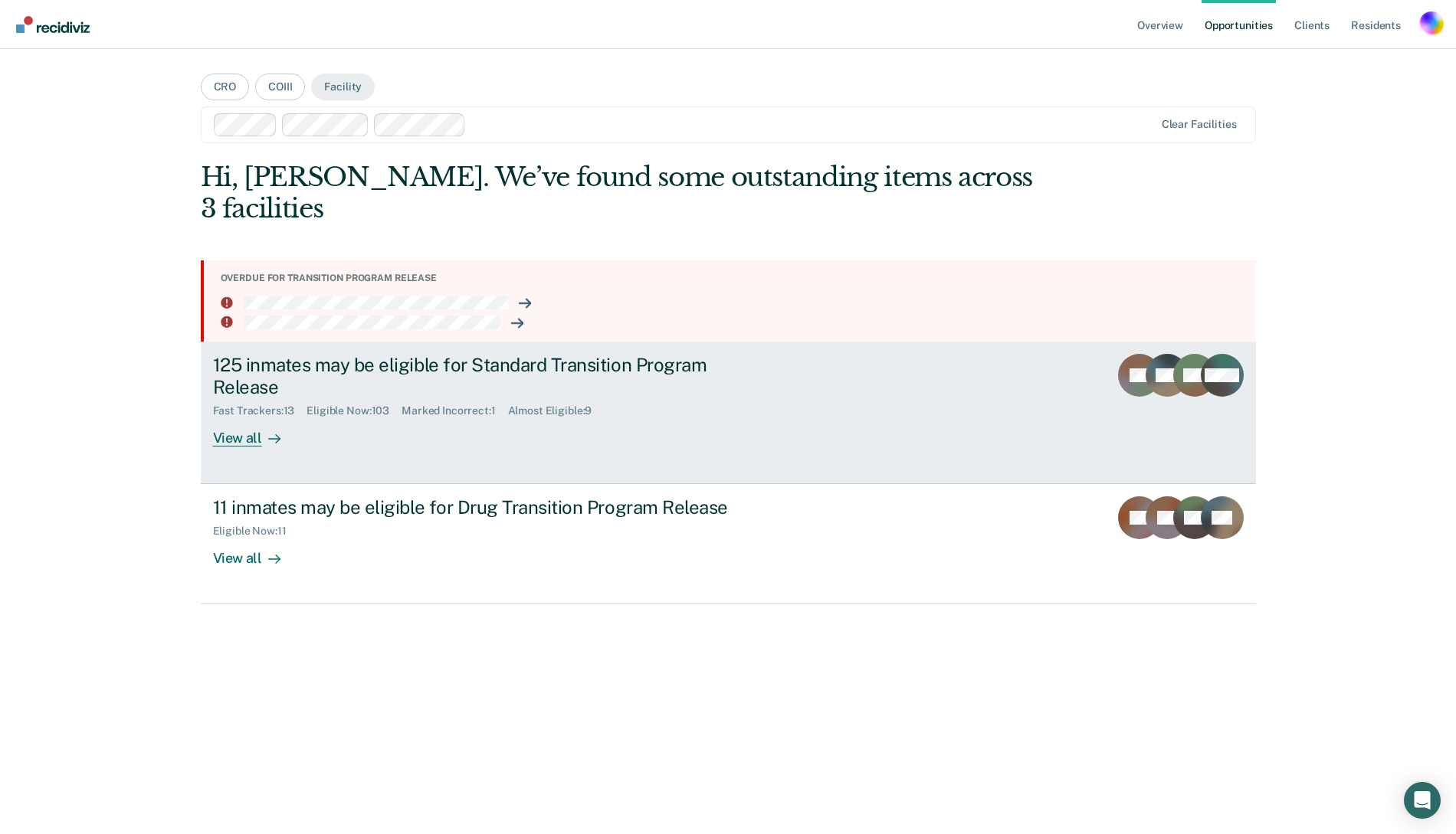
click at [283, 398] on div "Fast Trackers : 13 Eligible Now : 103 Marked Incorrect : 1 Almost Eligible : 9" at bounding box center [481, 408] width 538 height 19
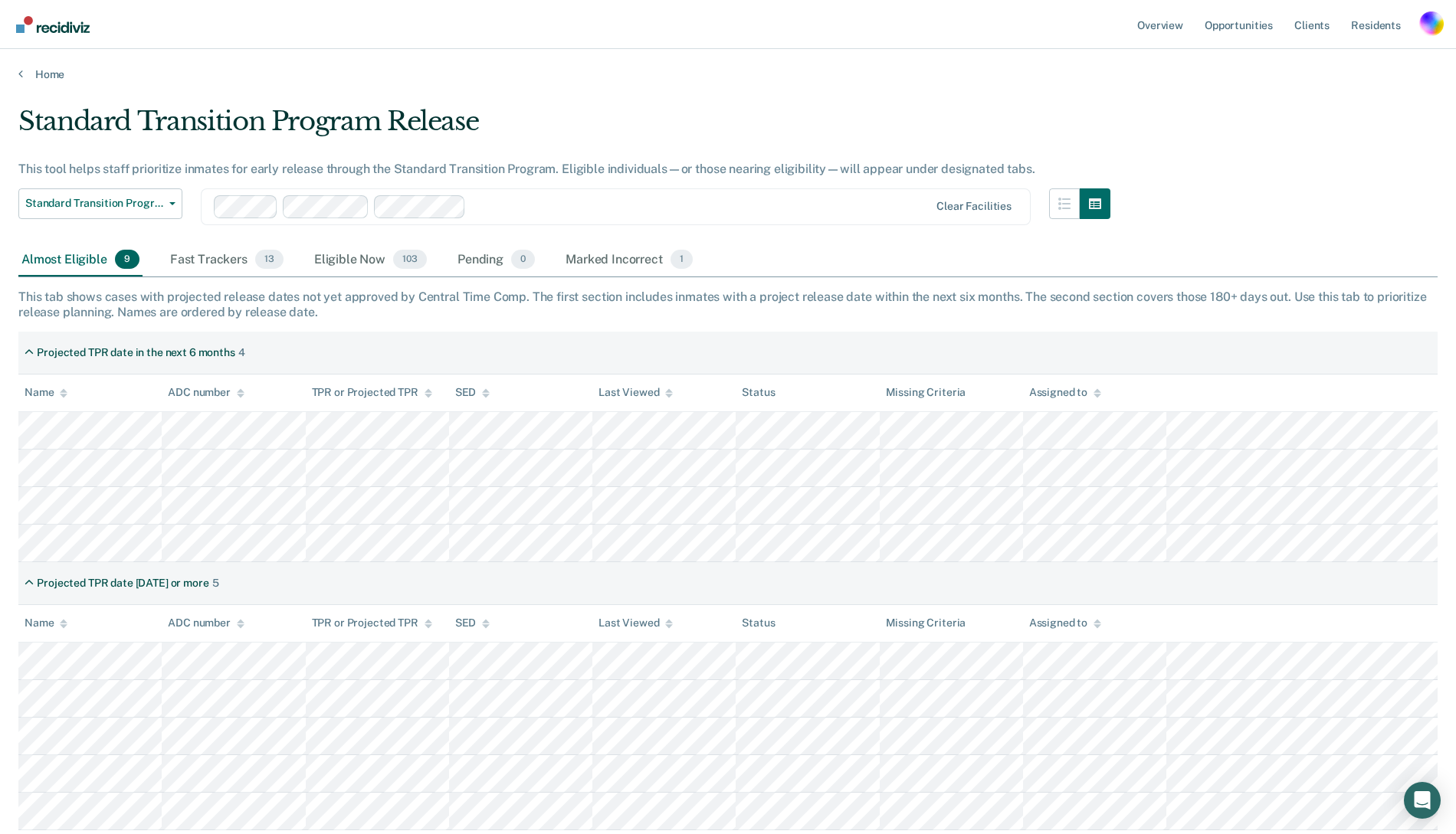
scroll to position [105, 0]
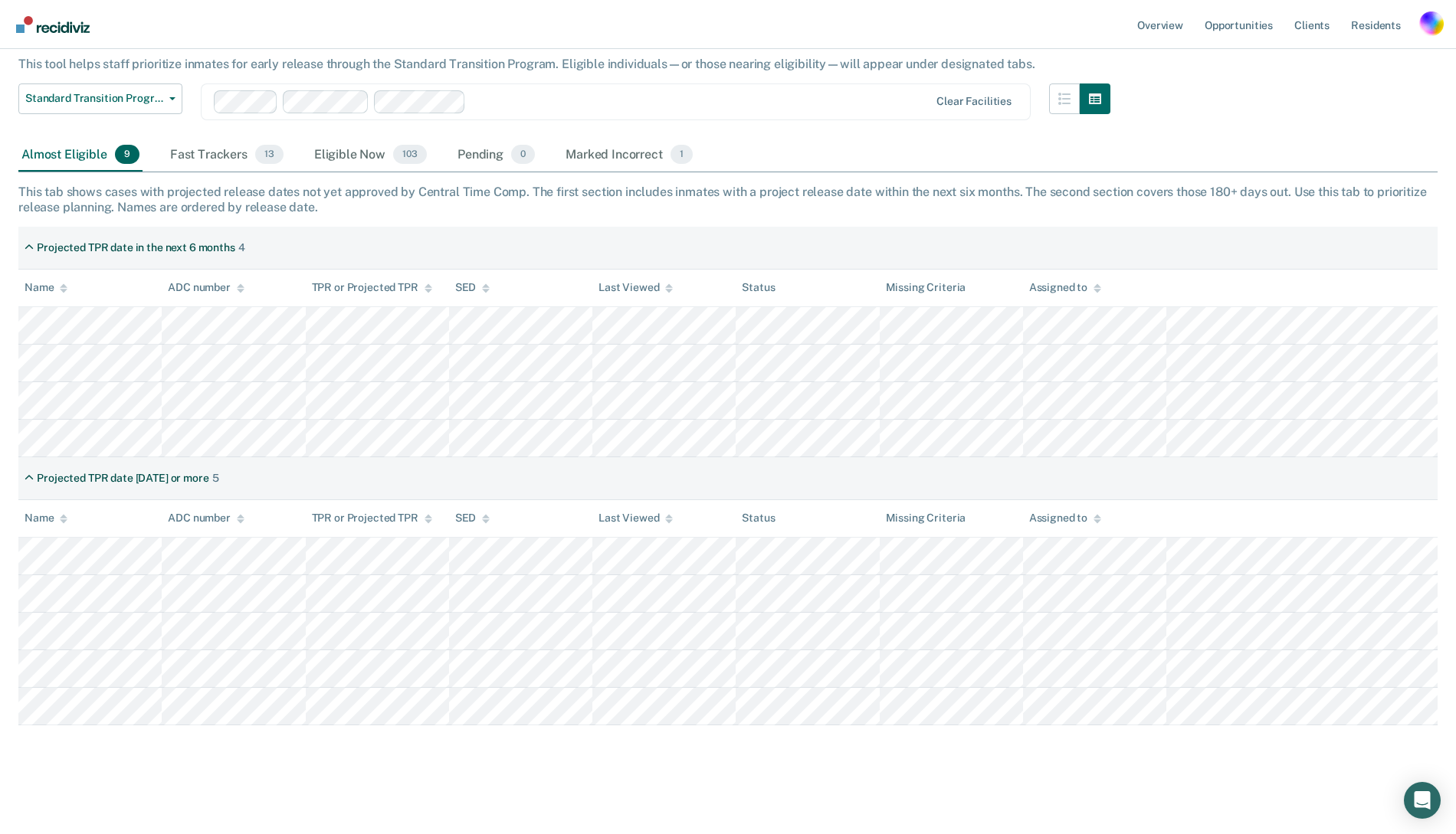
click at [311, 247] on div "Projected TPR date in the next 6 months 4" at bounding box center [728, 248] width 1419 height 43
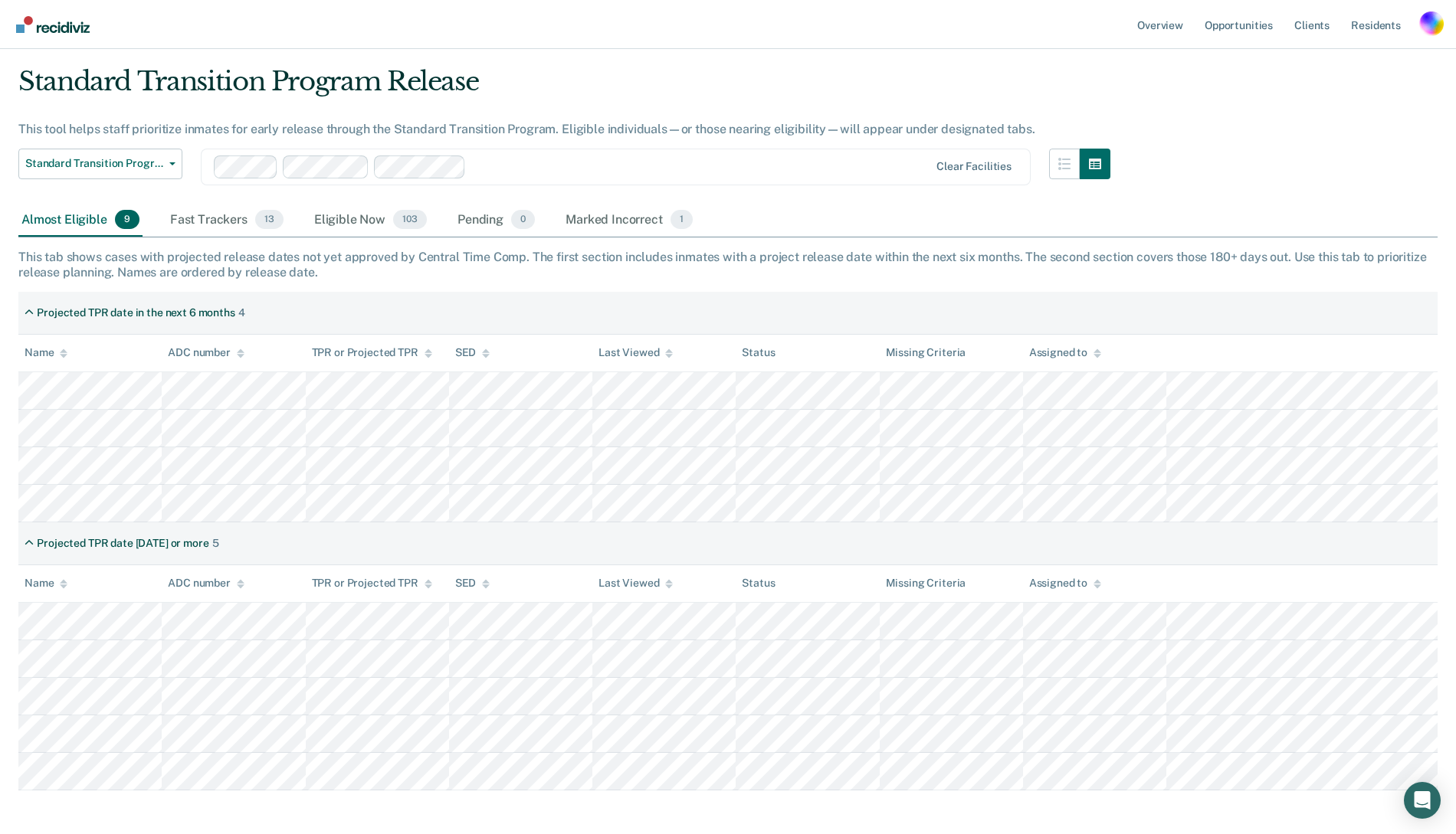
scroll to position [0, 0]
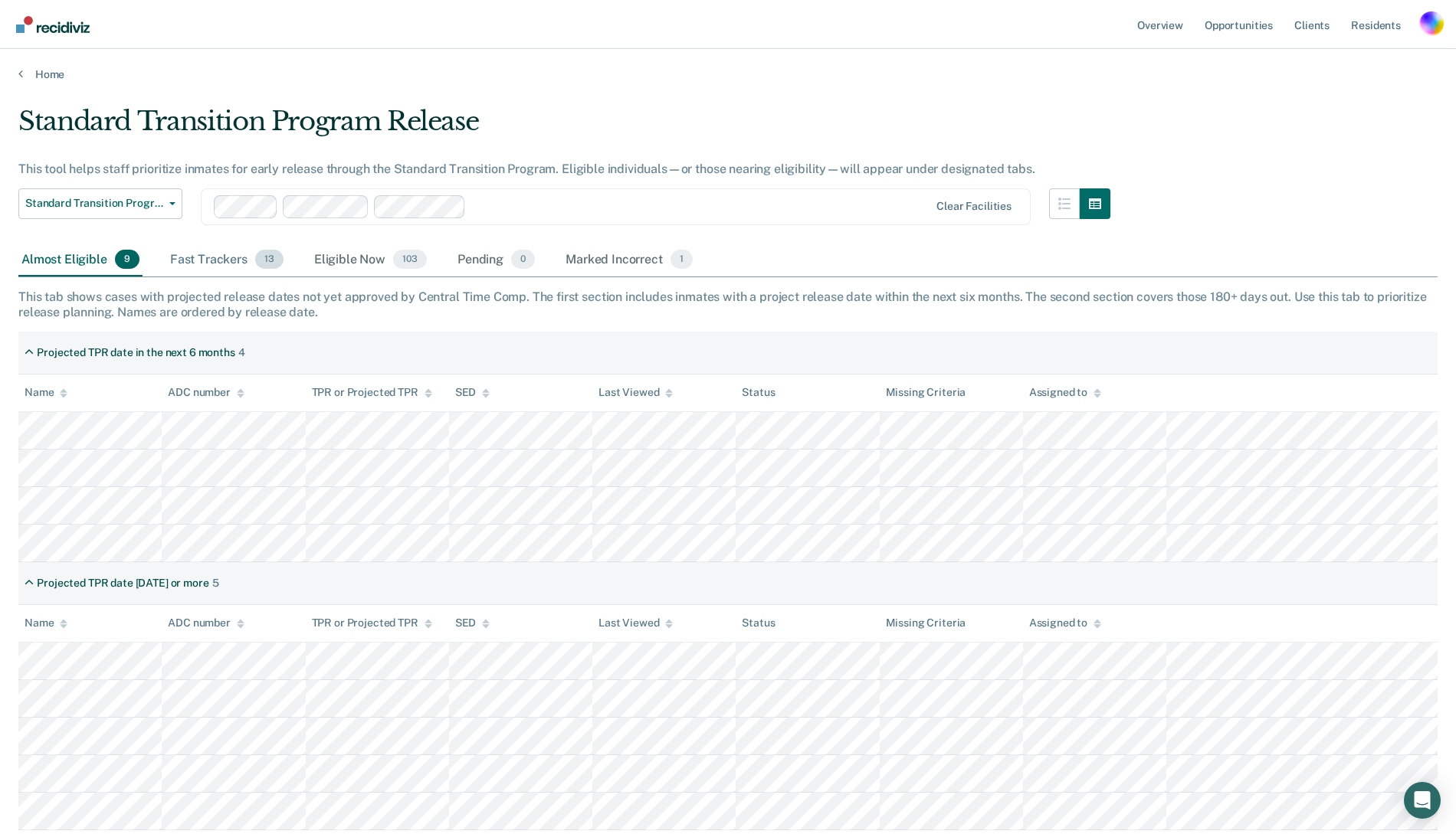
click at [210, 252] on div "Fast Trackers 13" at bounding box center [226, 260] width 119 height 34
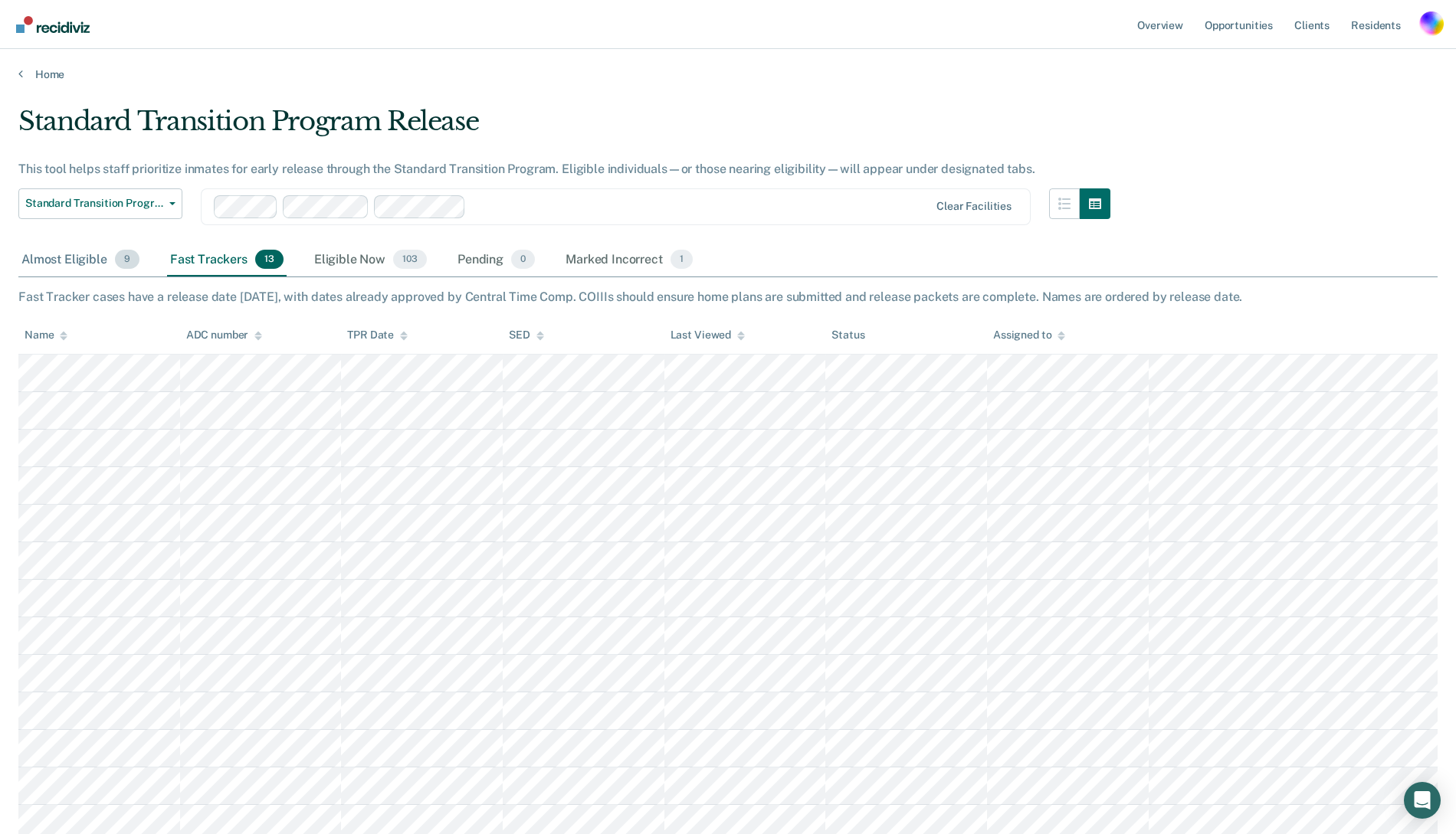
click at [26, 260] on div "Almost Eligible 9" at bounding box center [80, 260] width 124 height 34
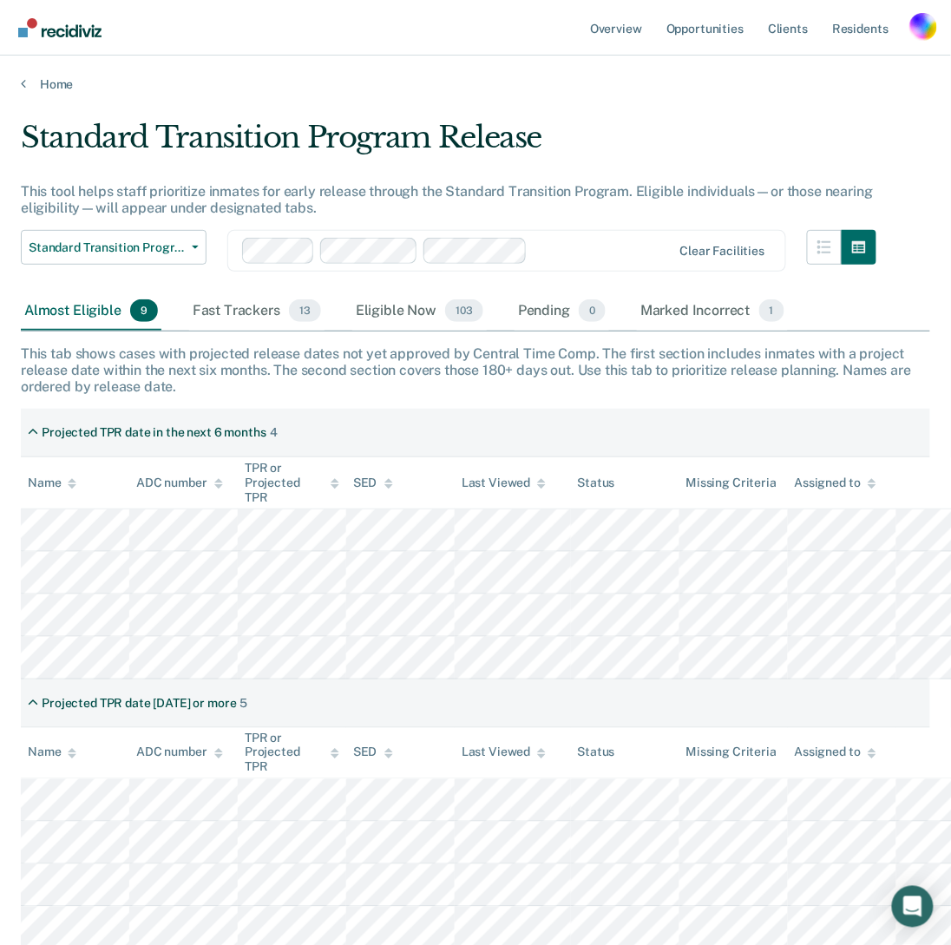
click at [930, 29] on div "Profile dropdown button" at bounding box center [924, 27] width 28 height 28
click at [799, 72] on link "Profile" at bounding box center [854, 70] width 140 height 15
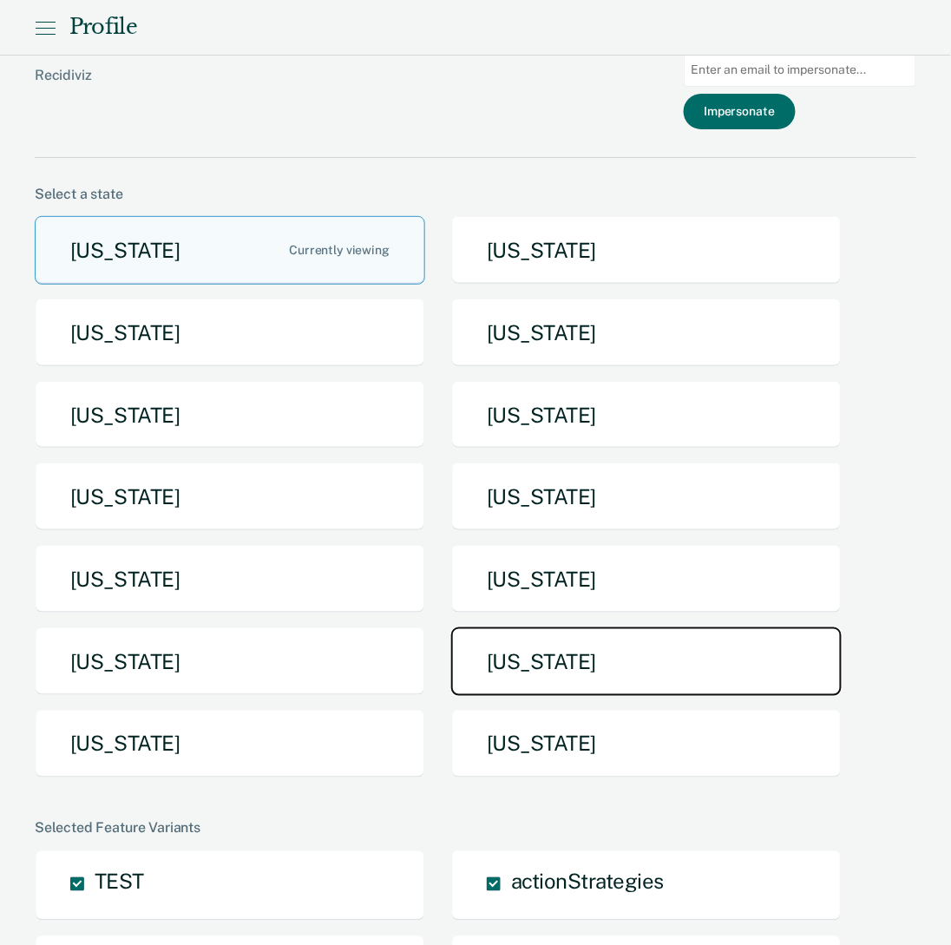
click at [556, 677] on button "[US_STATE]" at bounding box center [646, 662] width 391 height 69
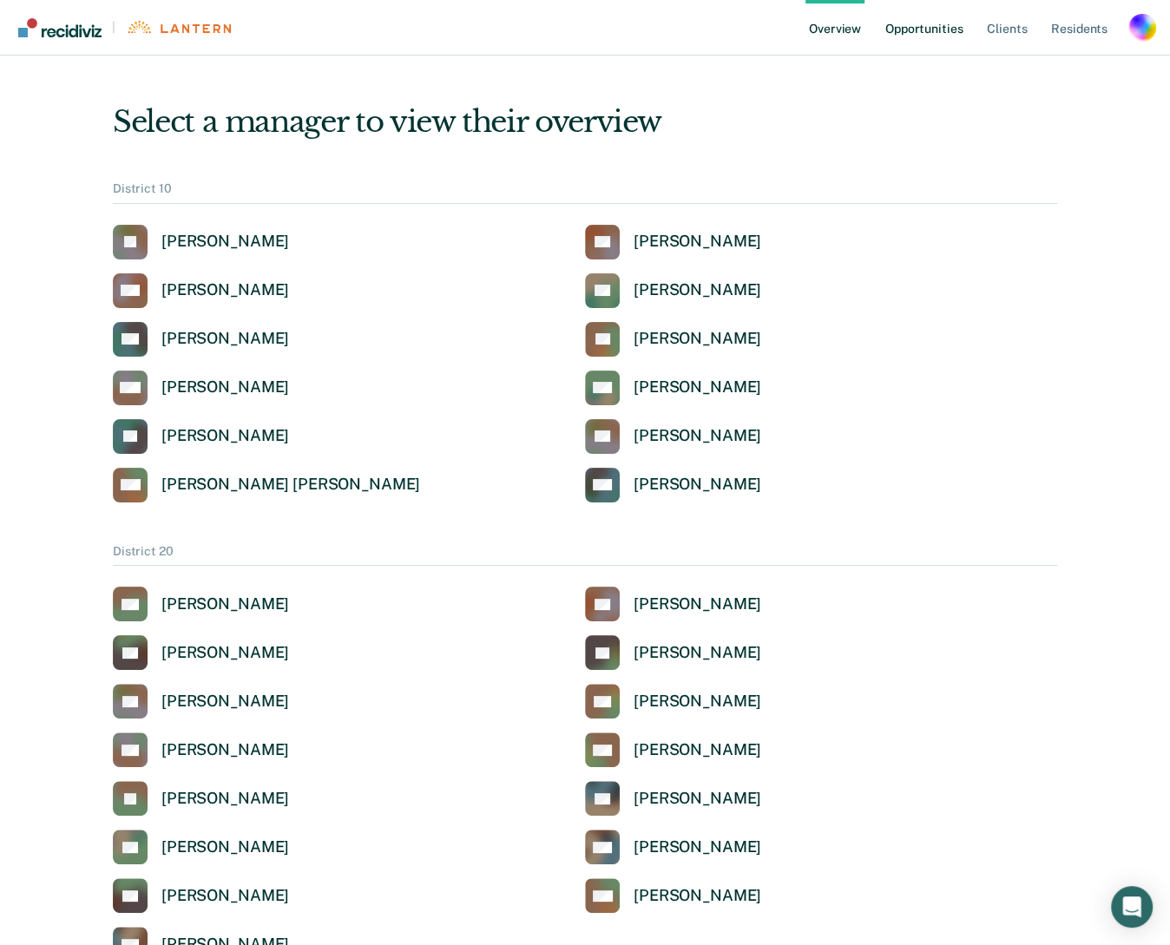
click at [904, 44] on link "Opportunities" at bounding box center [924, 28] width 84 height 56
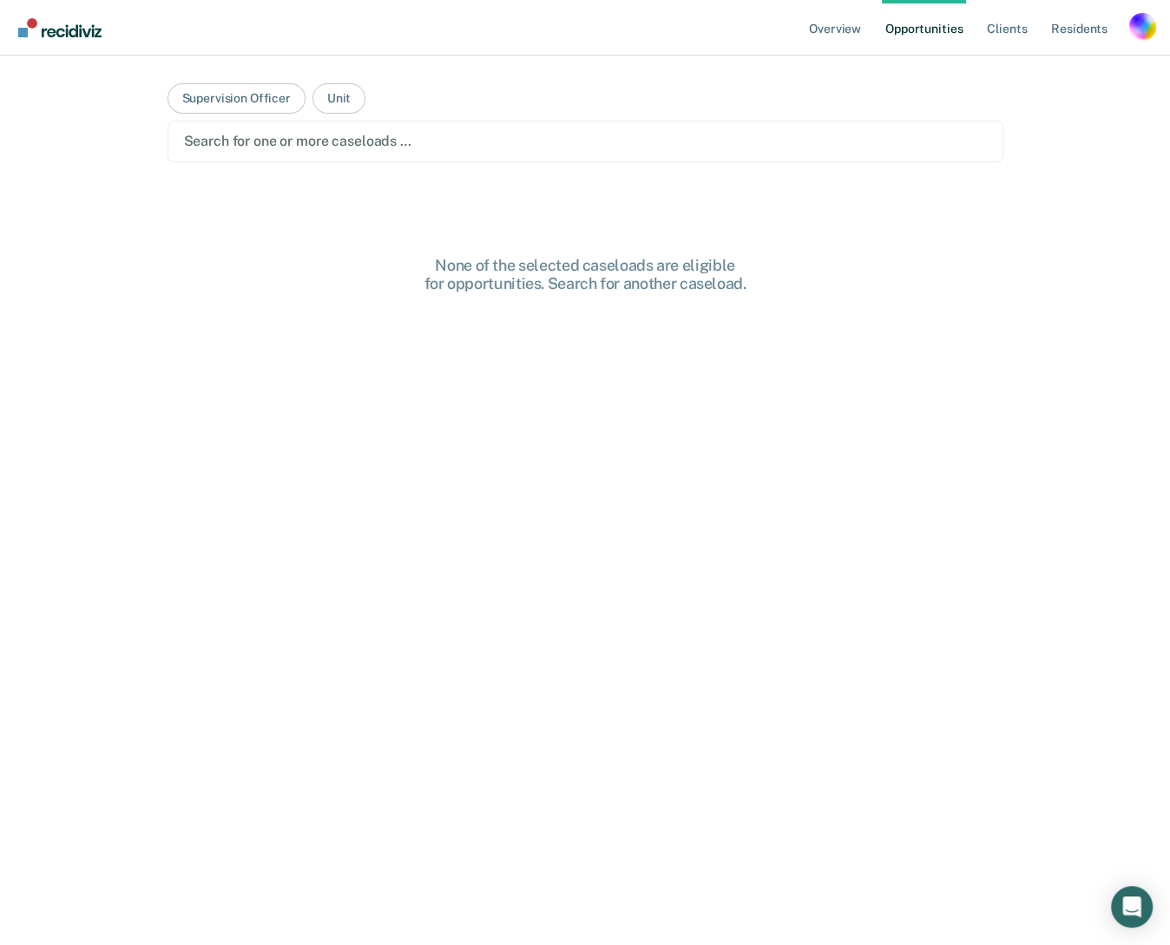
click at [300, 148] on div at bounding box center [585, 141] width 803 height 20
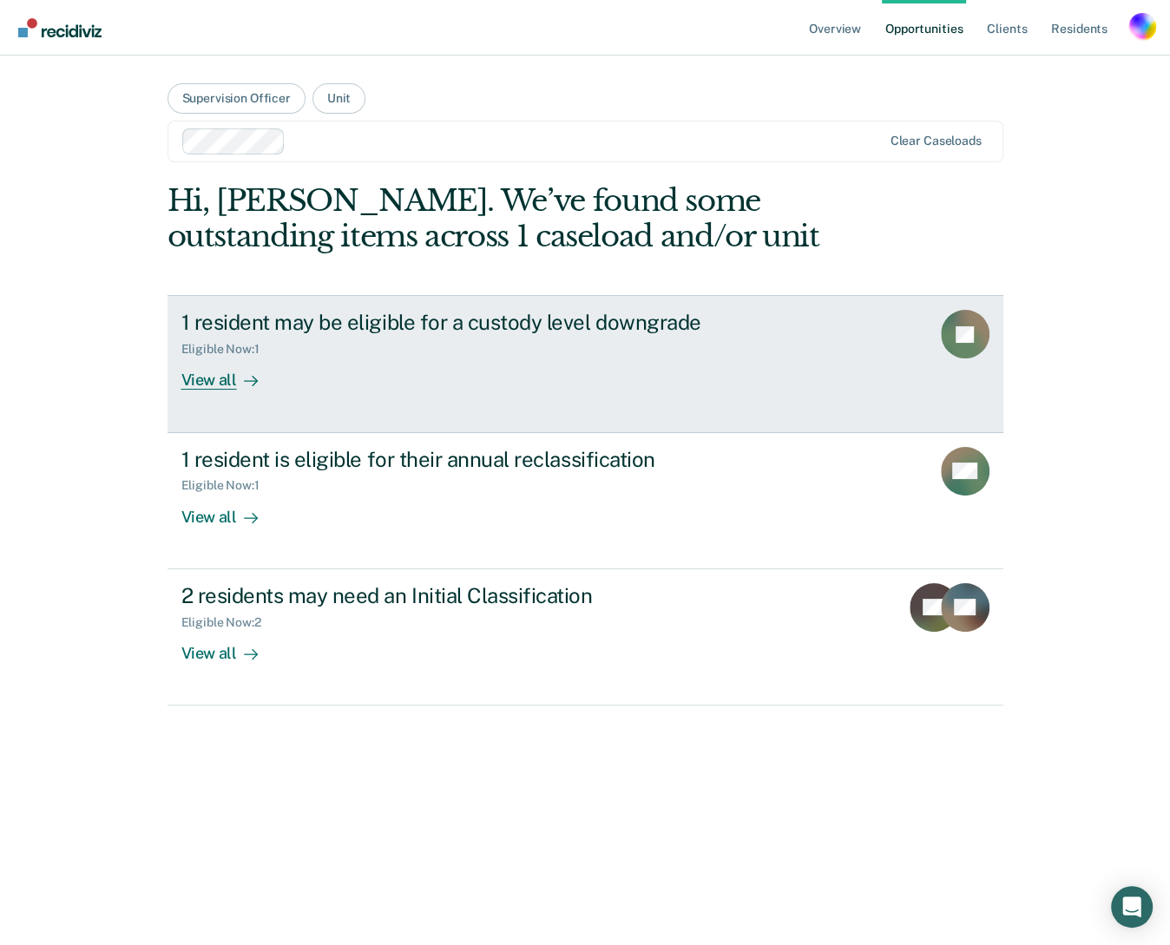
click at [280, 330] on div "1 resident may be eligible for a custody level downgrade" at bounding box center [485, 322] width 609 height 25
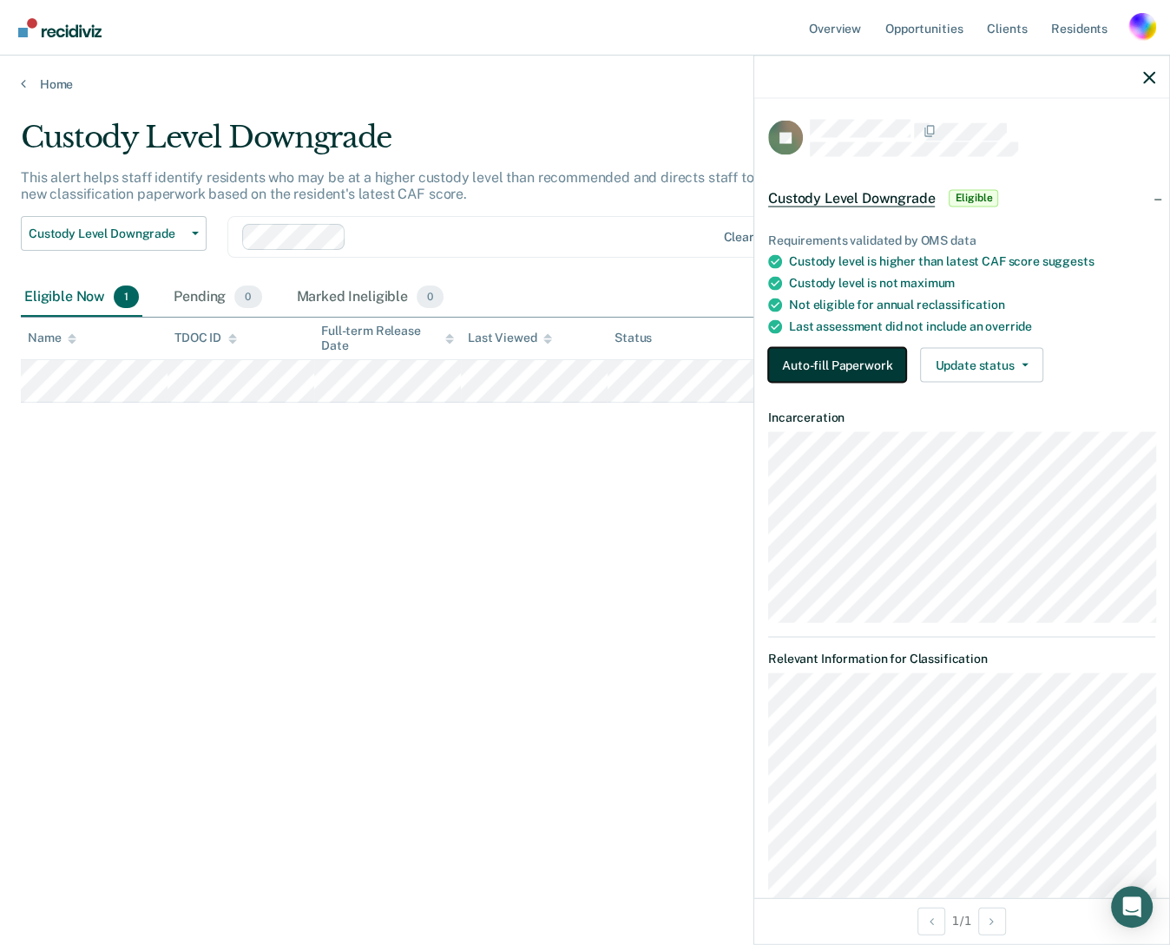
click at [832, 351] on button "Auto-fill Paperwork" at bounding box center [837, 365] width 138 height 35
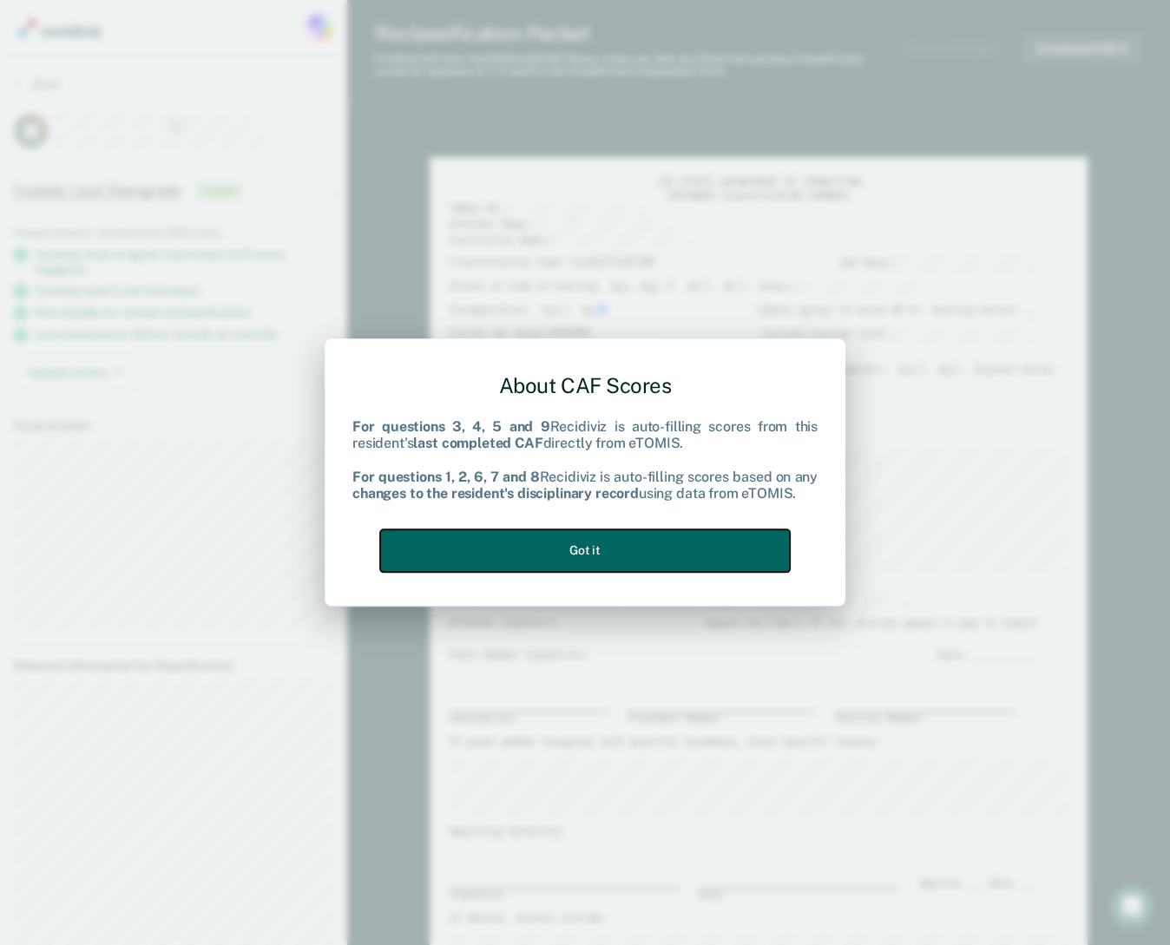
click at [548, 552] on button "Got it" at bounding box center [585, 550] width 410 height 43
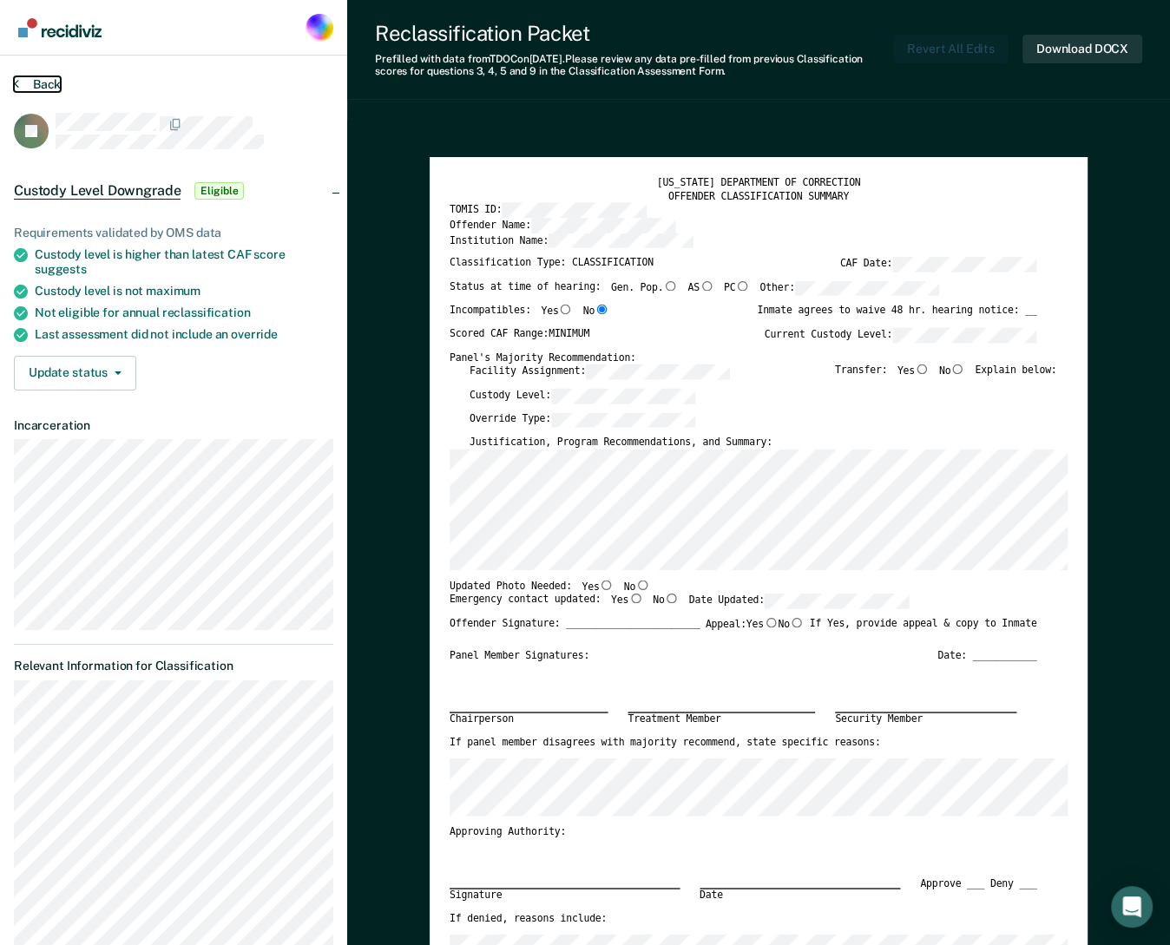
click at [42, 85] on button "Back" at bounding box center [37, 84] width 47 height 16
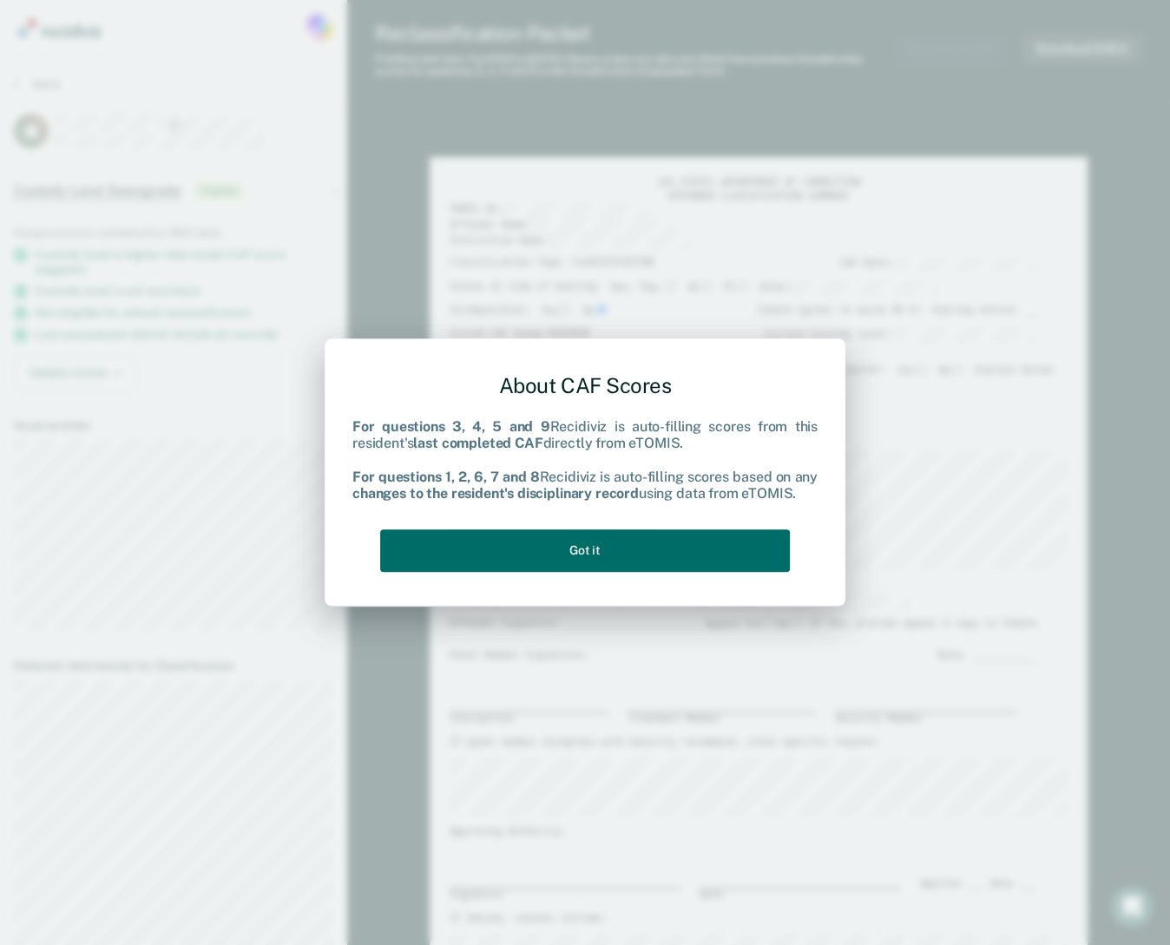
click at [406, 281] on div "About CAF Scores For questions 3, 4, 5 and 9 Recidiviz is auto-filling scores f…" at bounding box center [585, 472] width 1170 height 945
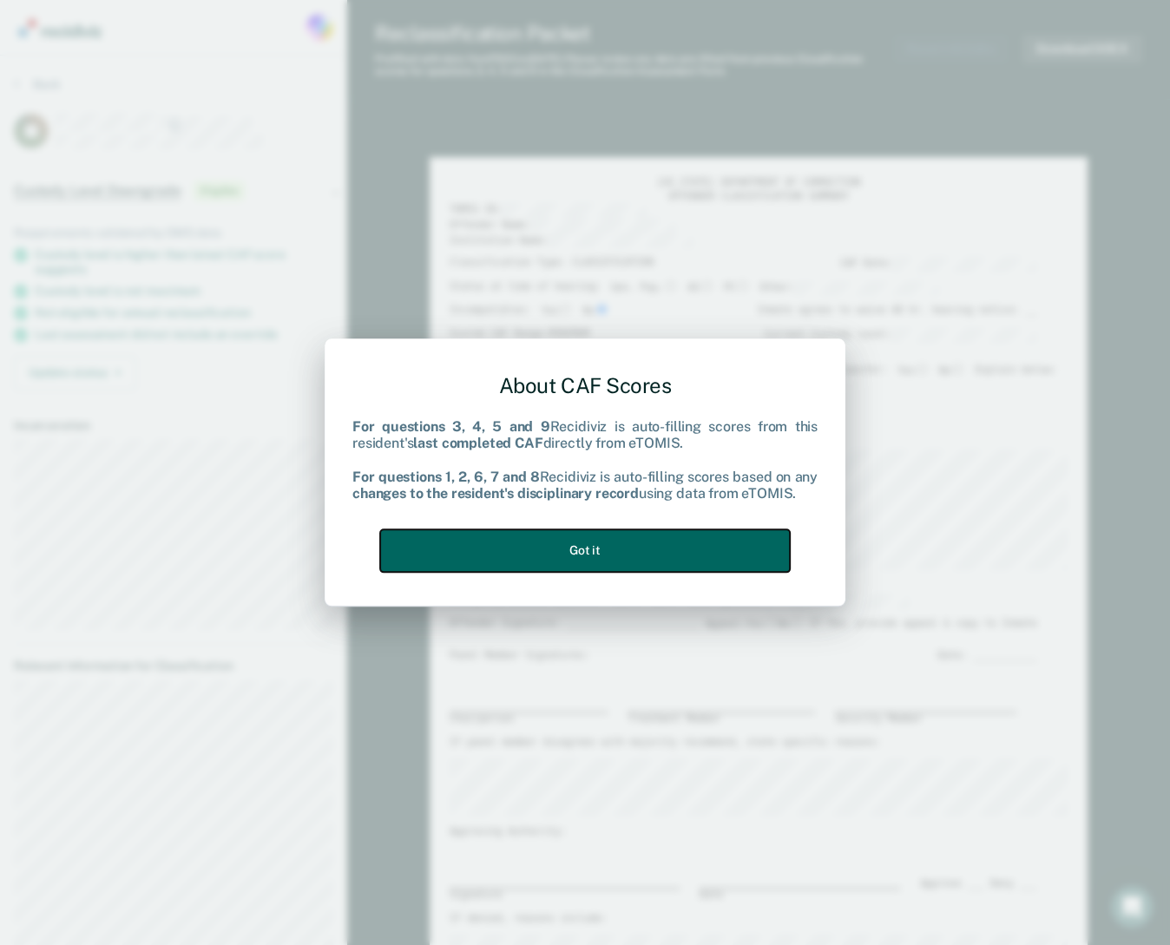
click at [523, 551] on button "Got it" at bounding box center [585, 550] width 410 height 43
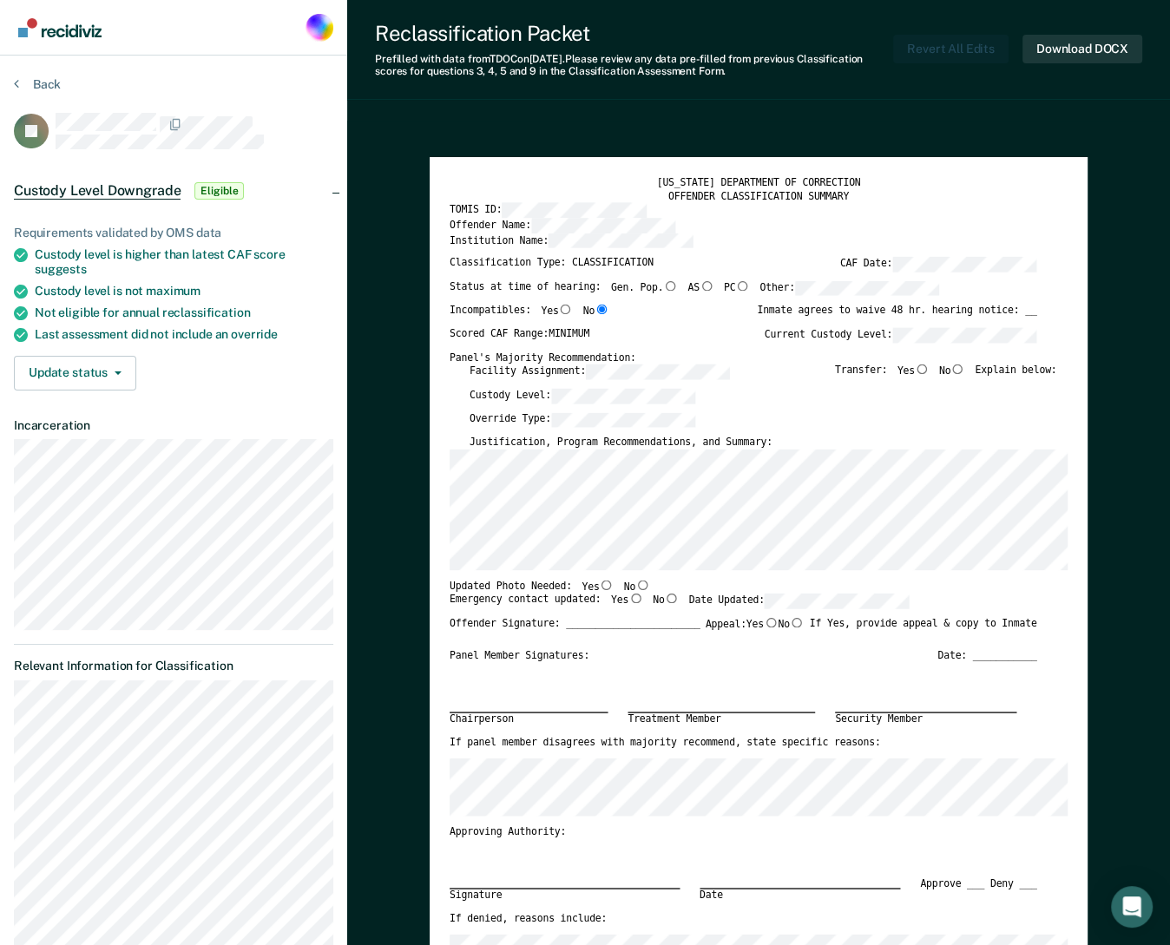
click at [49, 72] on section "Back JD Custody Level Downgrade Eligible Requirements validated by OMS data Cus…" at bounding box center [173, 668] width 347 height 1225
click at [49, 77] on button "Back" at bounding box center [37, 84] width 47 height 16
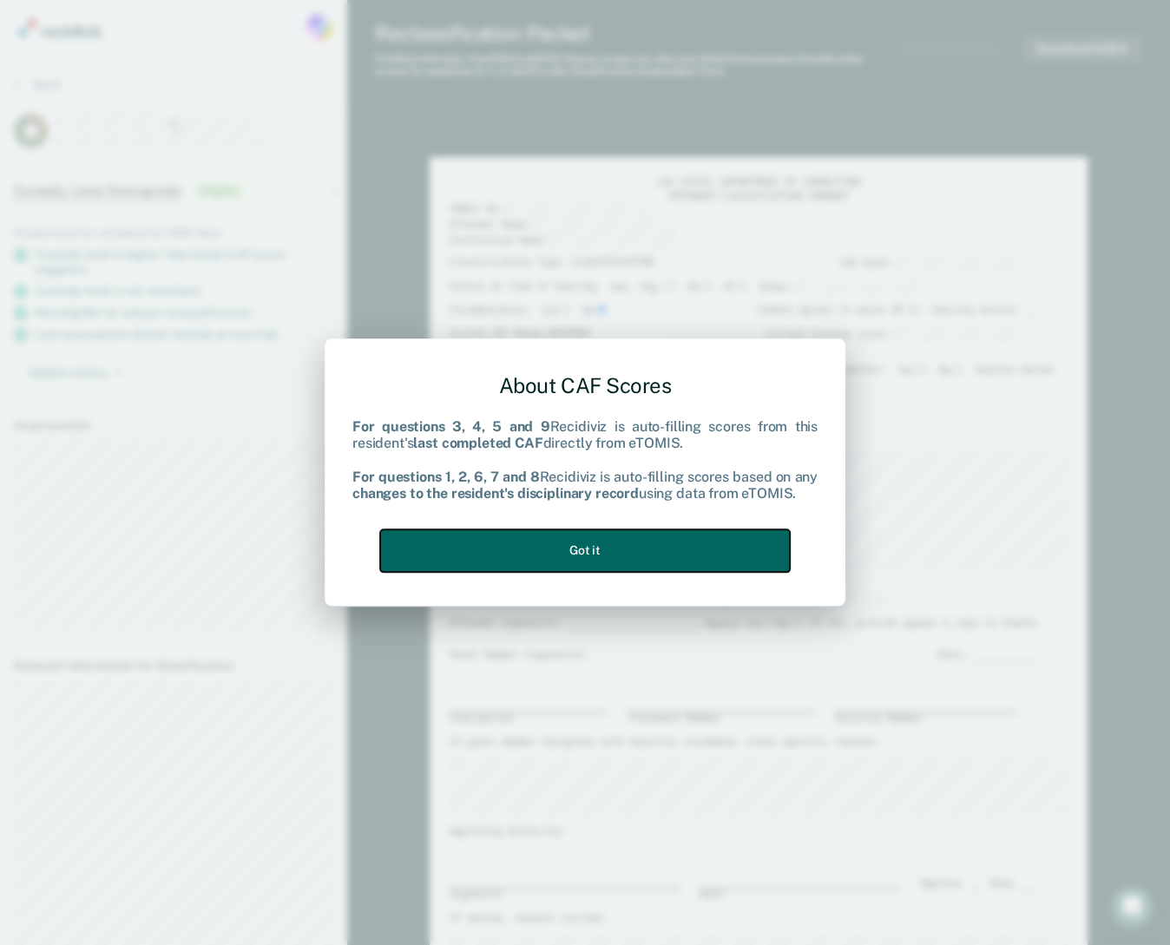
click at [649, 549] on button "Got it" at bounding box center [585, 550] width 410 height 43
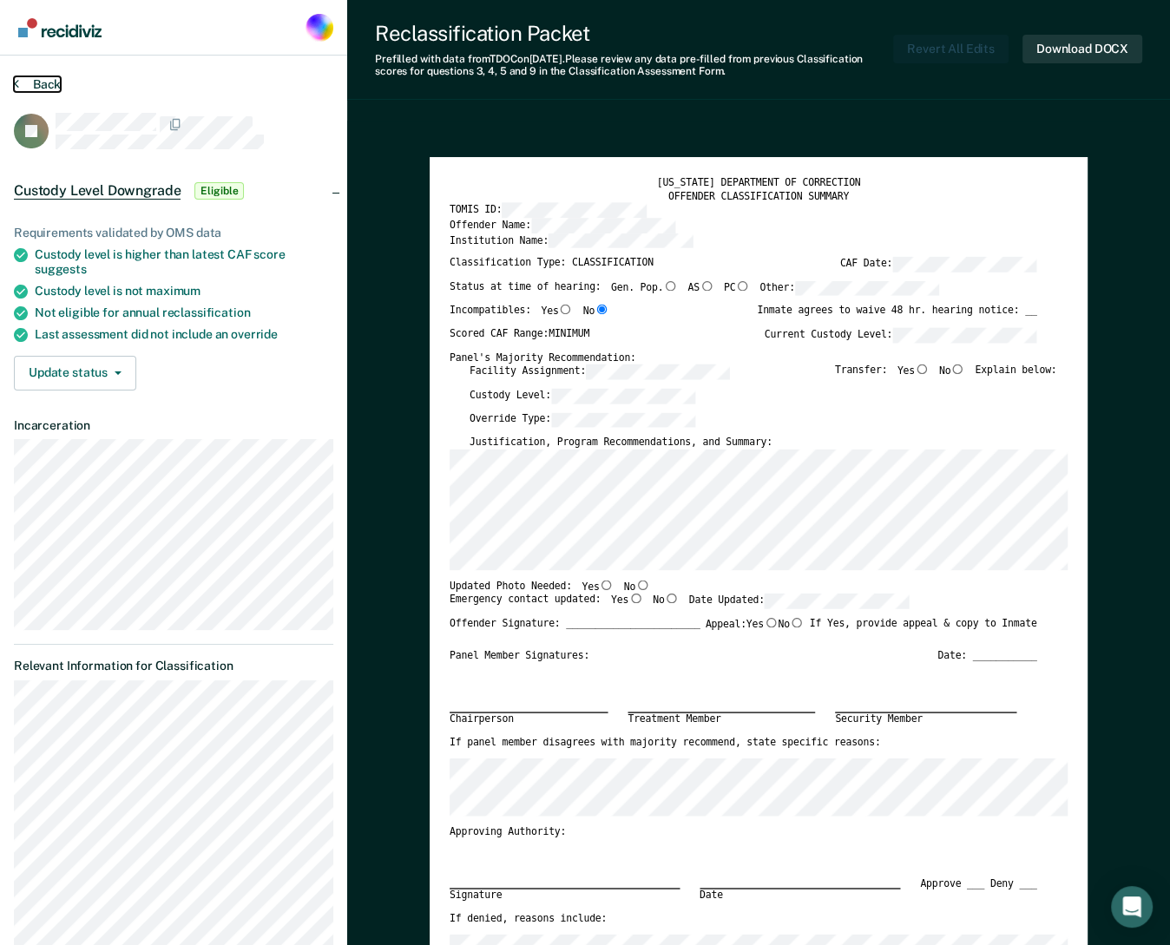
click at [23, 85] on button "Back" at bounding box center [37, 84] width 47 height 16
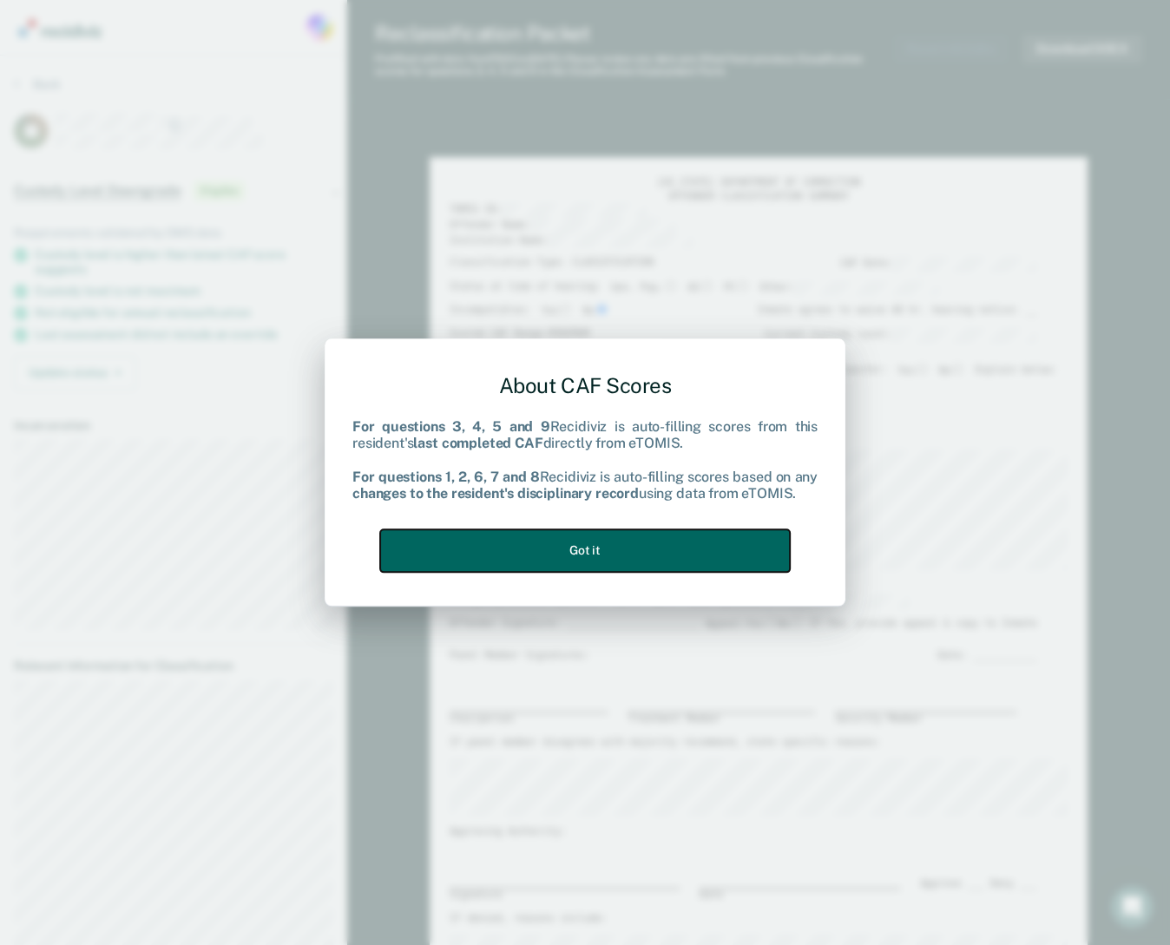
click at [639, 541] on button "Got it" at bounding box center [585, 550] width 410 height 43
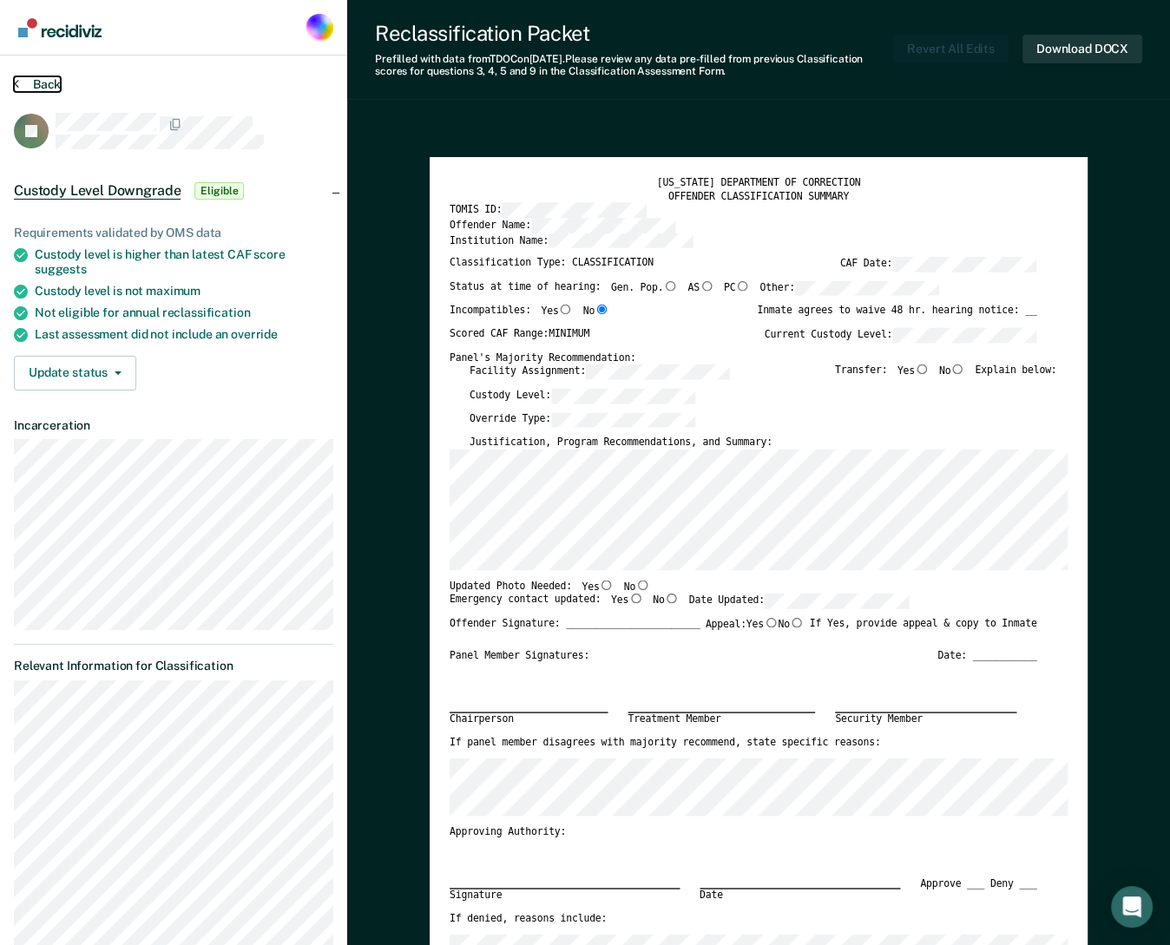
click at [49, 82] on button "Back" at bounding box center [37, 84] width 47 height 16
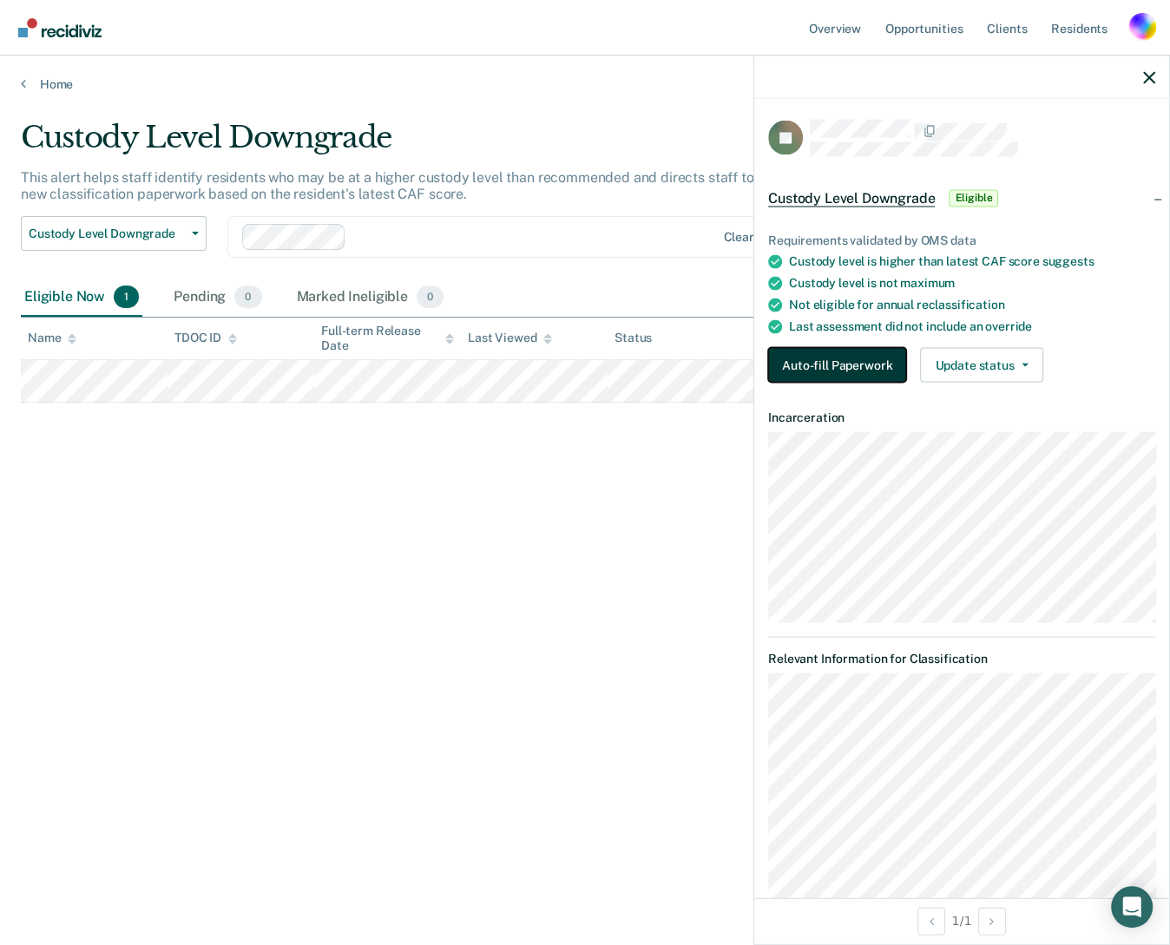
click at [831, 364] on button "Auto-fill Paperwork" at bounding box center [837, 365] width 138 height 35
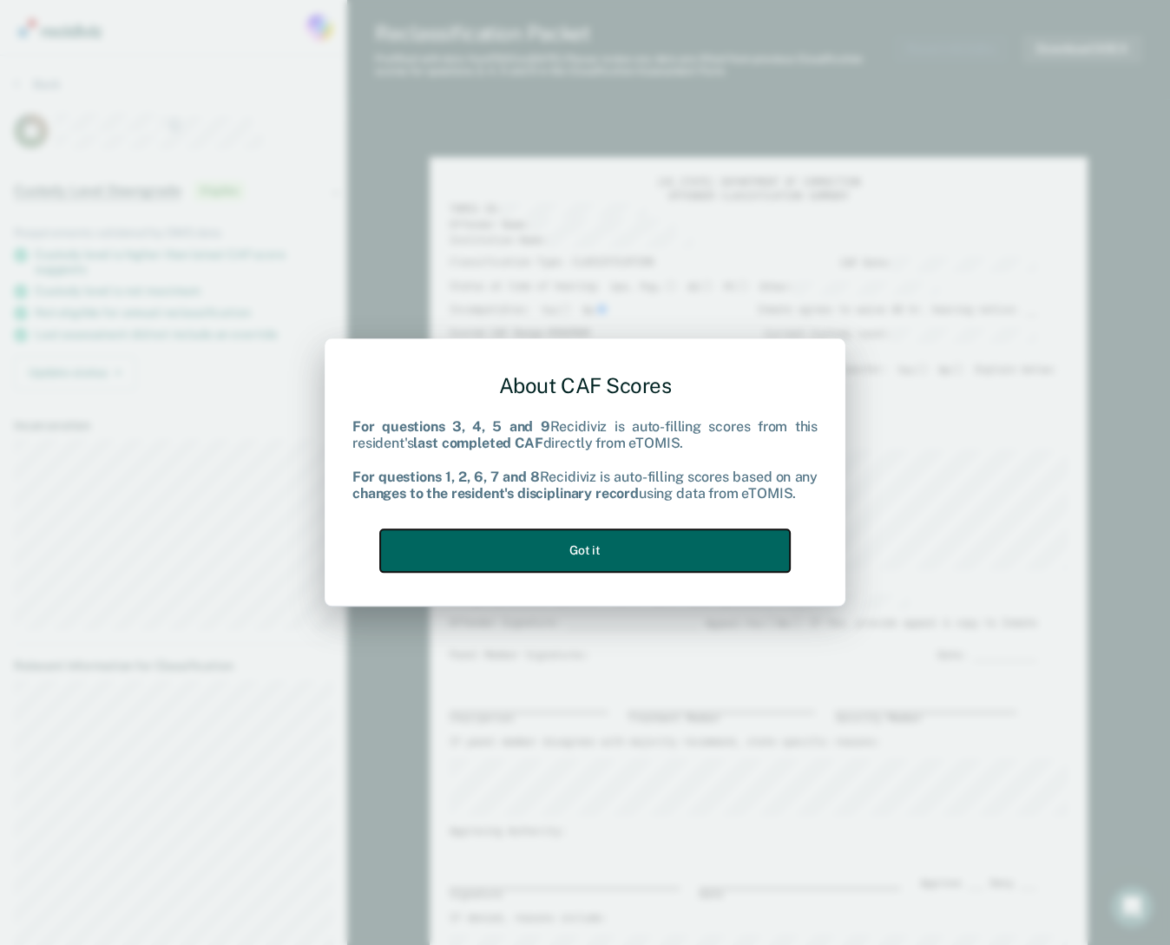
click at [608, 557] on button "Got it" at bounding box center [585, 550] width 410 height 43
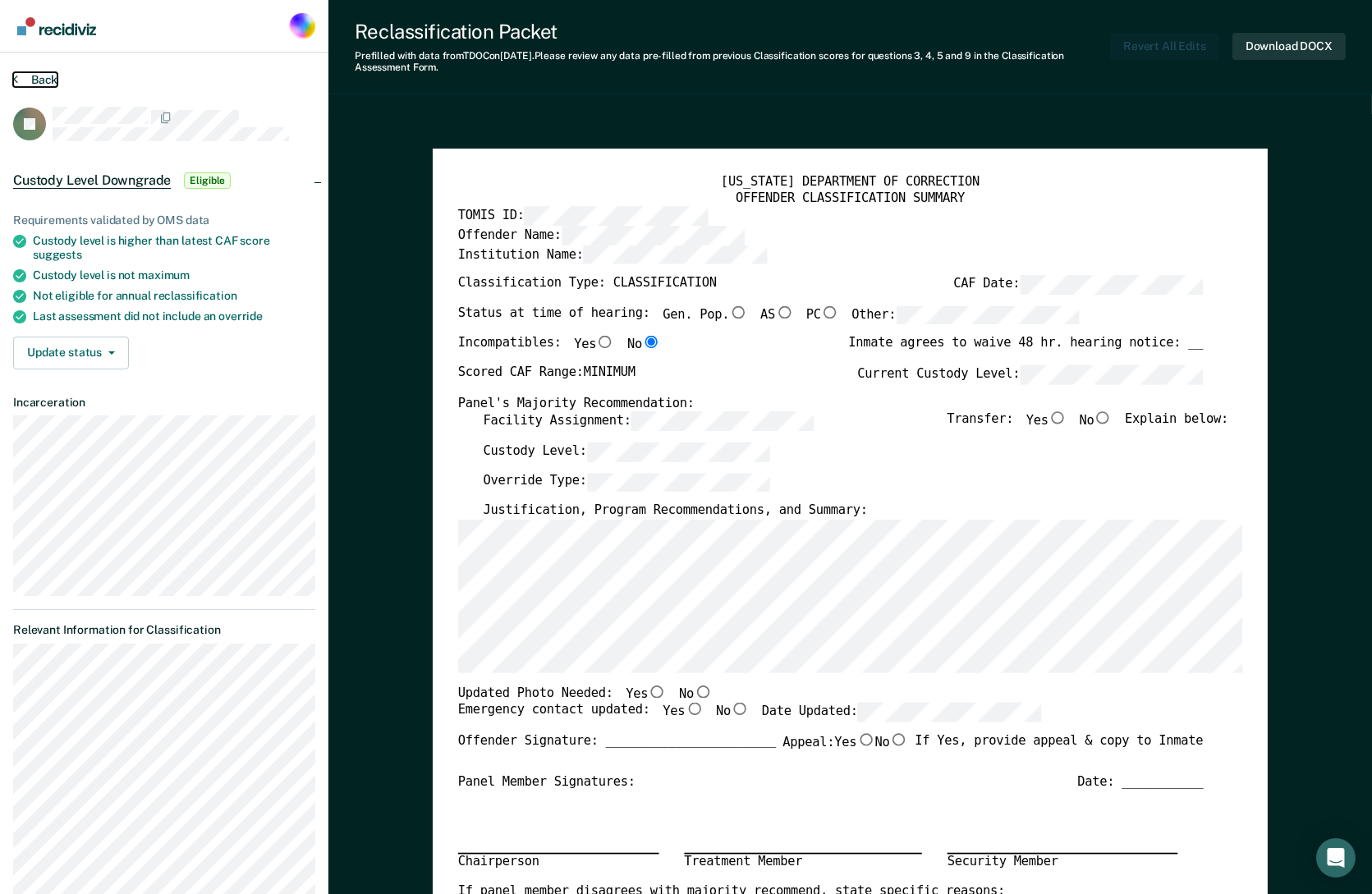
click at [36, 77] on button "Back" at bounding box center [35, 79] width 44 height 15
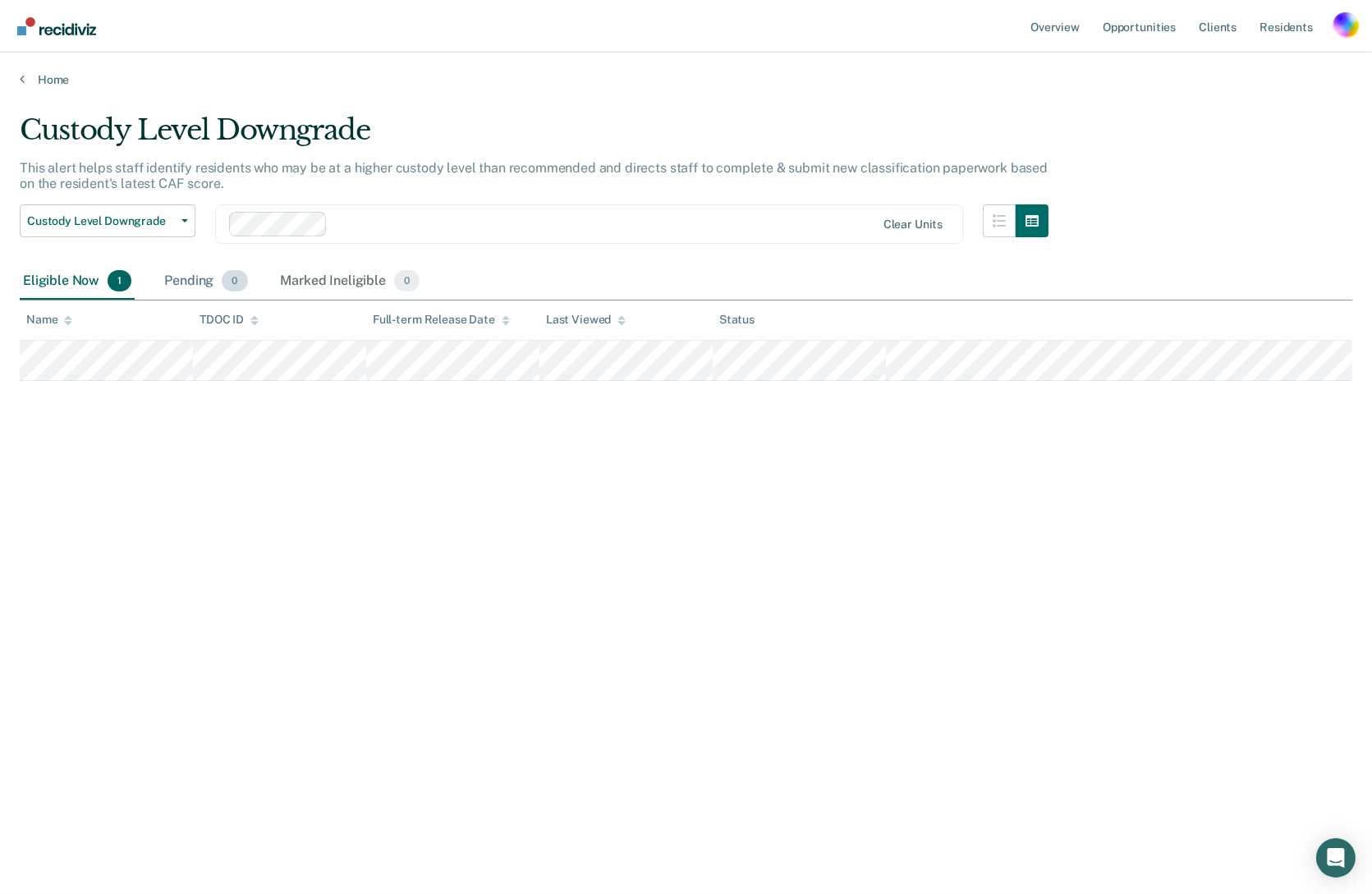
click at [167, 292] on div "Pending 0" at bounding box center [205, 282] width 90 height 36
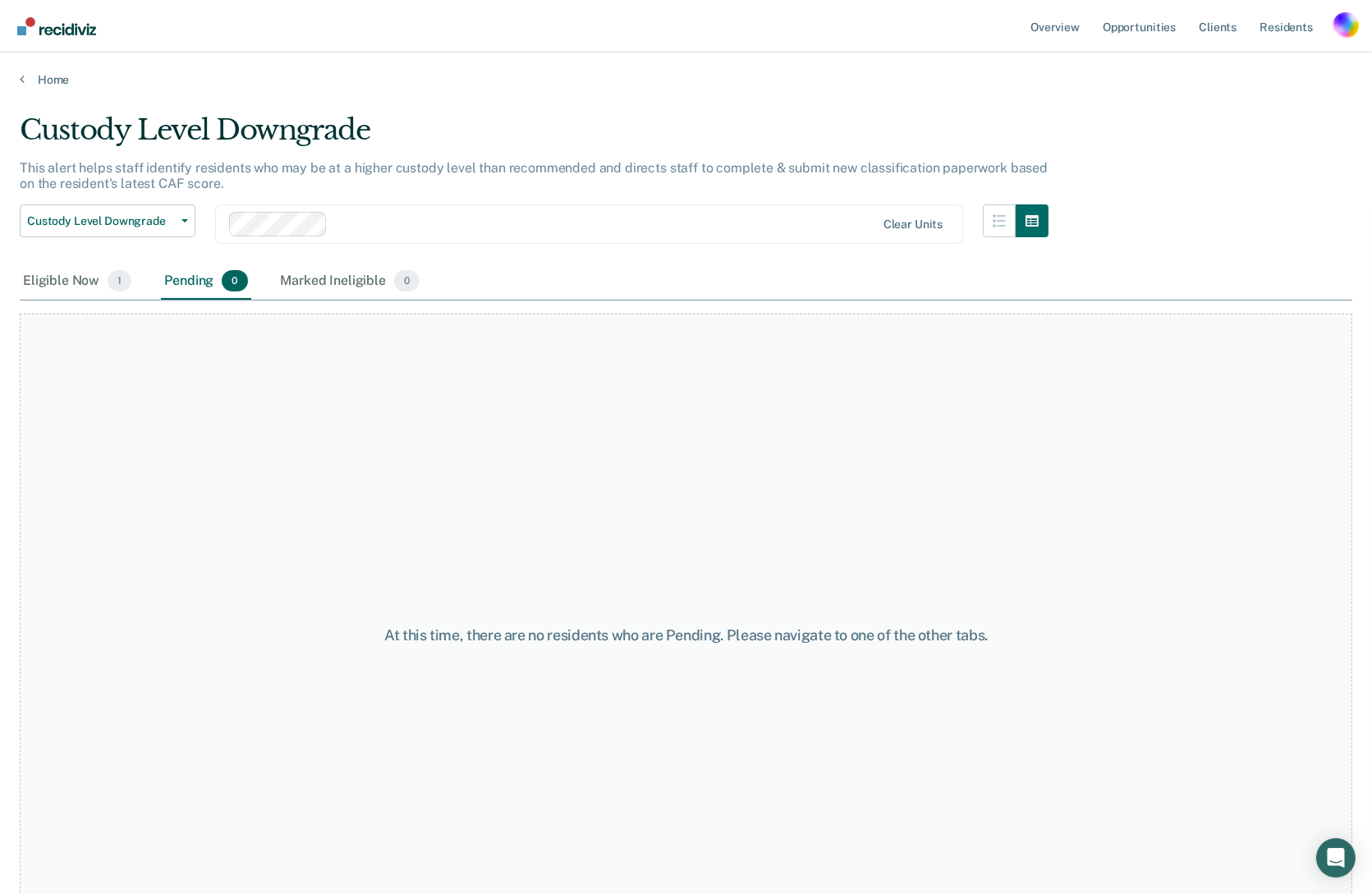
click at [360, 301] on div "At this time, there are no residents who are Pending. Please navigate to one of…" at bounding box center [686, 629] width 1333 height 657
click at [347, 290] on div "Marked Ineligible 0" at bounding box center [350, 282] width 146 height 36
click at [193, 277] on div "Pending 0" at bounding box center [205, 282] width 90 height 36
click at [63, 277] on div "Eligible Now 1" at bounding box center [78, 282] width 115 height 36
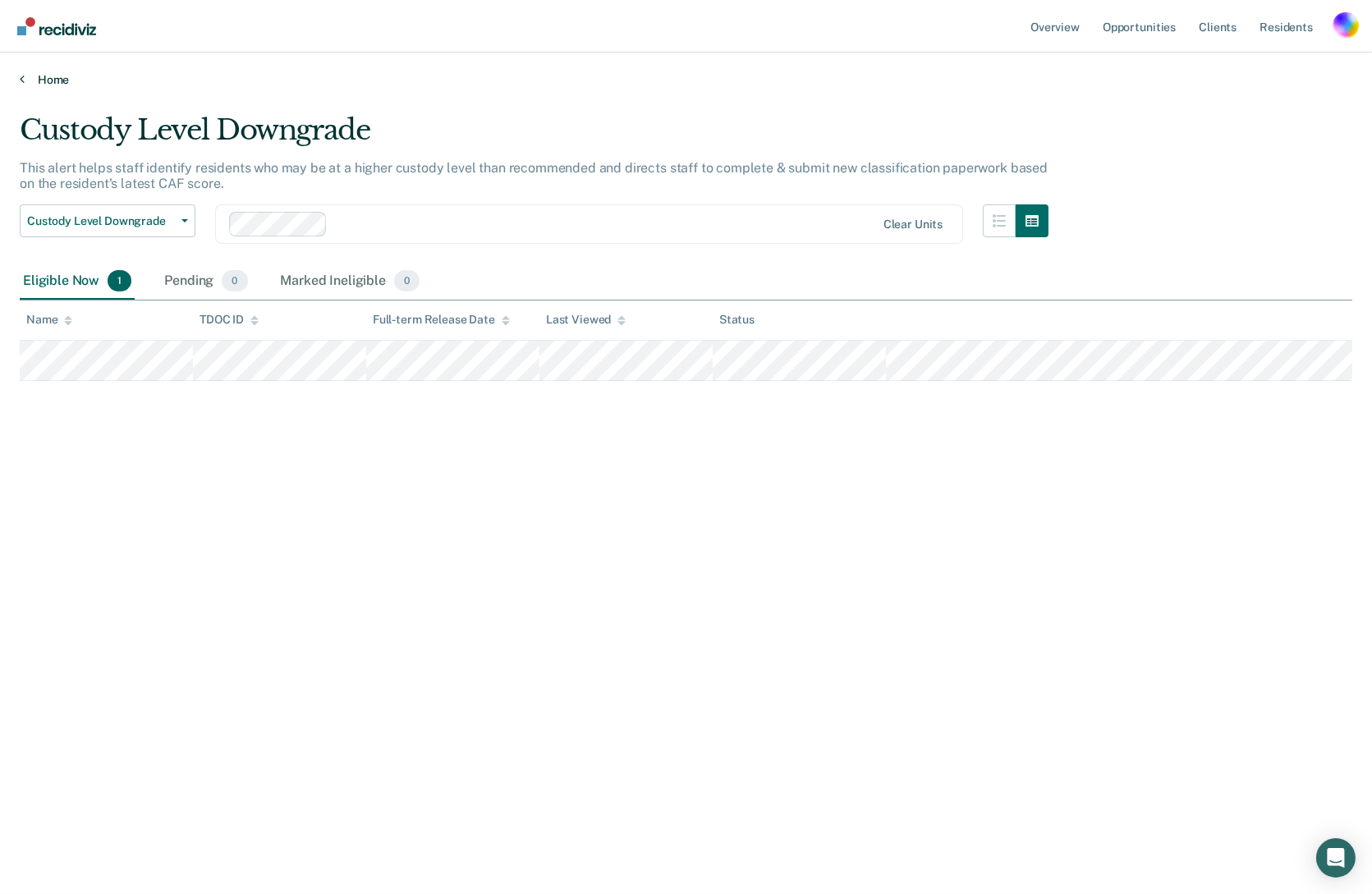
click at [59, 83] on link "Home" at bounding box center [686, 79] width 1333 height 15
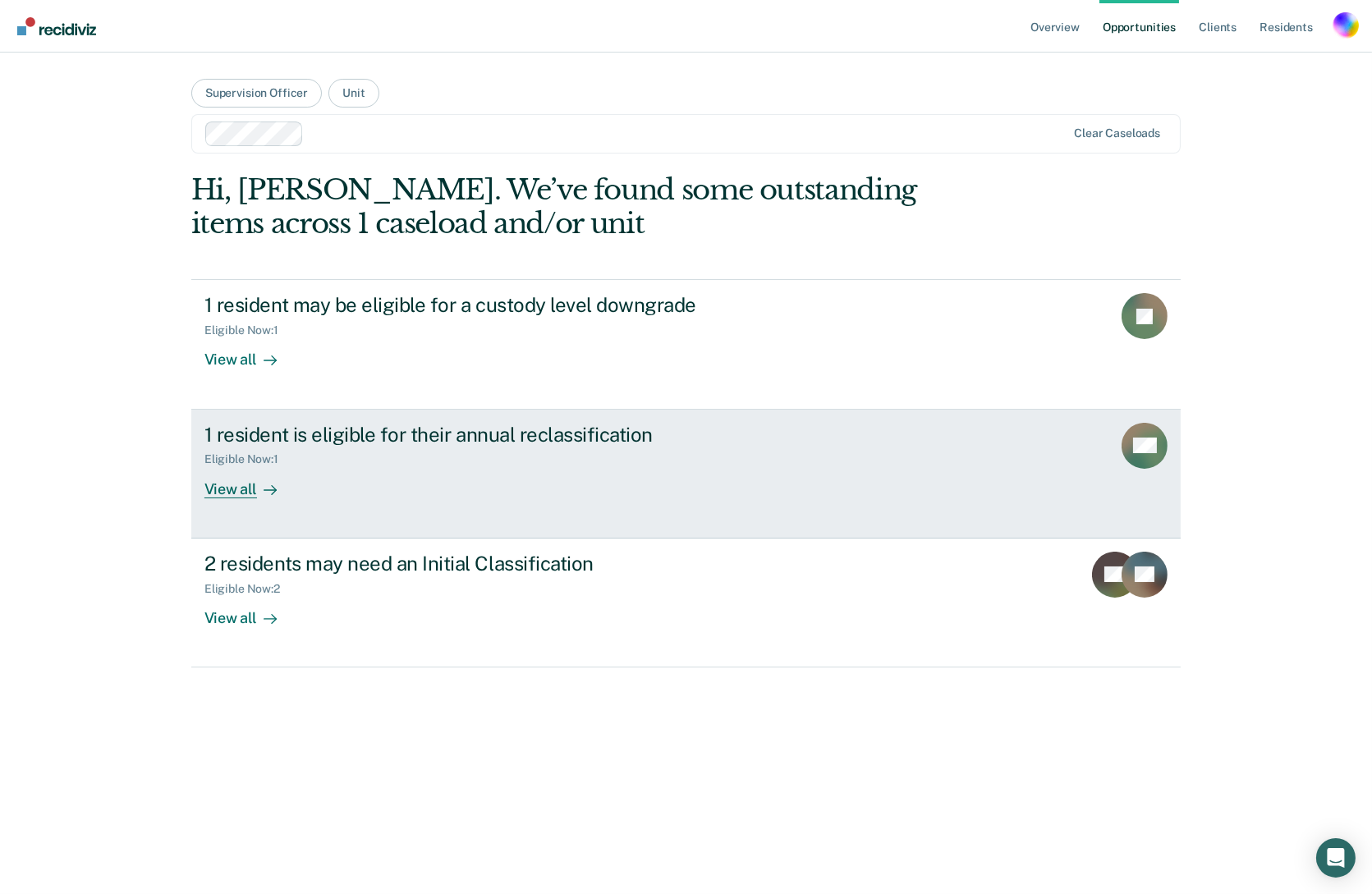
click at [281, 417] on link "1 resident is eligible for their annual reclassification Eligible Now : 1 View …" at bounding box center [686, 474] width 990 height 129
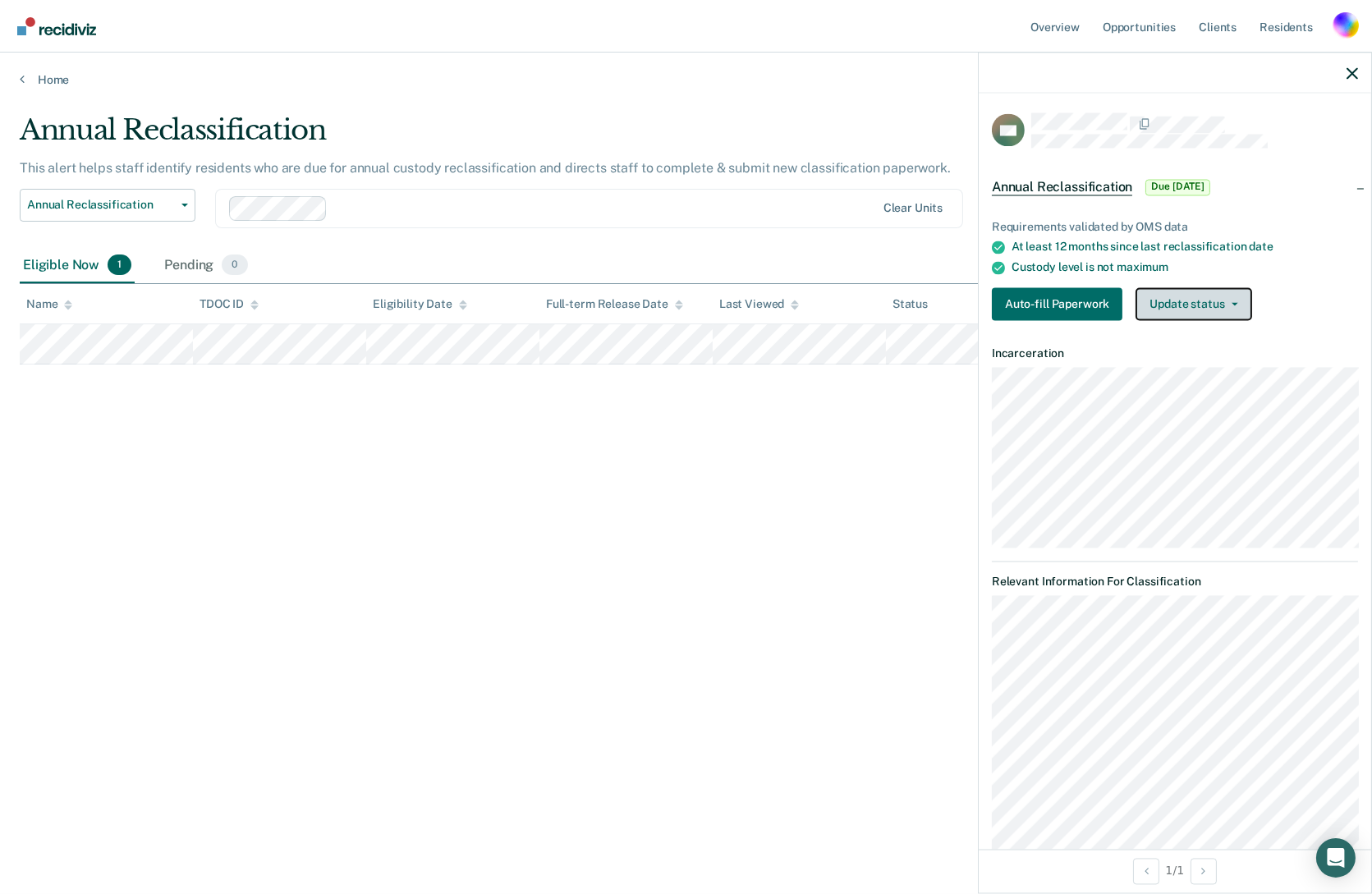
click at [1200, 289] on button "Update status" at bounding box center [1193, 305] width 115 height 33
click at [1157, 334] on button "[PERSON_NAME]" at bounding box center [1215, 338] width 159 height 26
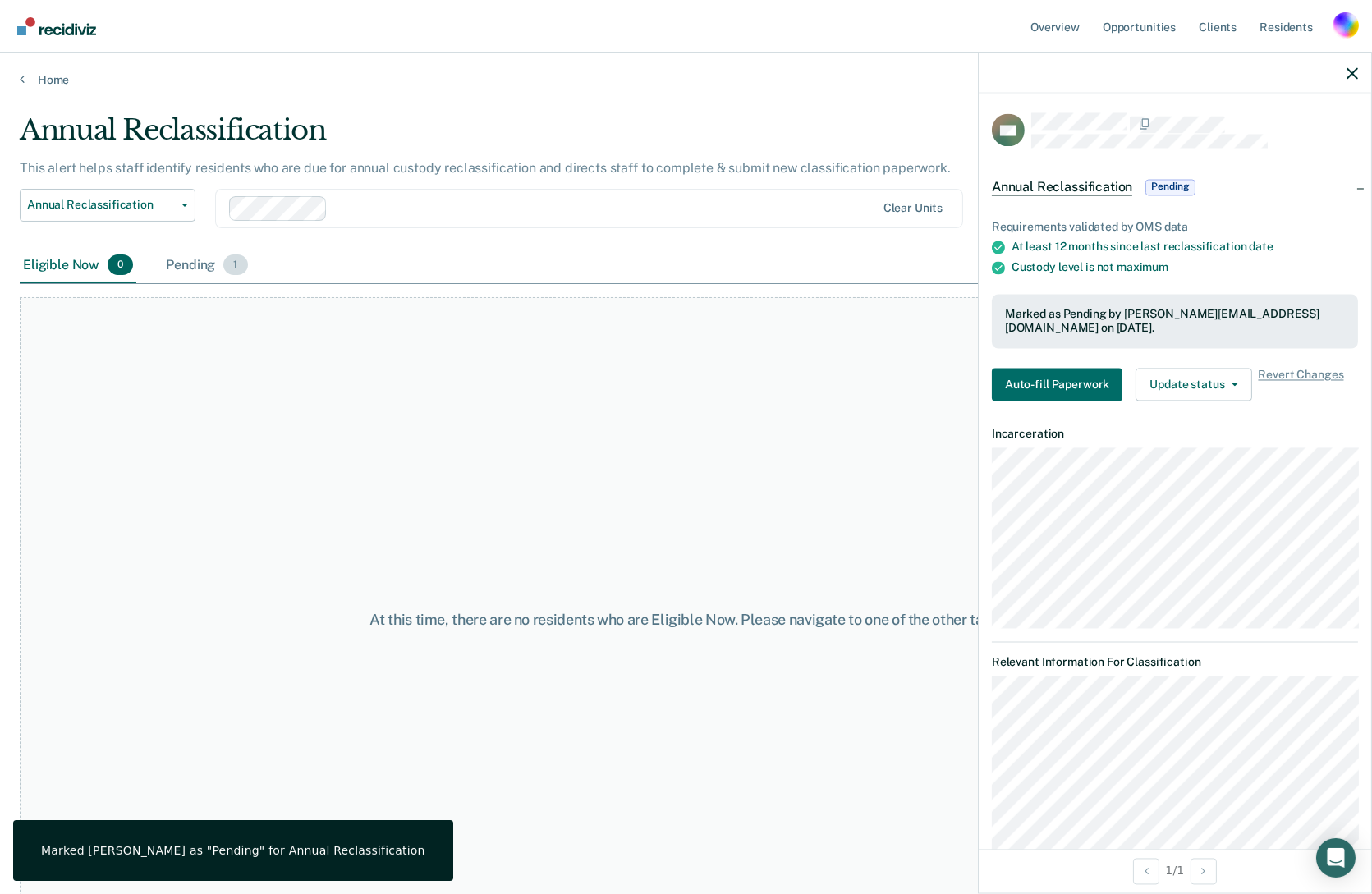
click at [171, 276] on div "Pending 1" at bounding box center [206, 266] width 88 height 36
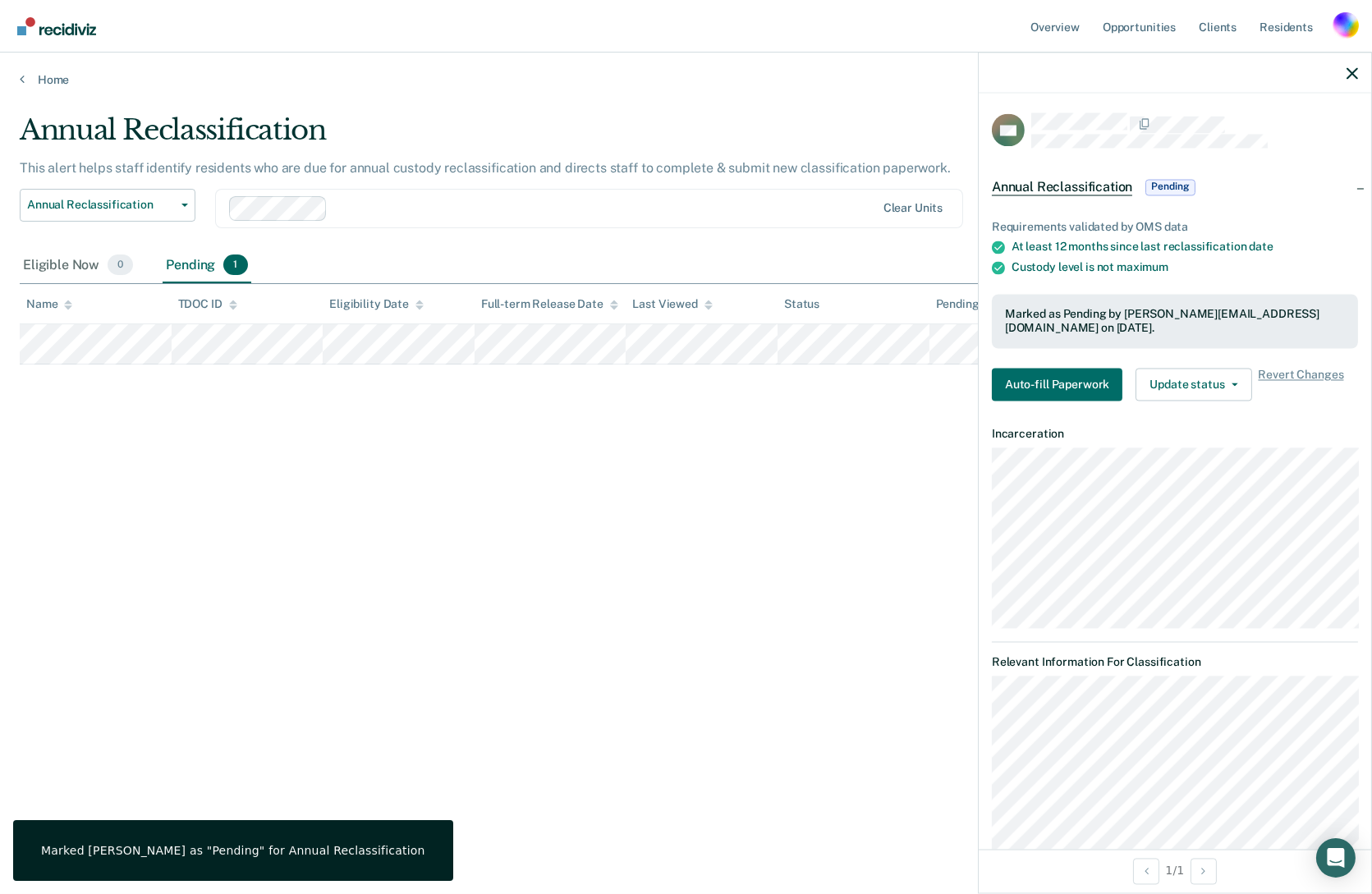
click at [538, 741] on div "Annual Reclassification This alert helps staff identify residents who are due f…" at bounding box center [686, 442] width 1333 height 657
click at [1357, 74] on icon "button" at bounding box center [1352, 73] width 11 height 11
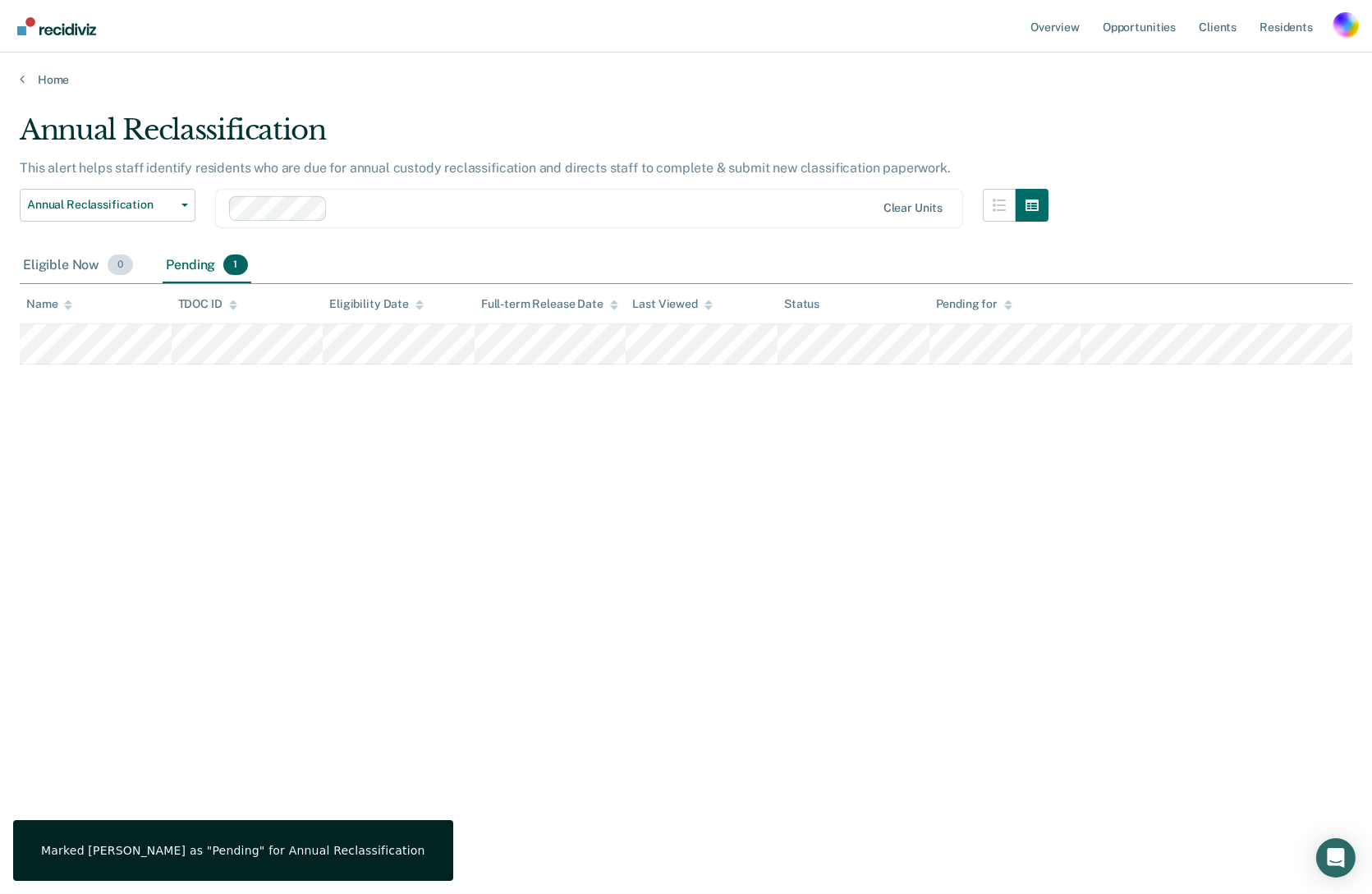
click at [75, 267] on div "Eligible Now 0" at bounding box center [78, 266] width 116 height 36
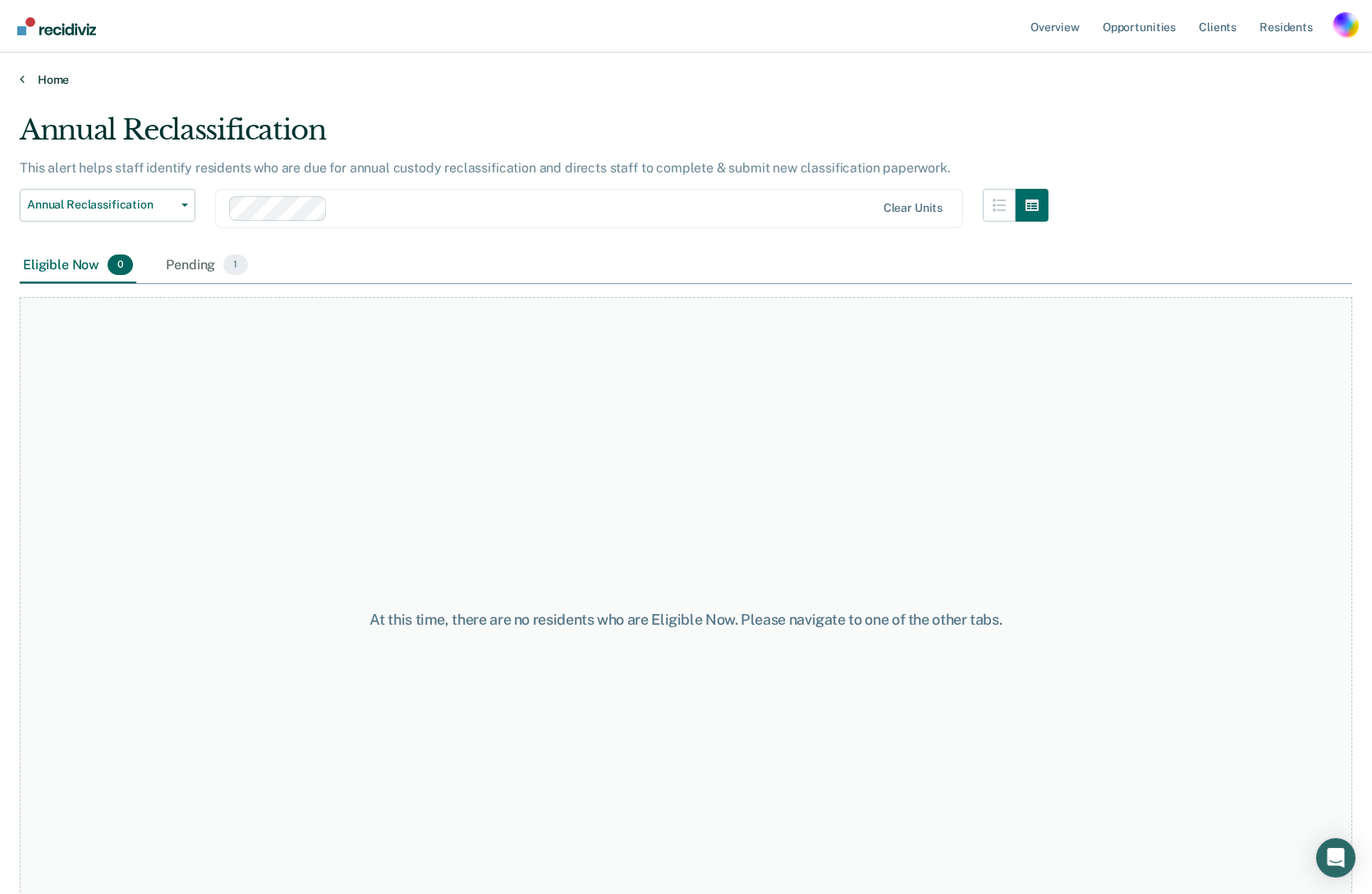
click at [47, 84] on link "Home" at bounding box center [686, 79] width 1333 height 15
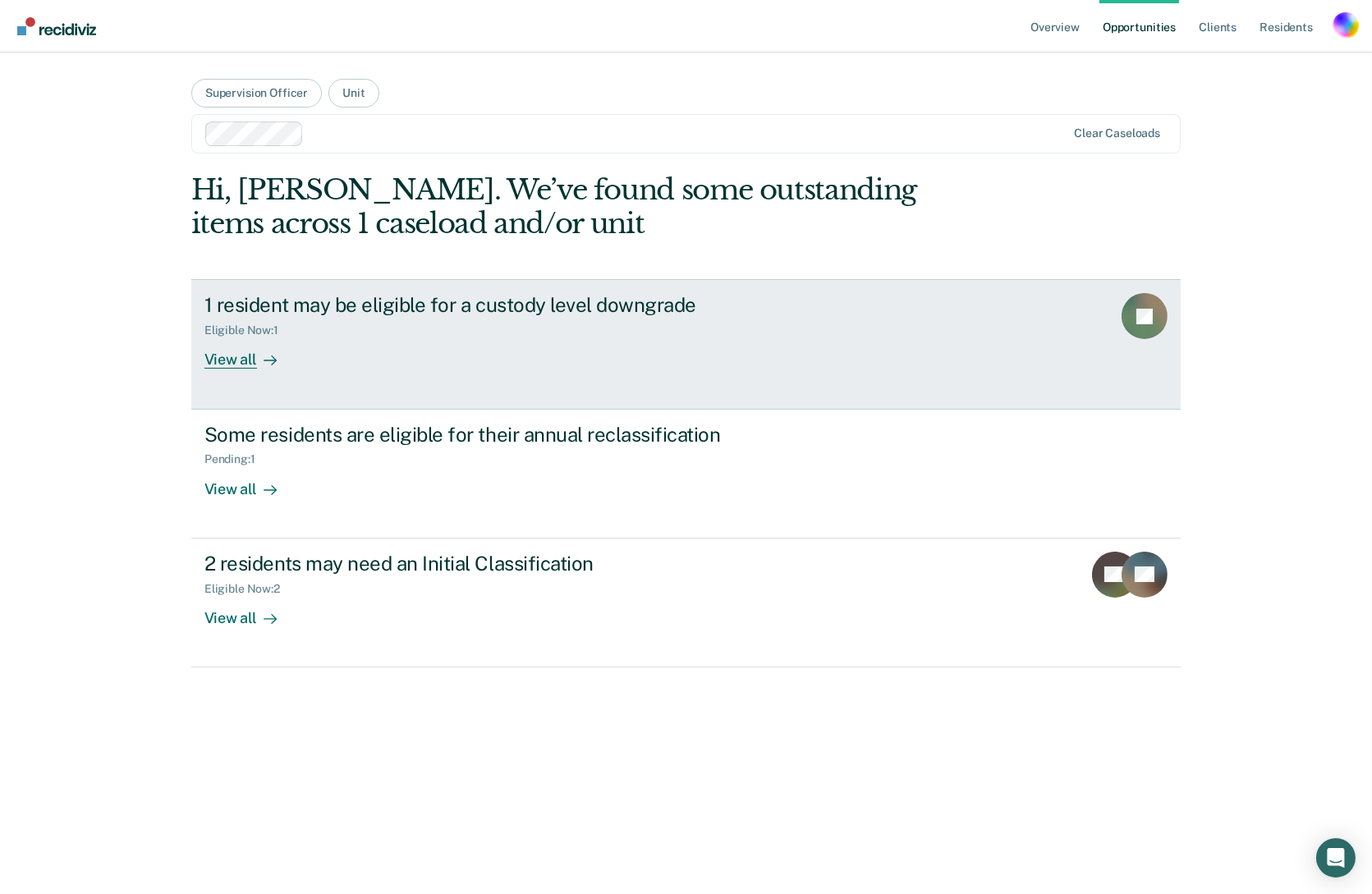
click at [501, 307] on div "1 resident may be eligible for a custody level downgrade" at bounding box center [492, 305] width 576 height 24
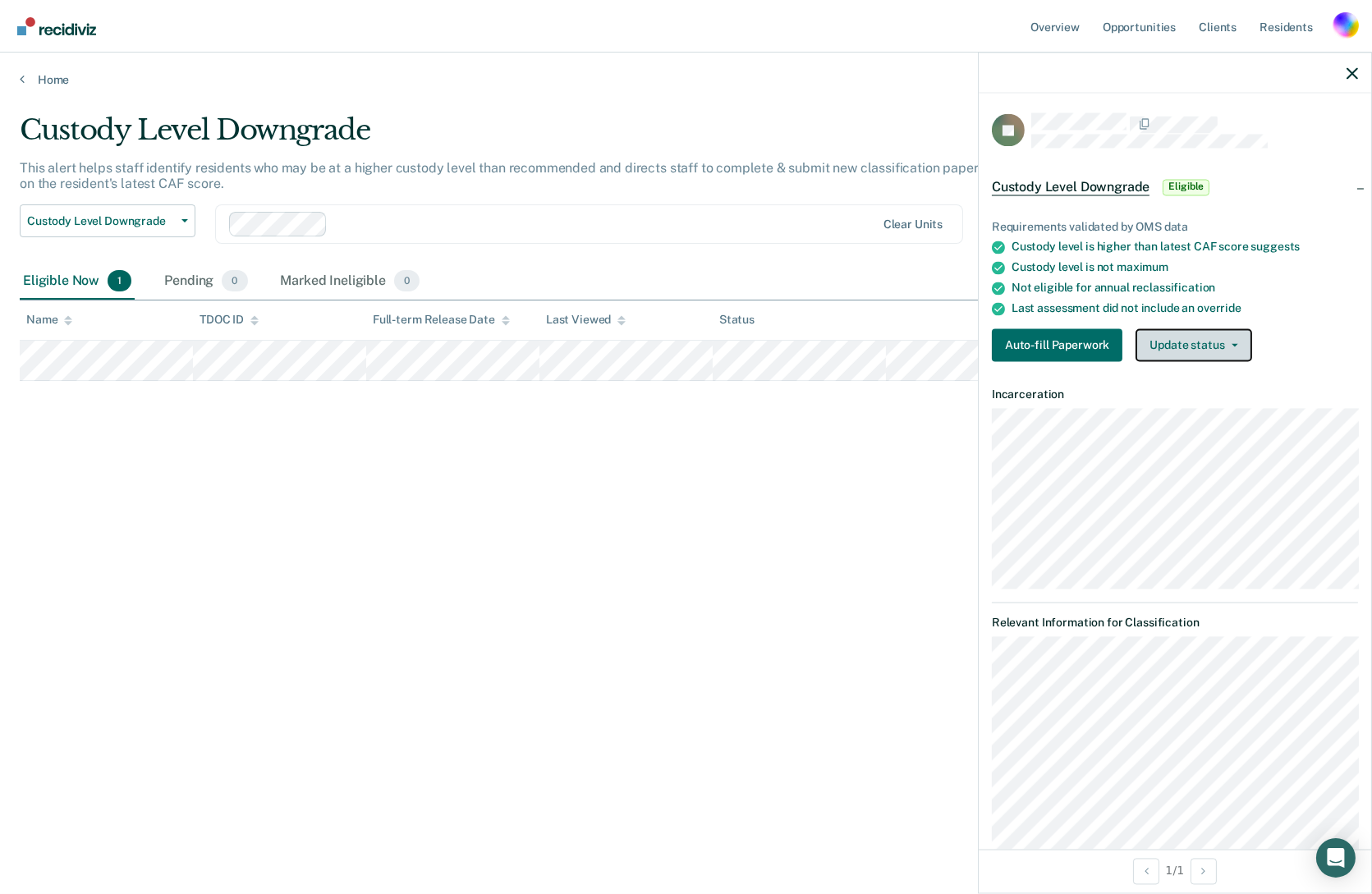
click at [1193, 343] on button "Update status" at bounding box center [1193, 345] width 115 height 33
click at [1056, 346] on button "Auto-fill Paperwork" at bounding box center [1058, 345] width 131 height 33
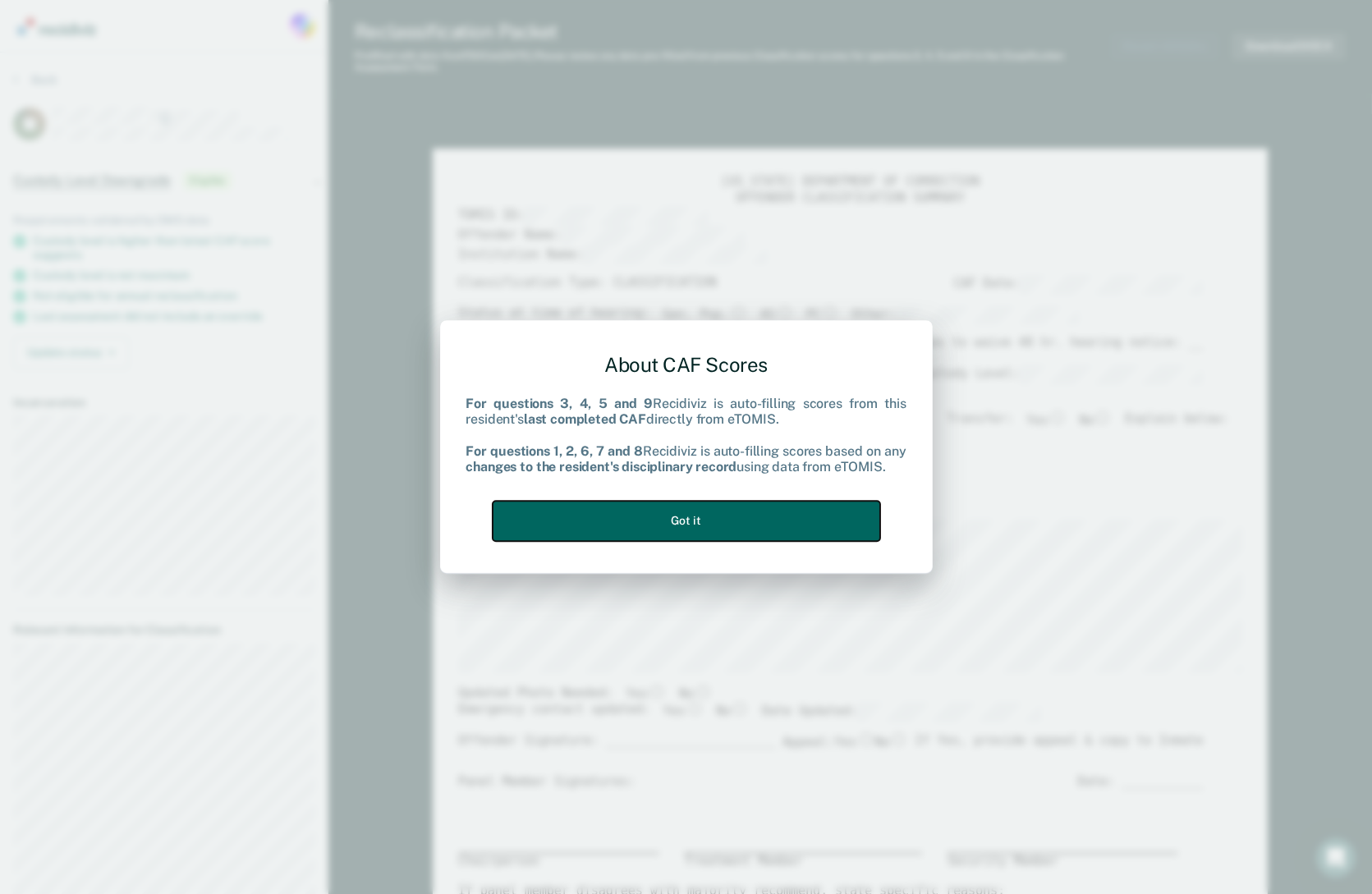
click at [711, 531] on button "Got it" at bounding box center [687, 520] width 388 height 41
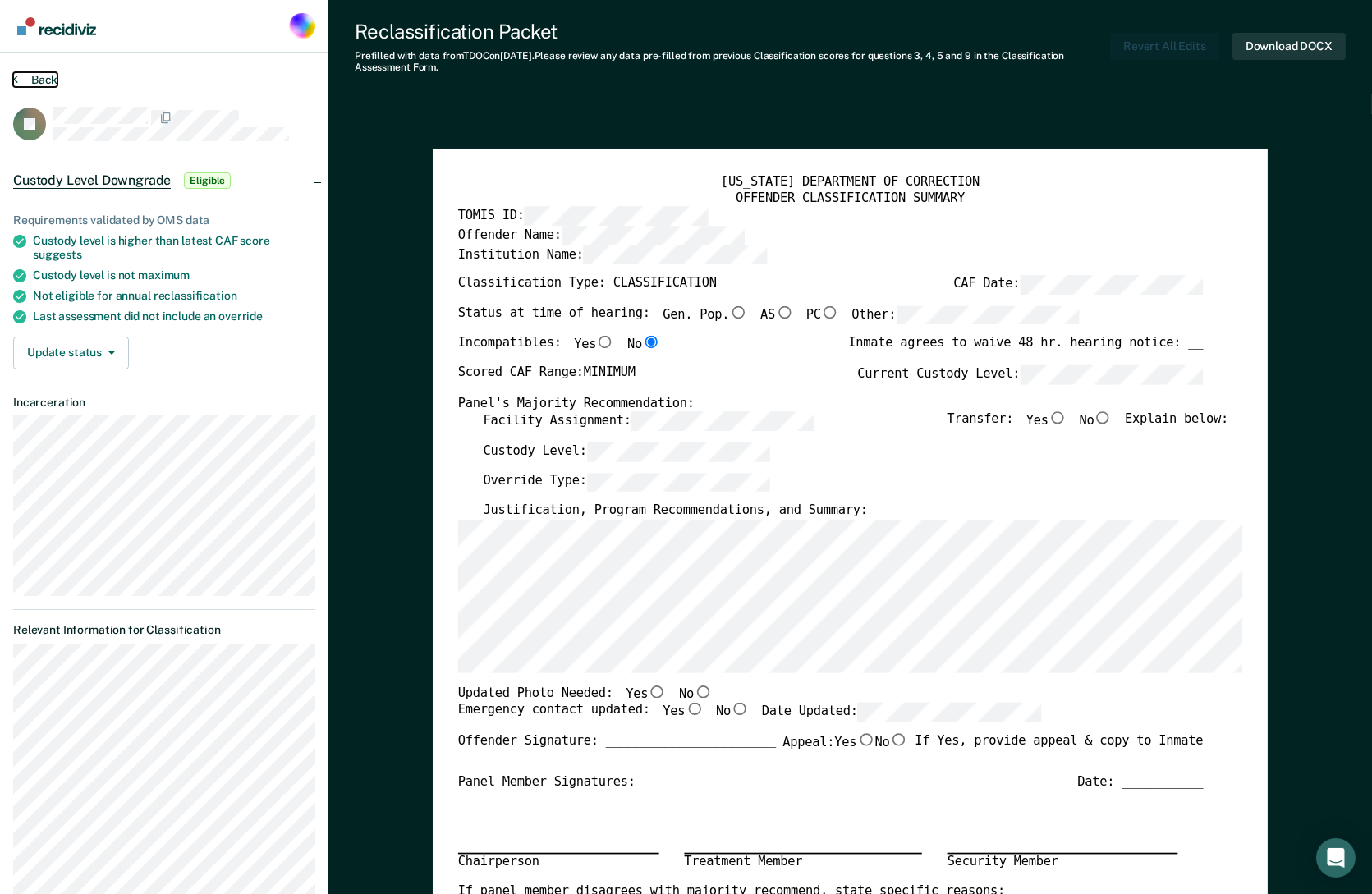
click at [50, 78] on button "Back" at bounding box center [35, 79] width 44 height 15
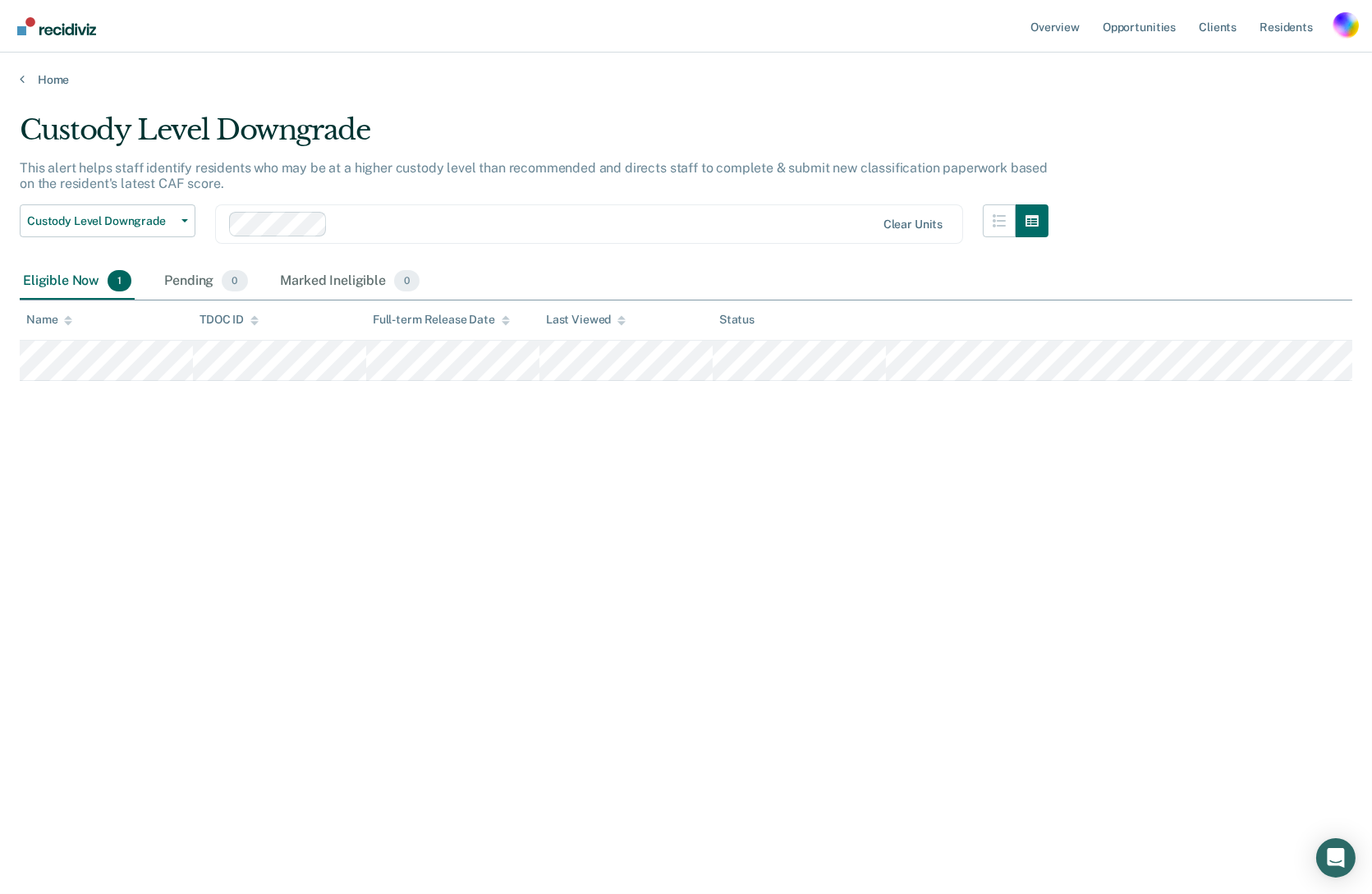
click at [704, 551] on div "Custody Level Downgrade This alert helps staff identify residents who may be at…" at bounding box center [686, 442] width 1333 height 657
click at [180, 275] on div "Pending 0" at bounding box center [205, 282] width 90 height 36
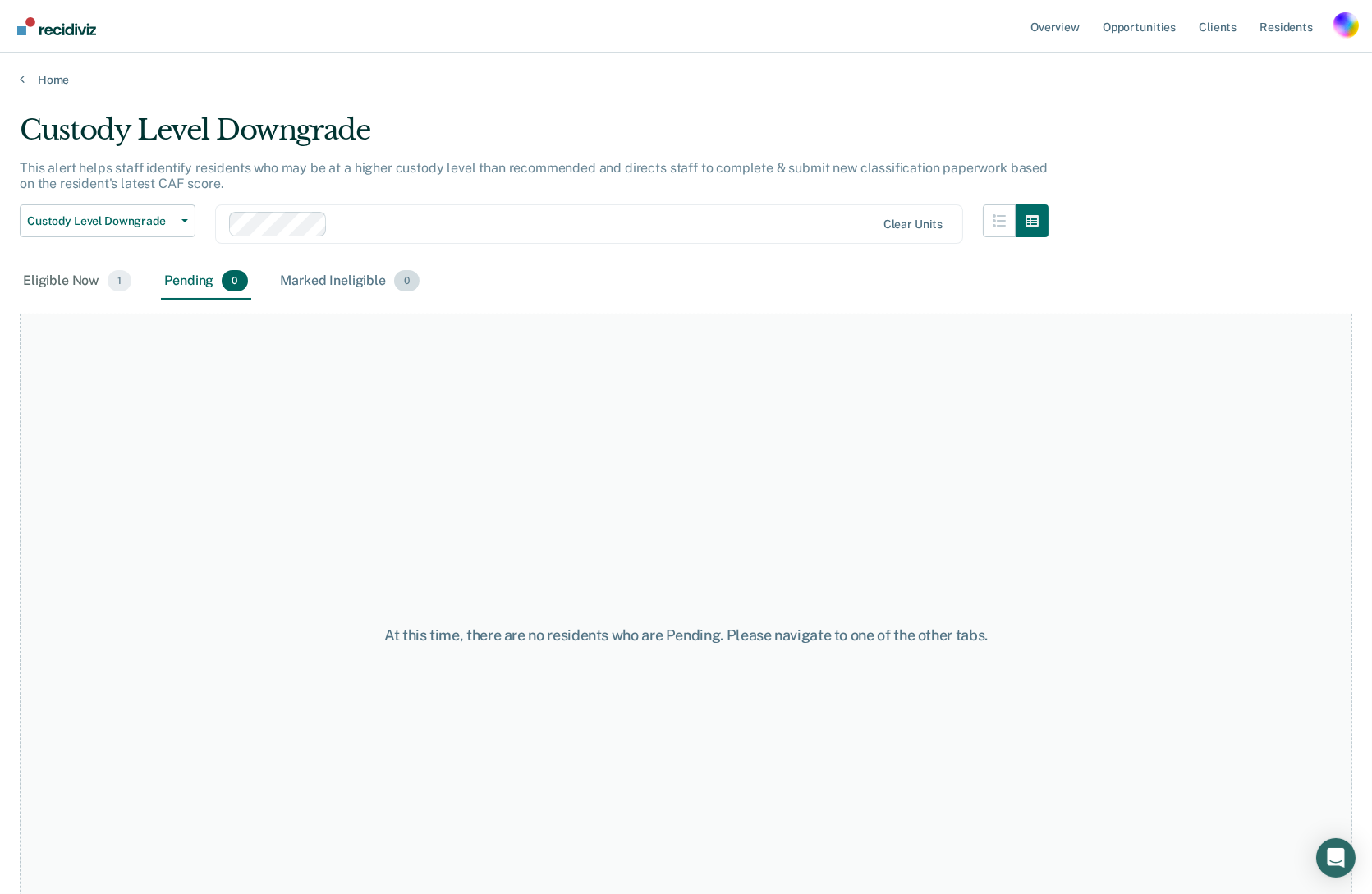
click at [319, 279] on div "Marked Ineligible 0" at bounding box center [350, 282] width 146 height 36
click at [310, 283] on div "Marked Ineligible 0" at bounding box center [350, 282] width 146 height 36
click at [184, 285] on div "Pending 0" at bounding box center [205, 282] width 90 height 36
click at [62, 283] on div "Eligible Now 1" at bounding box center [78, 282] width 115 height 36
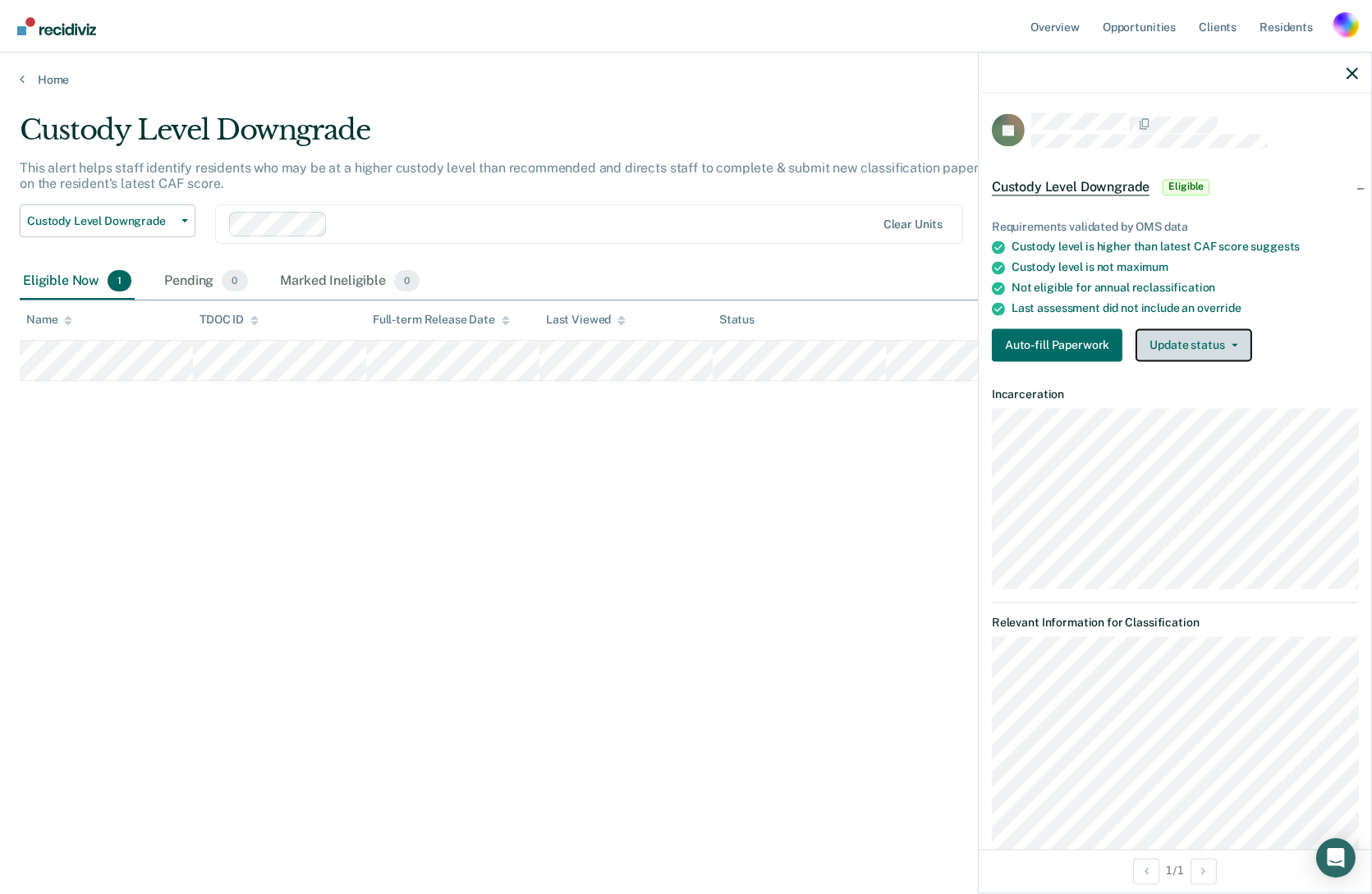
click at [1178, 347] on button "Update status" at bounding box center [1193, 345] width 115 height 33
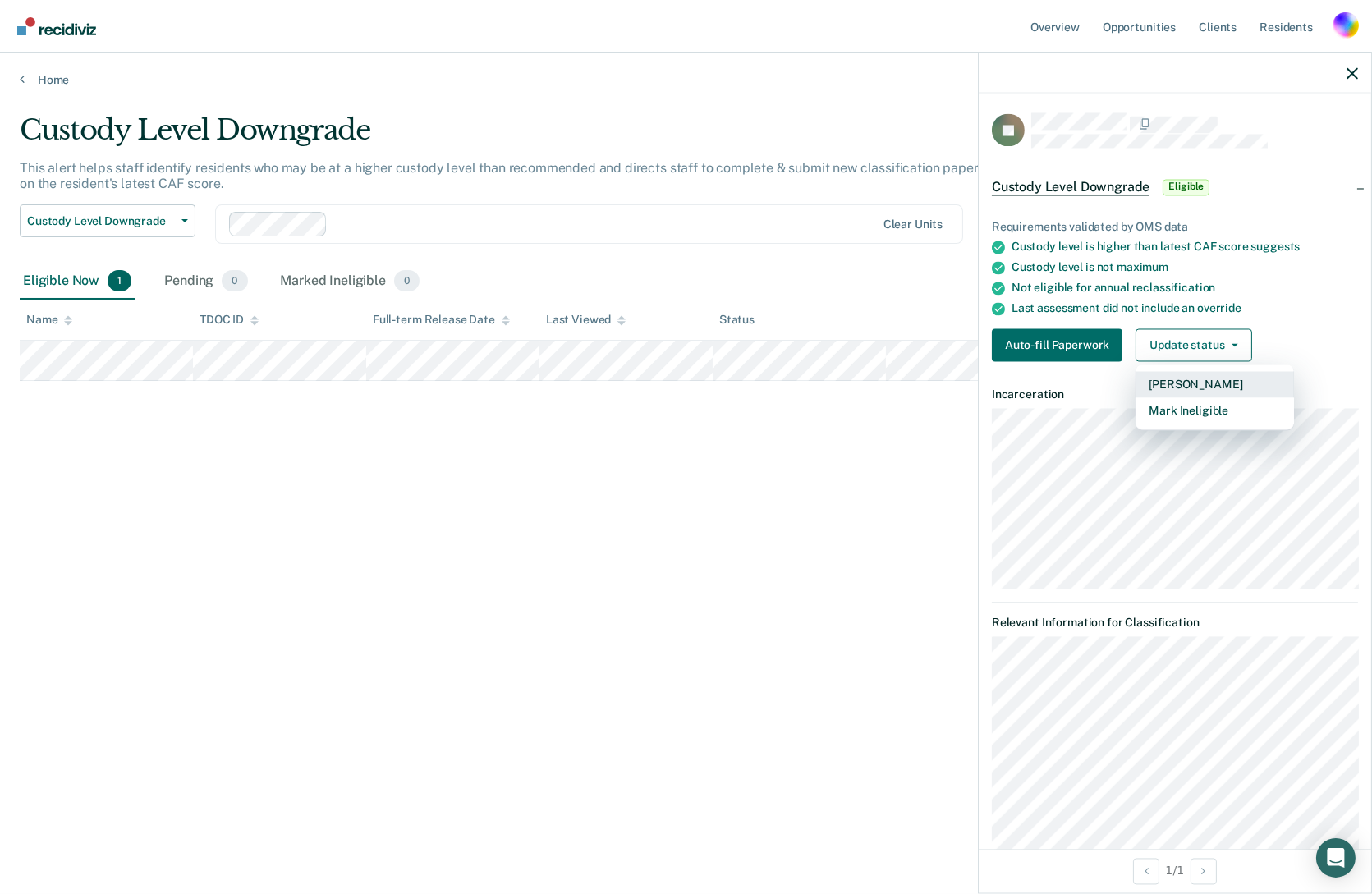
click at [1178, 387] on button "[PERSON_NAME]" at bounding box center [1215, 385] width 159 height 26
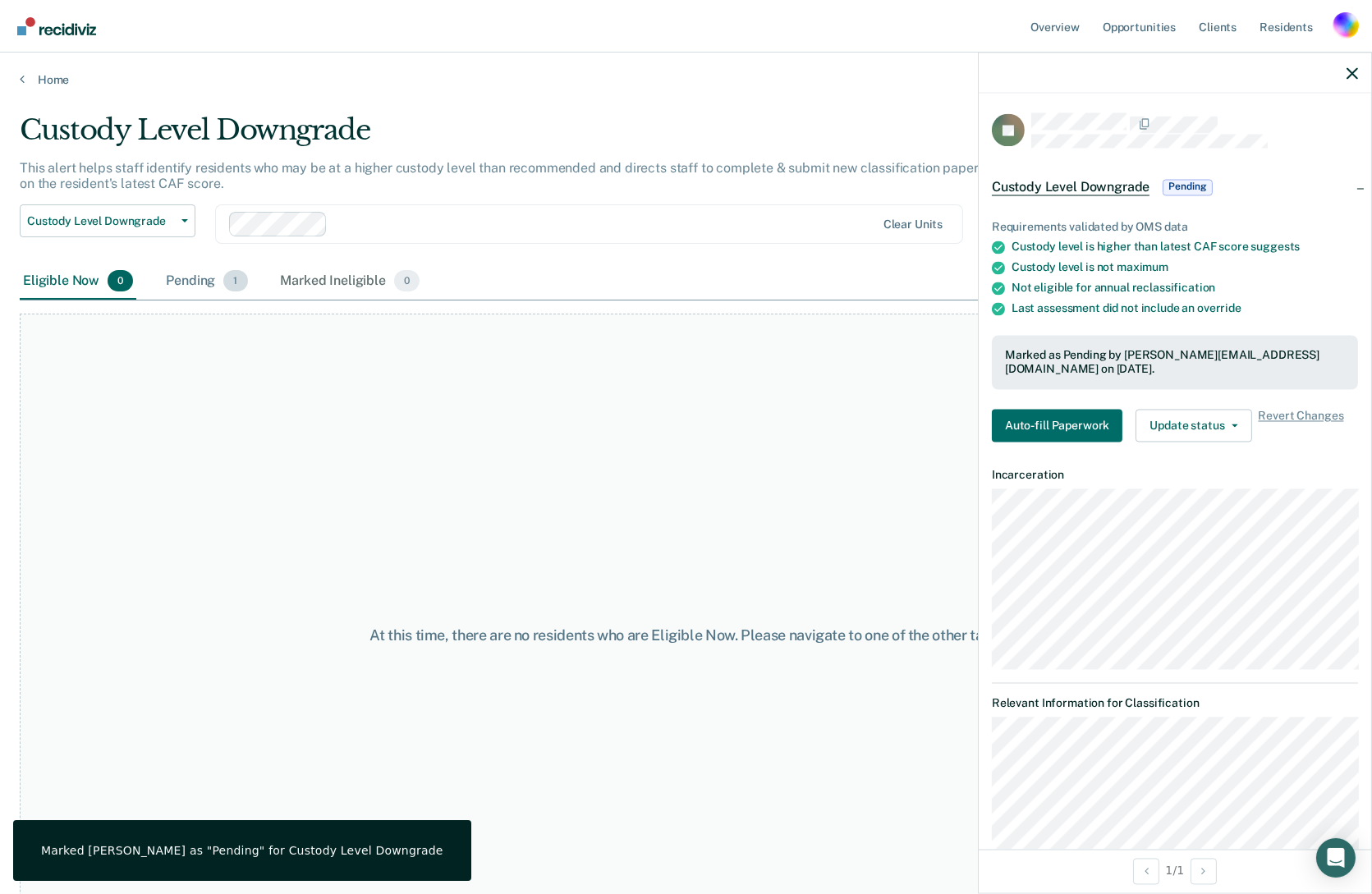
click at [200, 283] on div "Pending 1" at bounding box center [206, 282] width 88 height 36
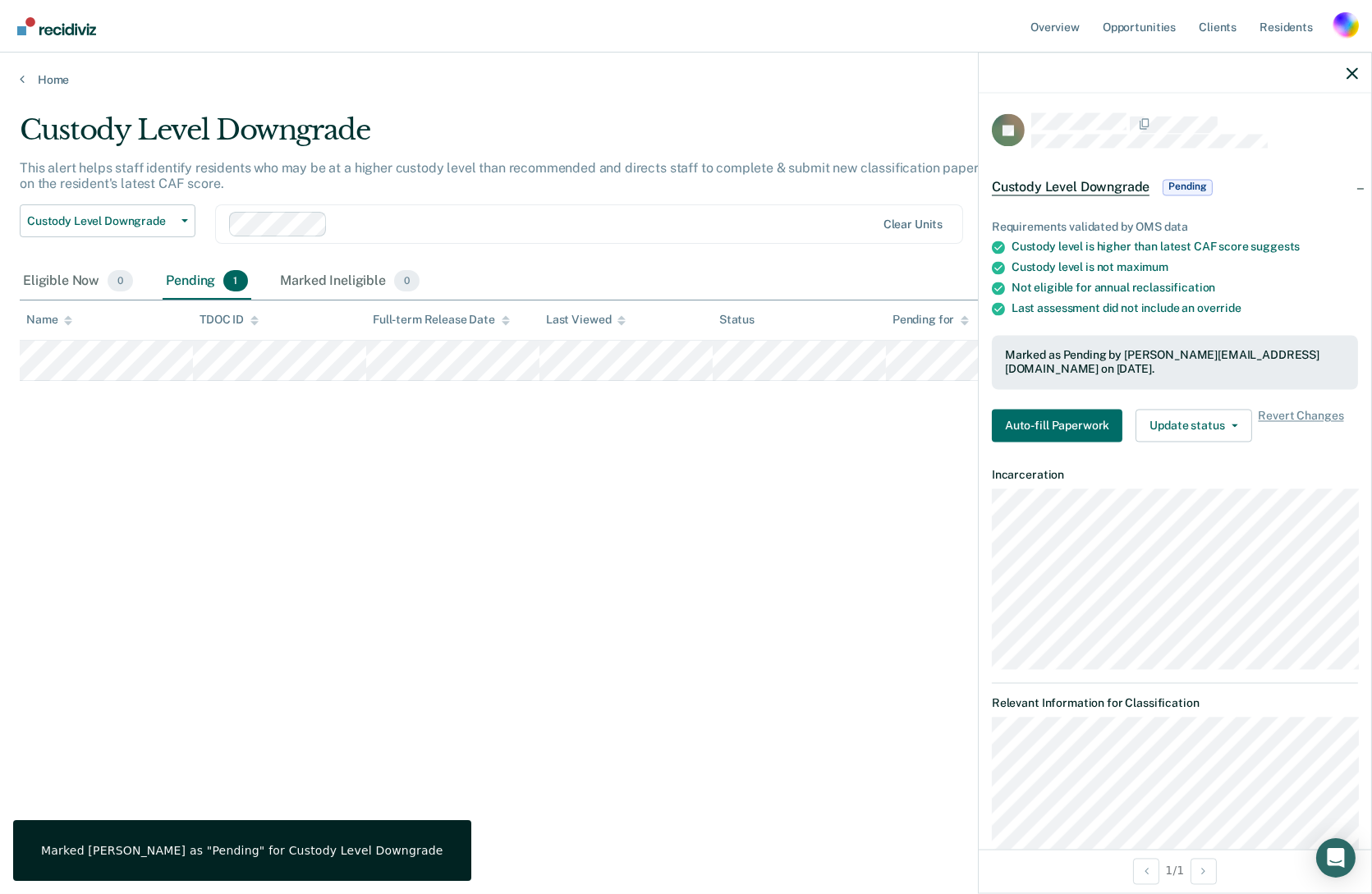
click at [204, 287] on div "Pending 1" at bounding box center [206, 282] width 88 height 36
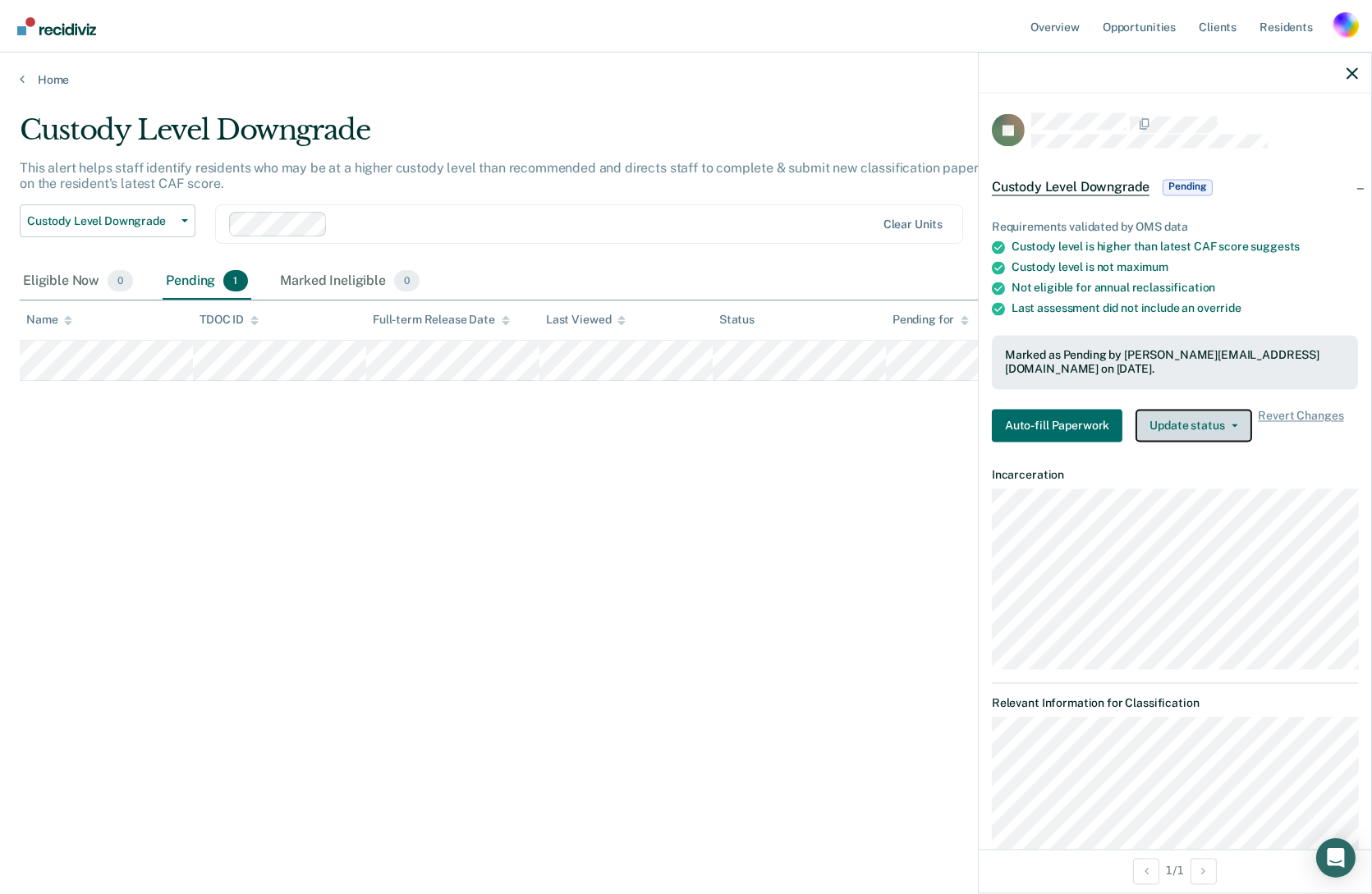
click at [1203, 416] on button "Update status" at bounding box center [1193, 426] width 115 height 33
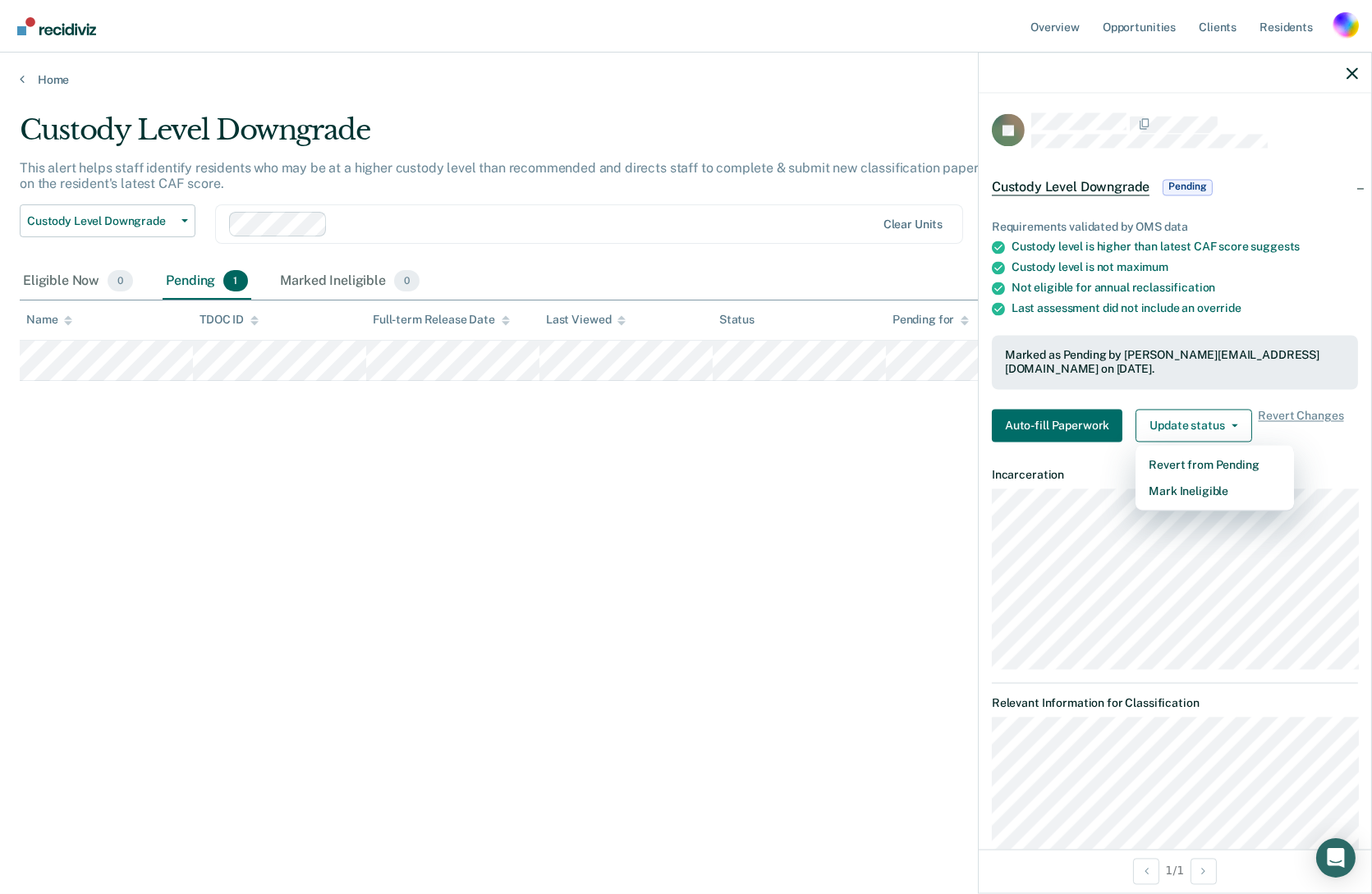
click at [695, 561] on div "Custody Level Downgrade This alert helps staff identify residents who may be at…" at bounding box center [686, 442] width 1333 height 657
click at [492, 590] on div "Custody Level Downgrade This alert helps staff identify residents who may be at…" at bounding box center [686, 442] width 1333 height 657
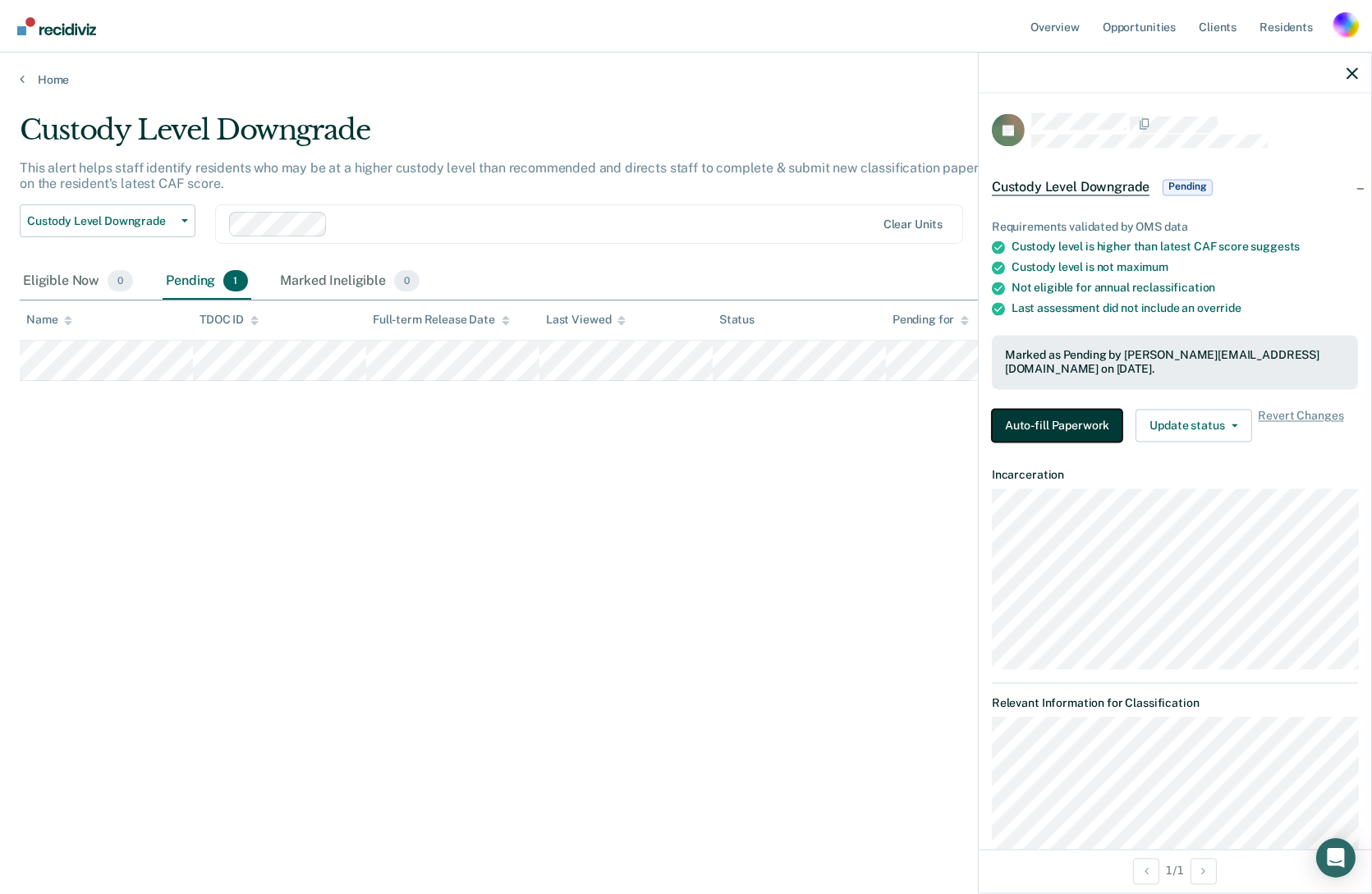
click at [1063, 427] on button "Auto-fill Paperwork" at bounding box center [1058, 426] width 131 height 33
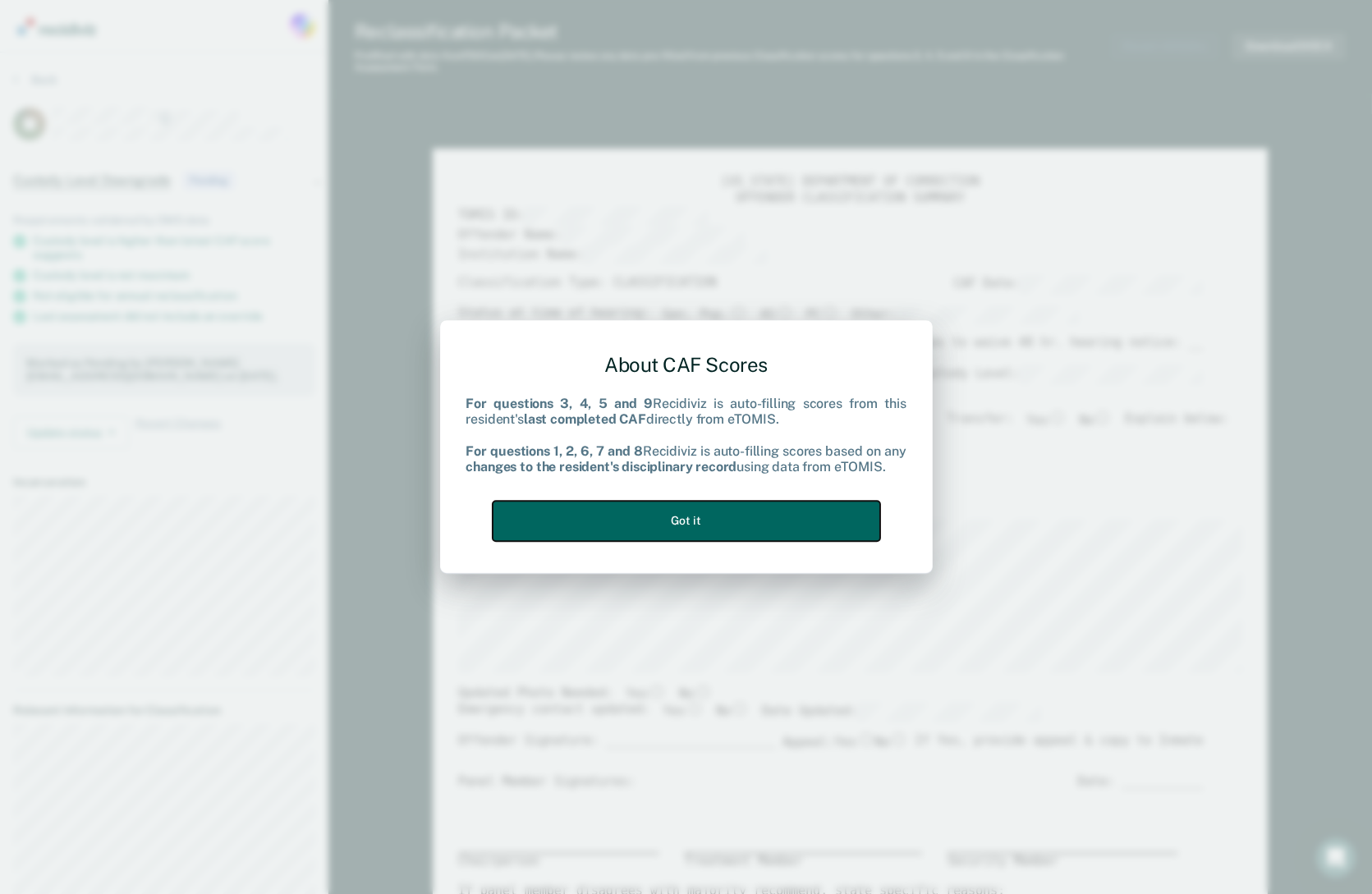
click at [782, 513] on button "Got it" at bounding box center [687, 520] width 388 height 41
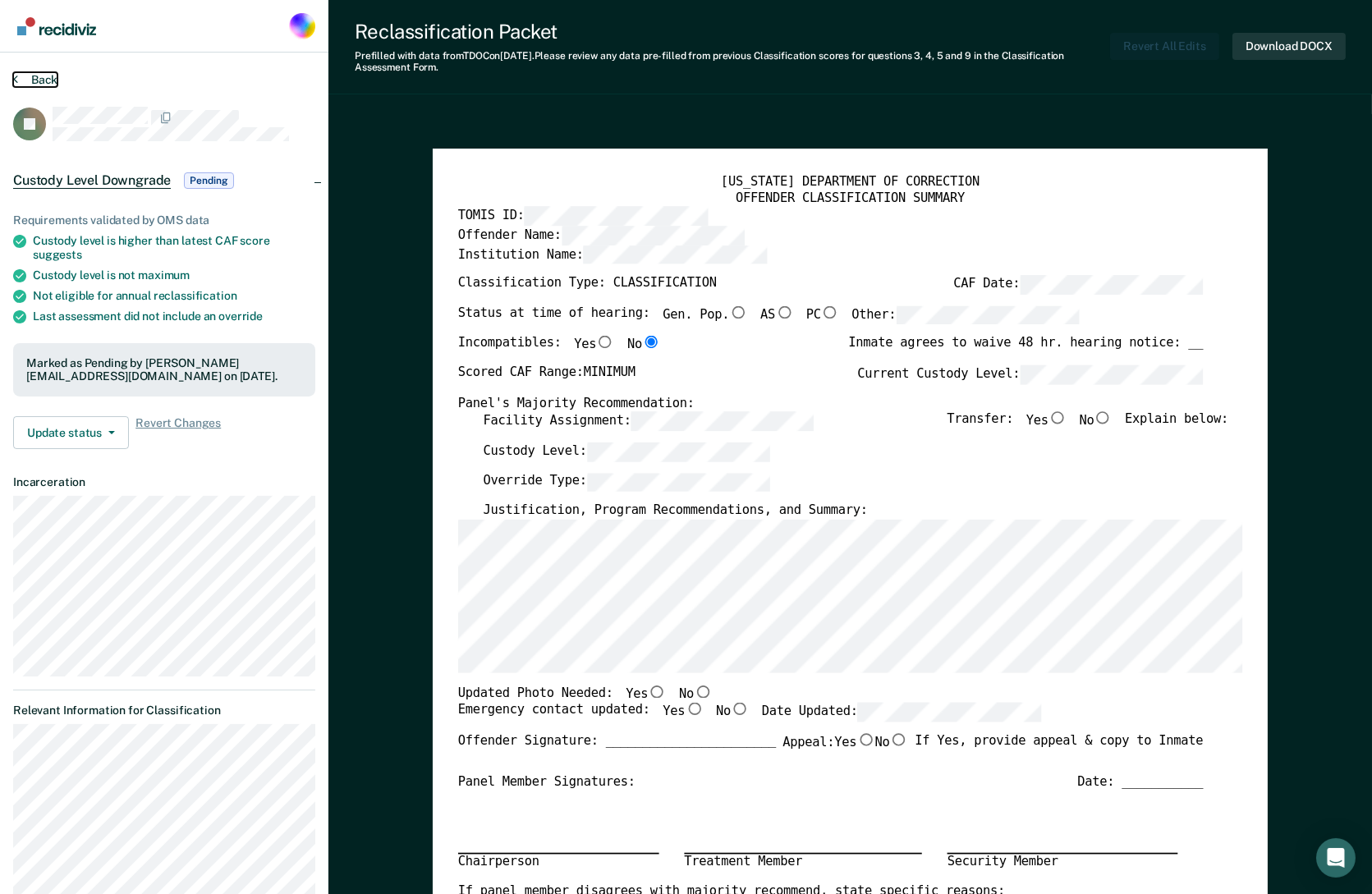
click at [50, 79] on button "Back" at bounding box center [35, 79] width 44 height 15
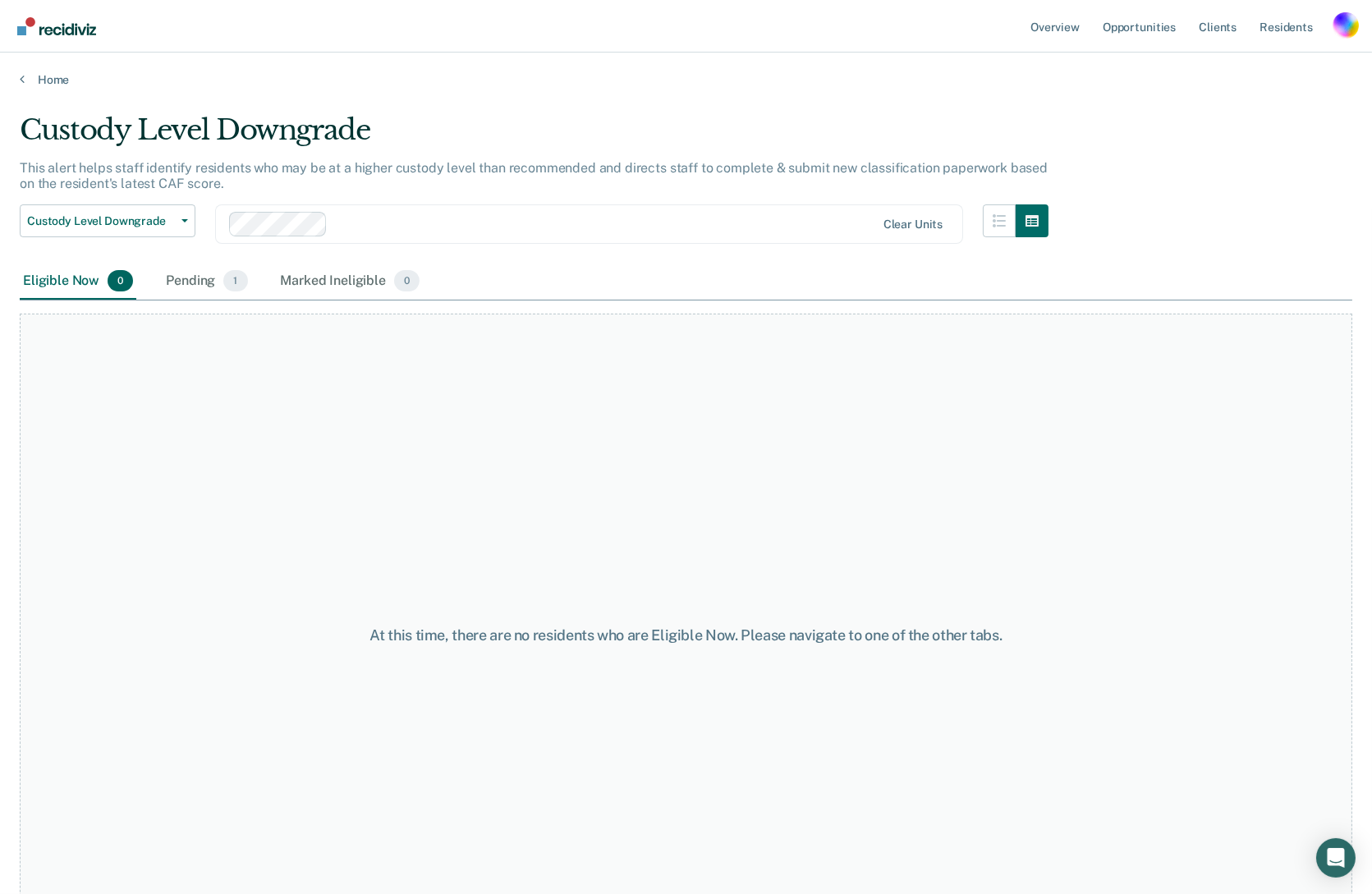
click at [68, 286] on div "Eligible Now 0" at bounding box center [78, 282] width 116 height 36
click at [196, 281] on div "Pending 1" at bounding box center [206, 282] width 88 height 36
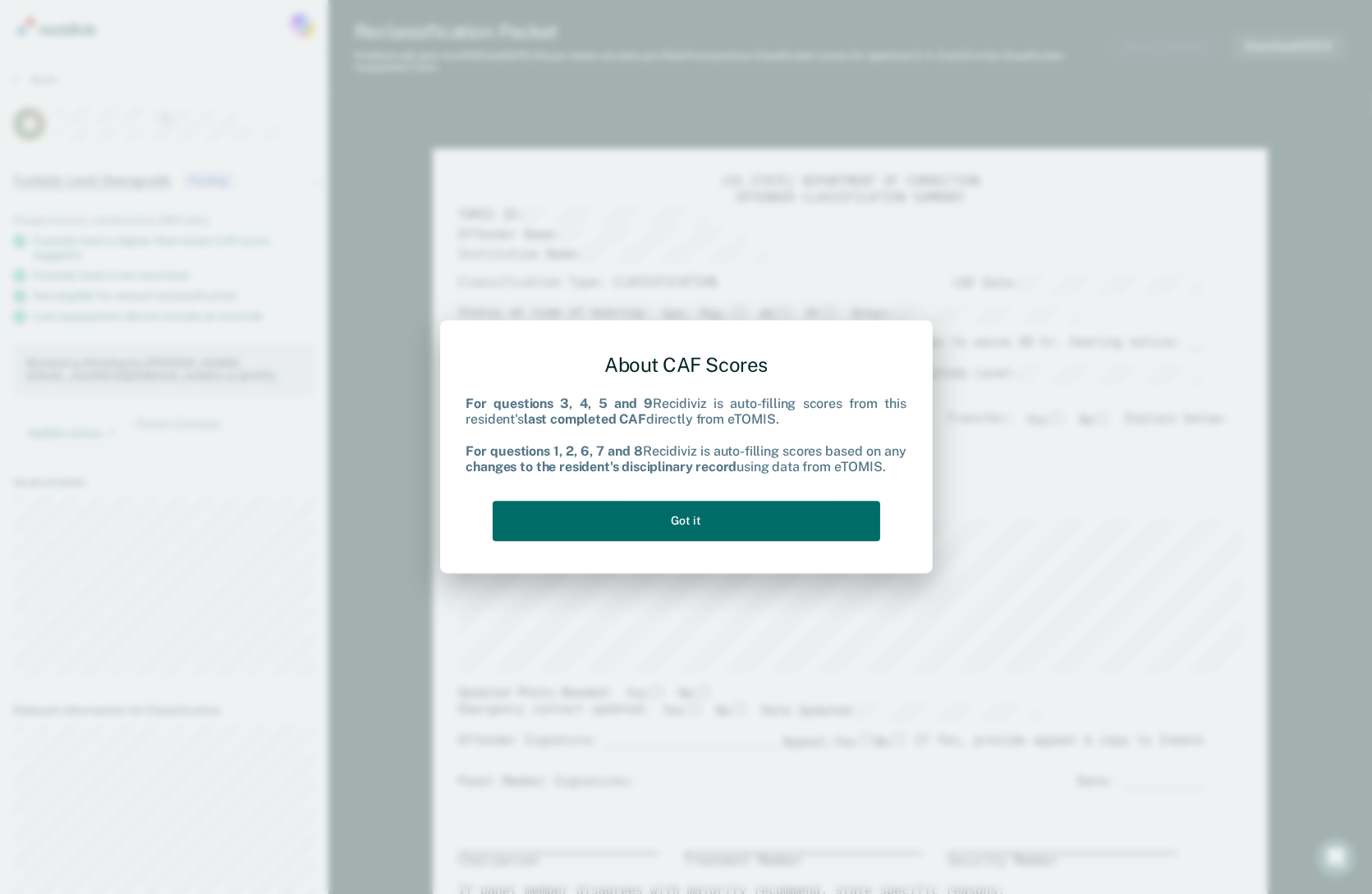
click at [582, 192] on div "About CAF Scores For questions 3, 4, 5 and 9 Recidiviz is auto-filling scores f…" at bounding box center [686, 447] width 1372 height 894
click at [756, 507] on button "Got it" at bounding box center [687, 520] width 388 height 41
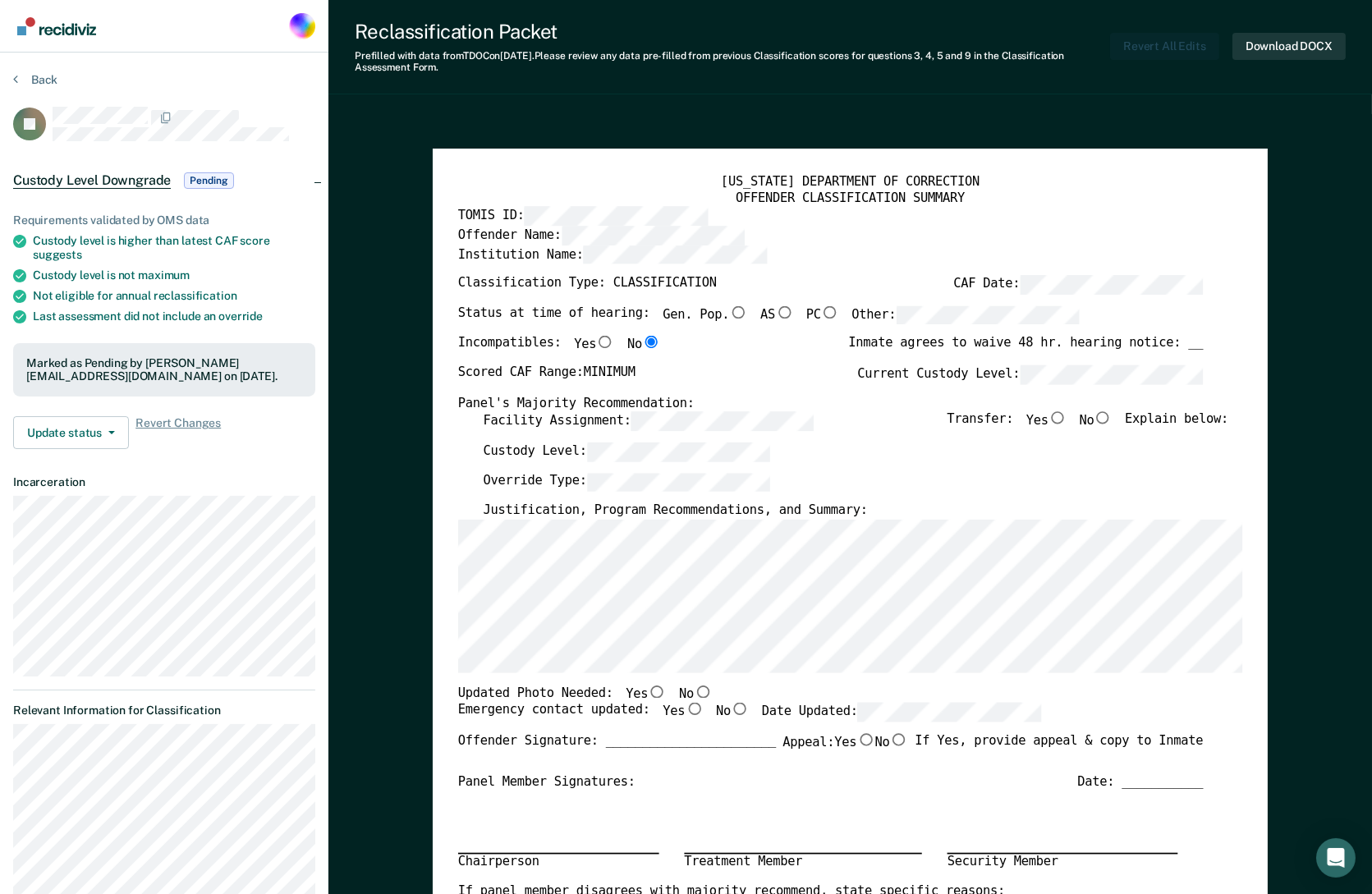
click at [36, 67] on section "Back JD Custody Level Downgrade Pending Requirements validated by OMS data Cust…" at bounding box center [164, 673] width 328 height 1239
click at [42, 99] on div "Back" at bounding box center [164, 89] width 302 height 34
click at [42, 84] on button "Back" at bounding box center [35, 79] width 44 height 15
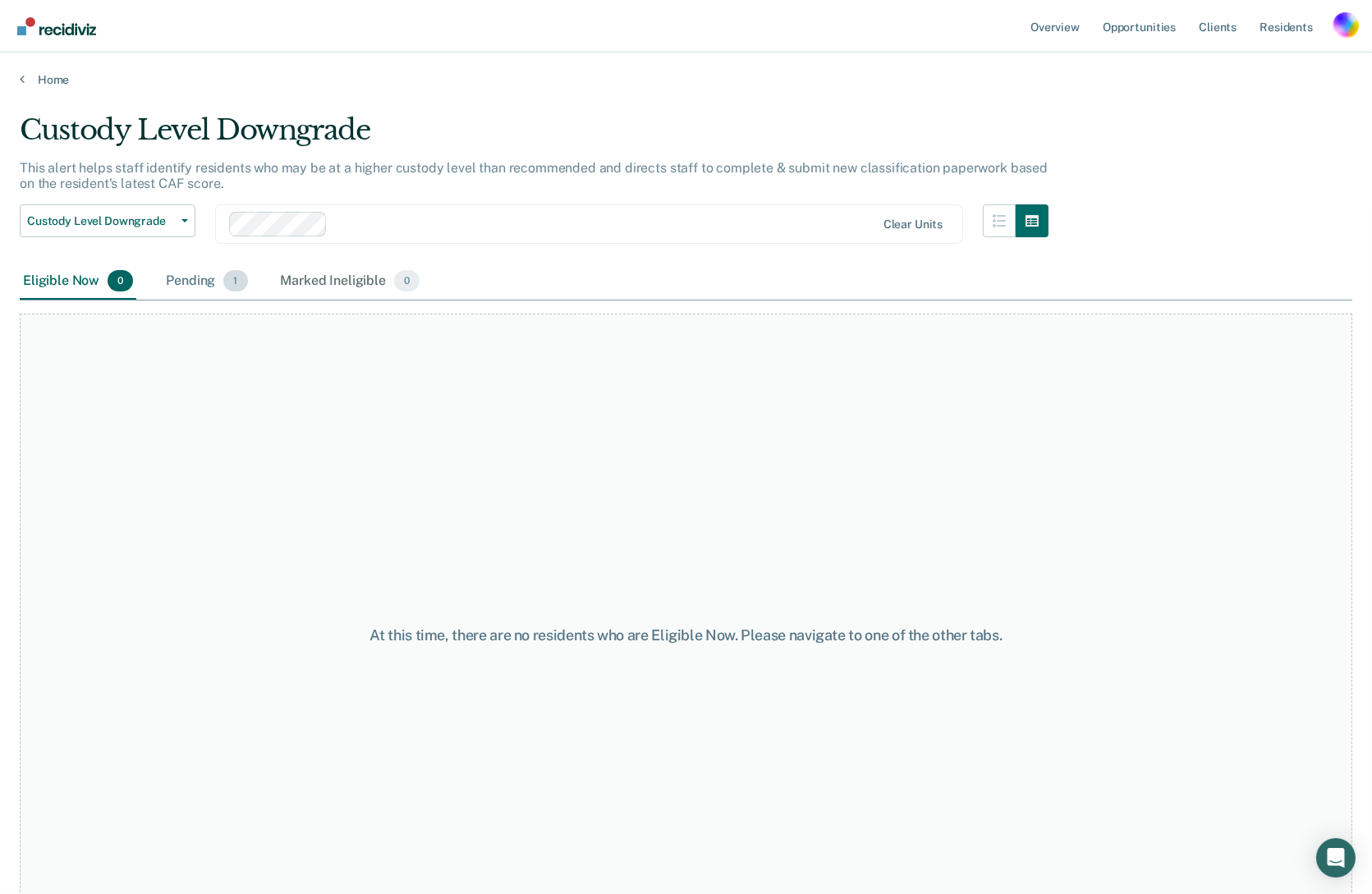
click at [163, 289] on div "Pending 1" at bounding box center [206, 282] width 88 height 36
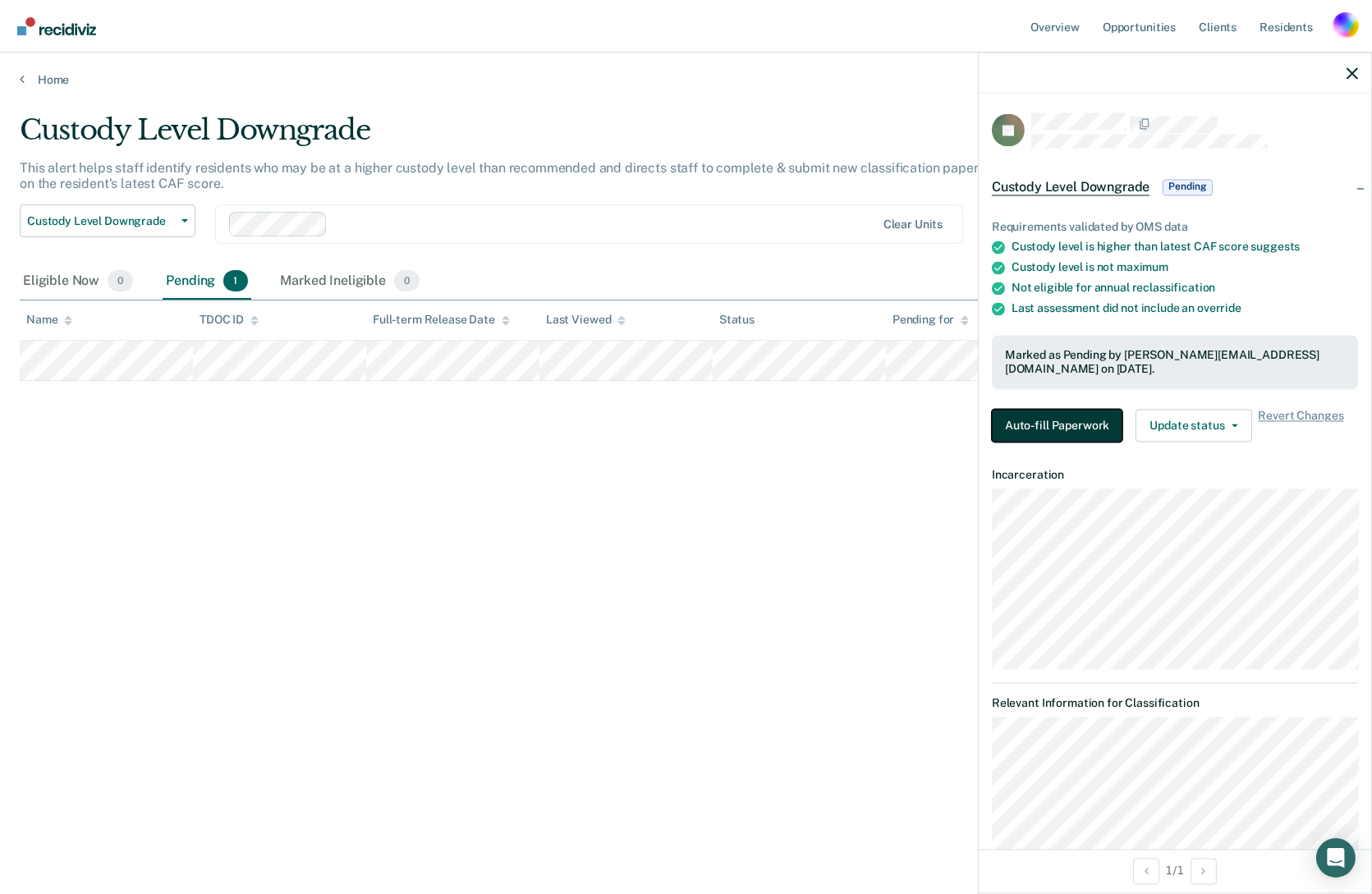
click at [1028, 411] on button "Auto-fill Paperwork" at bounding box center [1058, 426] width 131 height 33
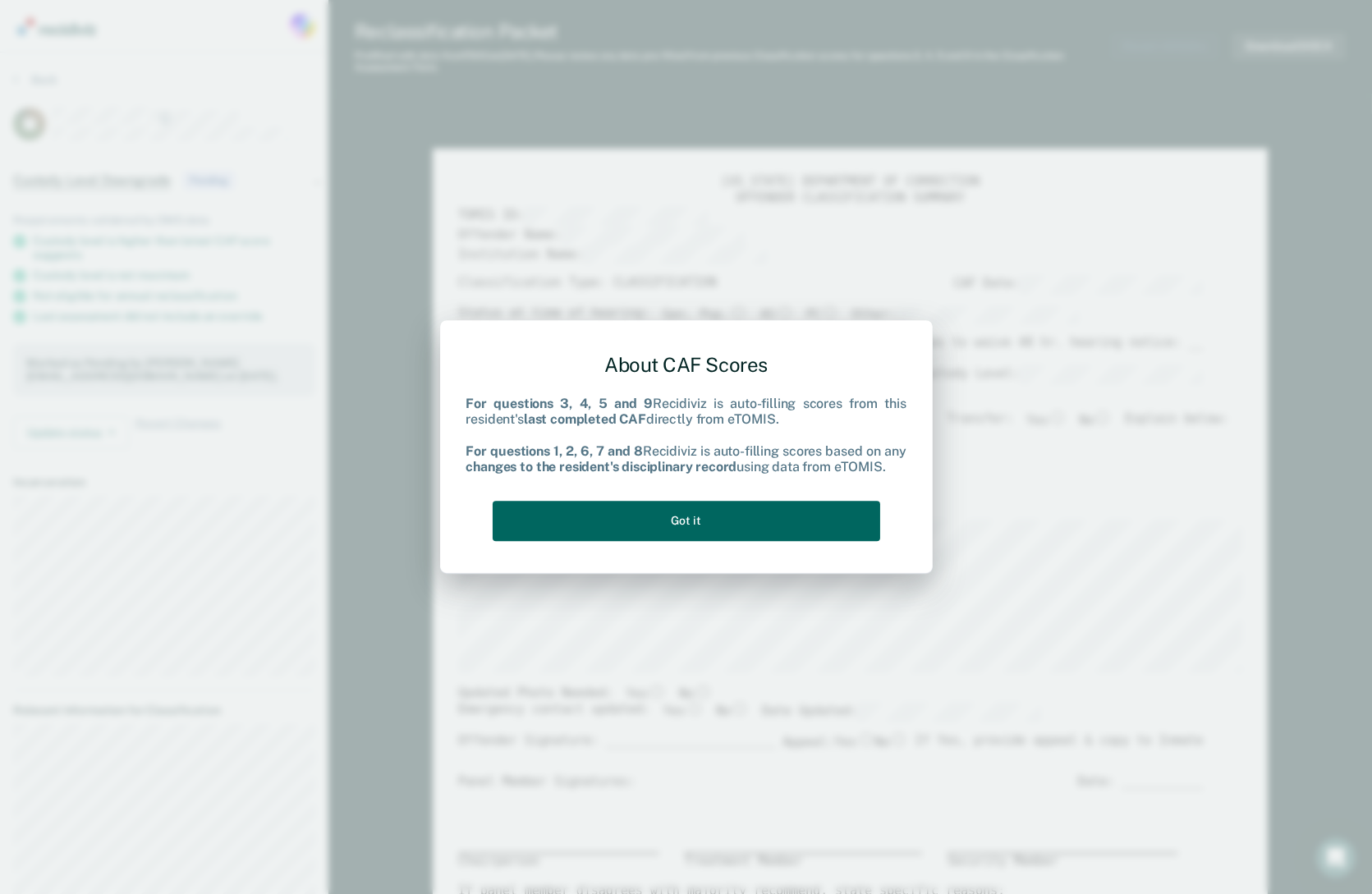
type textarea "x"
click at [792, 515] on button "Got it" at bounding box center [687, 520] width 388 height 41
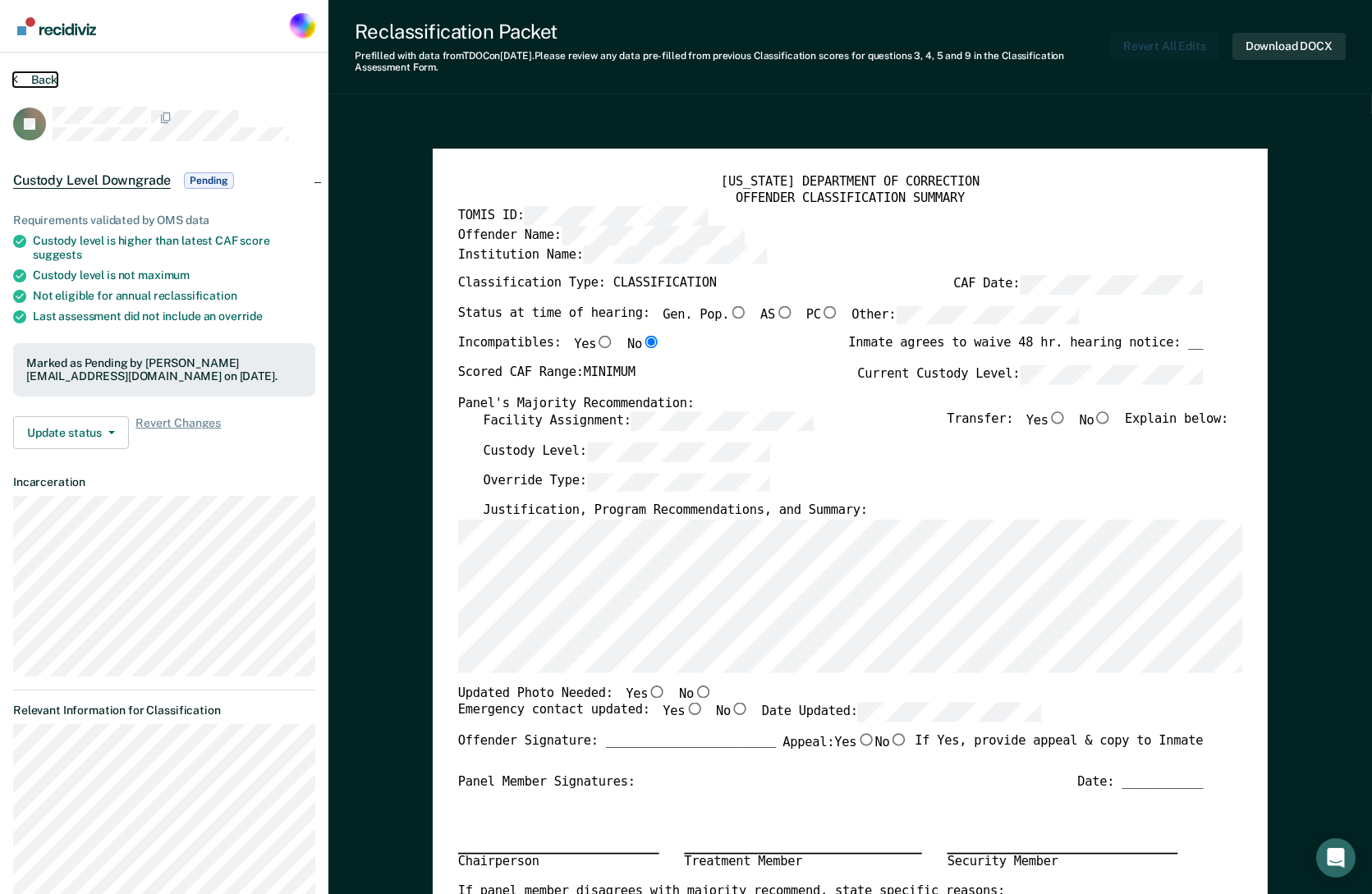
click at [30, 83] on button "Back" at bounding box center [35, 79] width 44 height 15
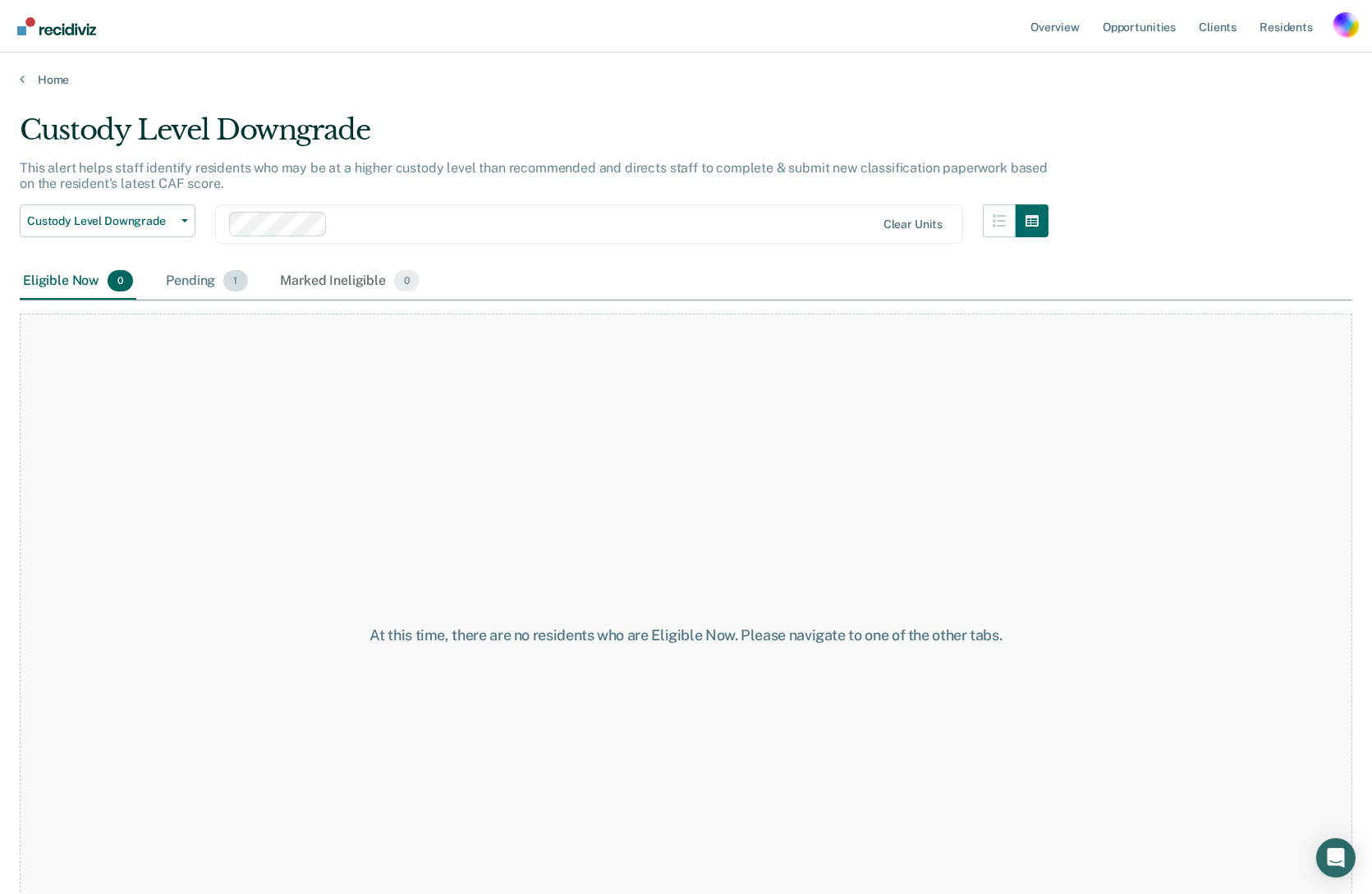
click at [202, 285] on div "Pending 1" at bounding box center [206, 282] width 88 height 36
